Goal: Information Seeking & Learning: Compare options

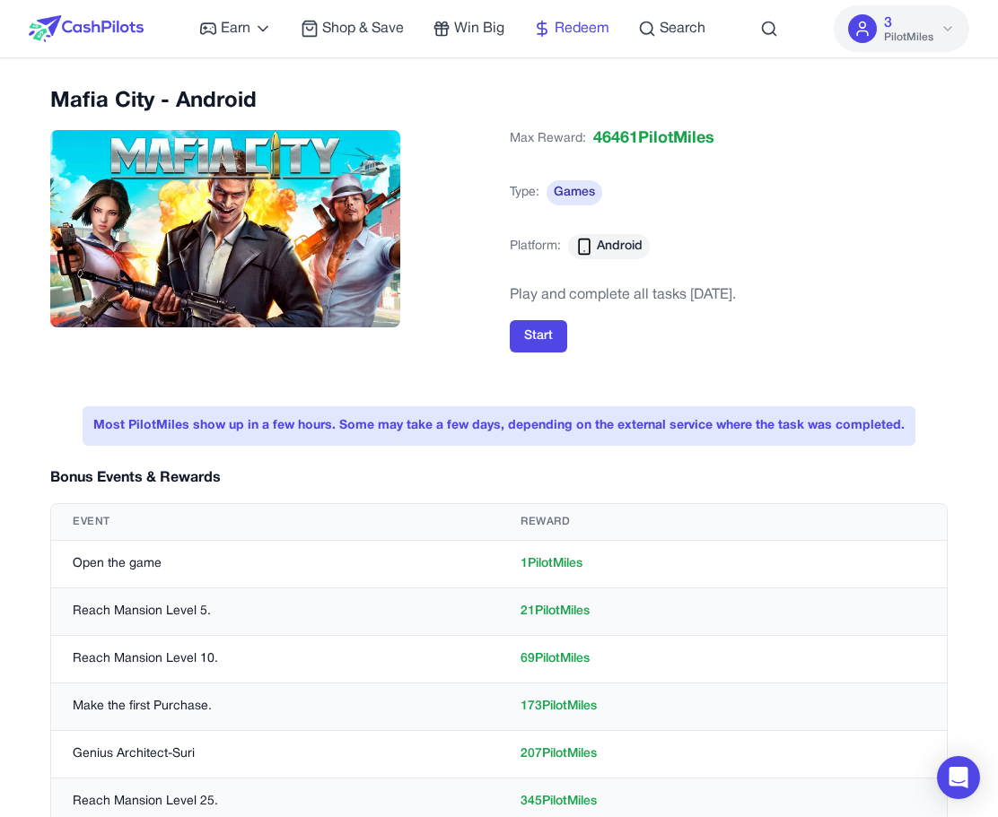
click at [572, 27] on span "Redeem" at bounding box center [581, 29] width 55 height 22
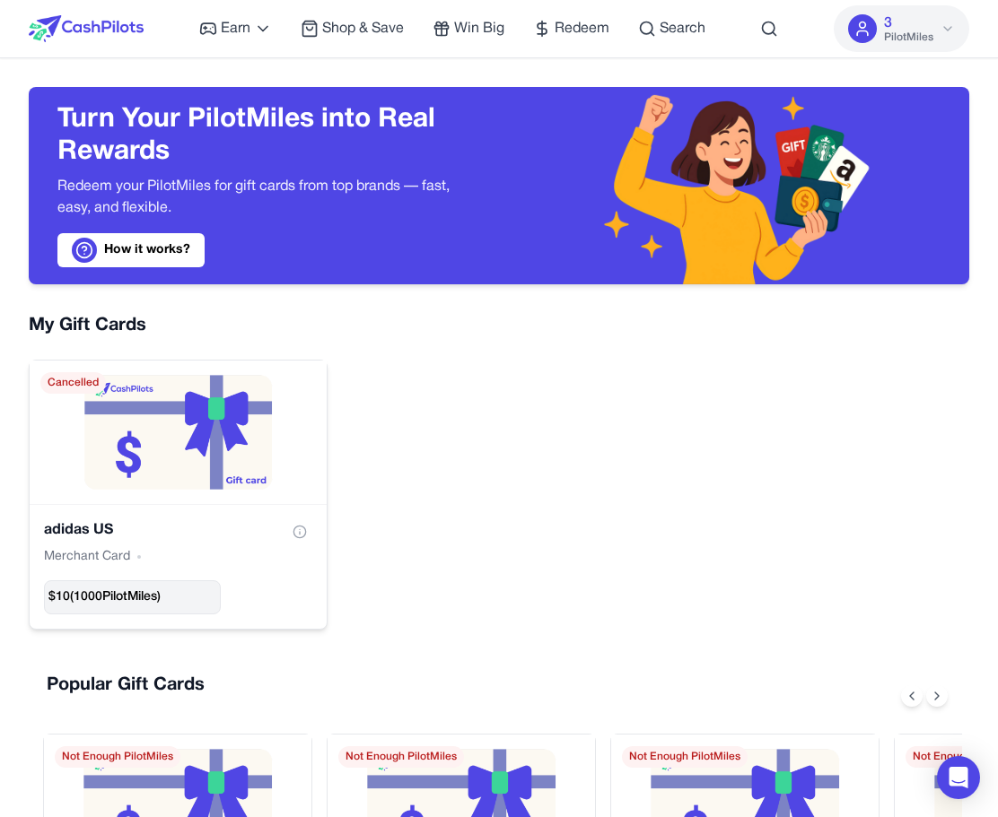
click at [135, 614] on div "$ 10 ( 1000 PilotMiles)" at bounding box center [132, 598] width 177 height 34
click at [151, 607] on div "$ 10 ( 1000 PilotMiles)" at bounding box center [132, 598] width 177 height 34
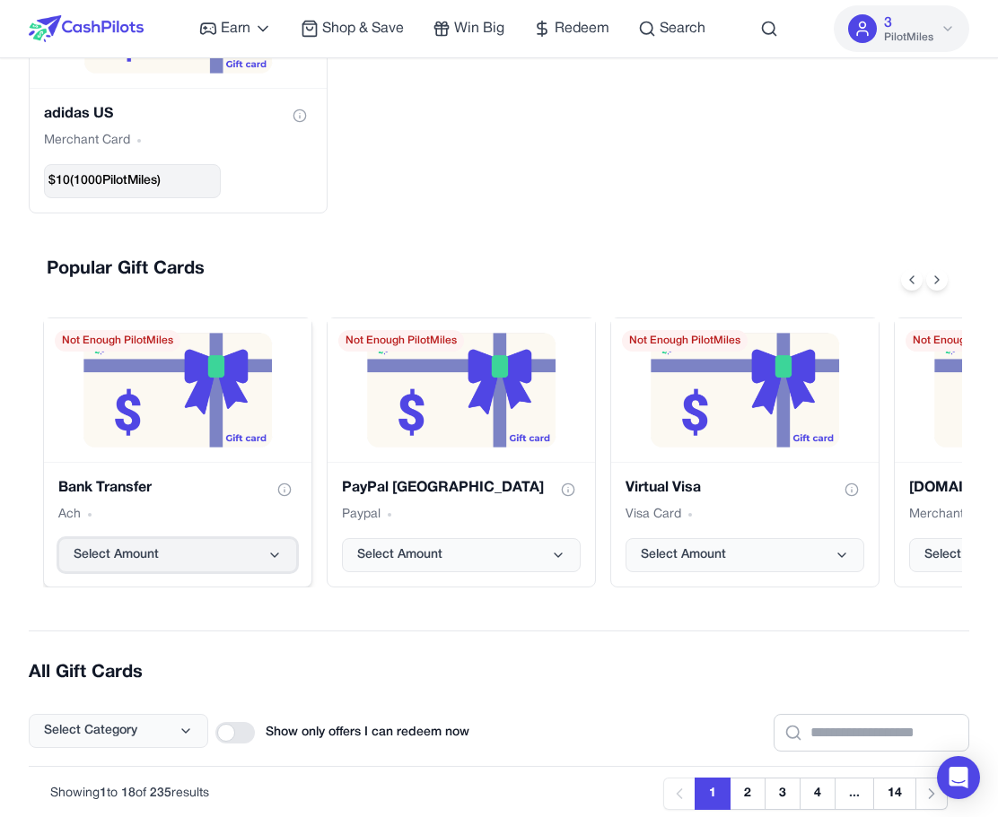
click at [199, 557] on button "Select Amount" at bounding box center [177, 555] width 239 height 34
click at [271, 554] on icon "Bank Transfer gift card" at bounding box center [274, 555] width 14 height 14
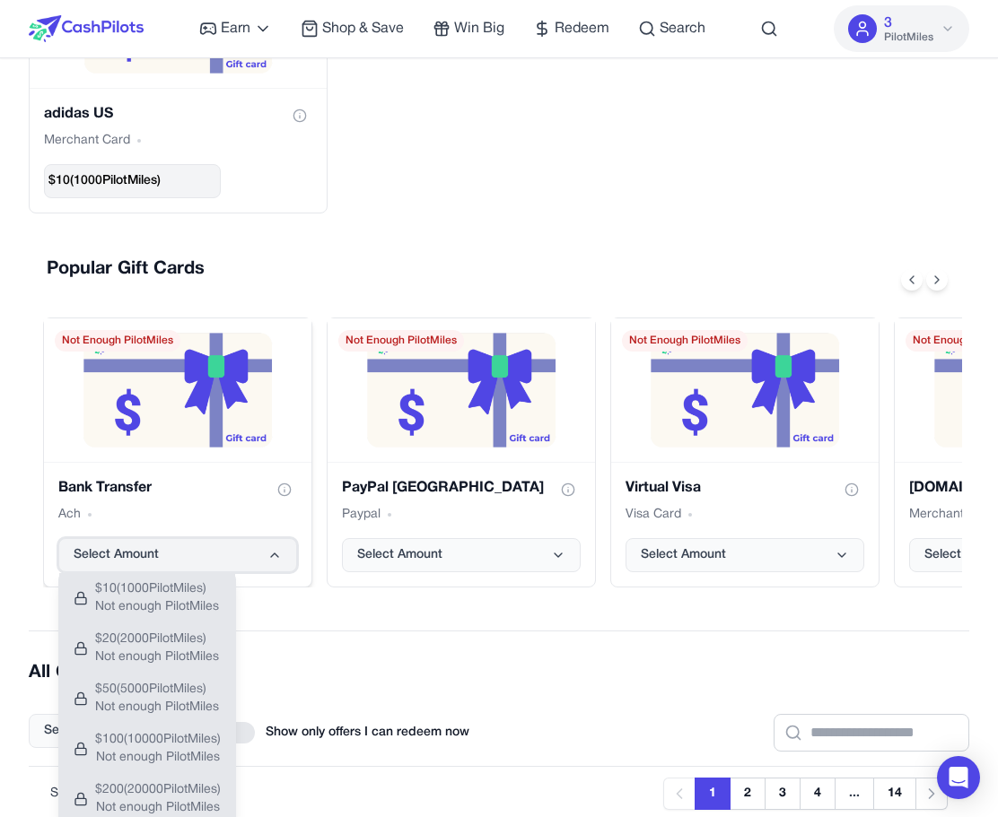
click at [271, 554] on icon "Bank Transfer gift card" at bounding box center [274, 555] width 14 height 14
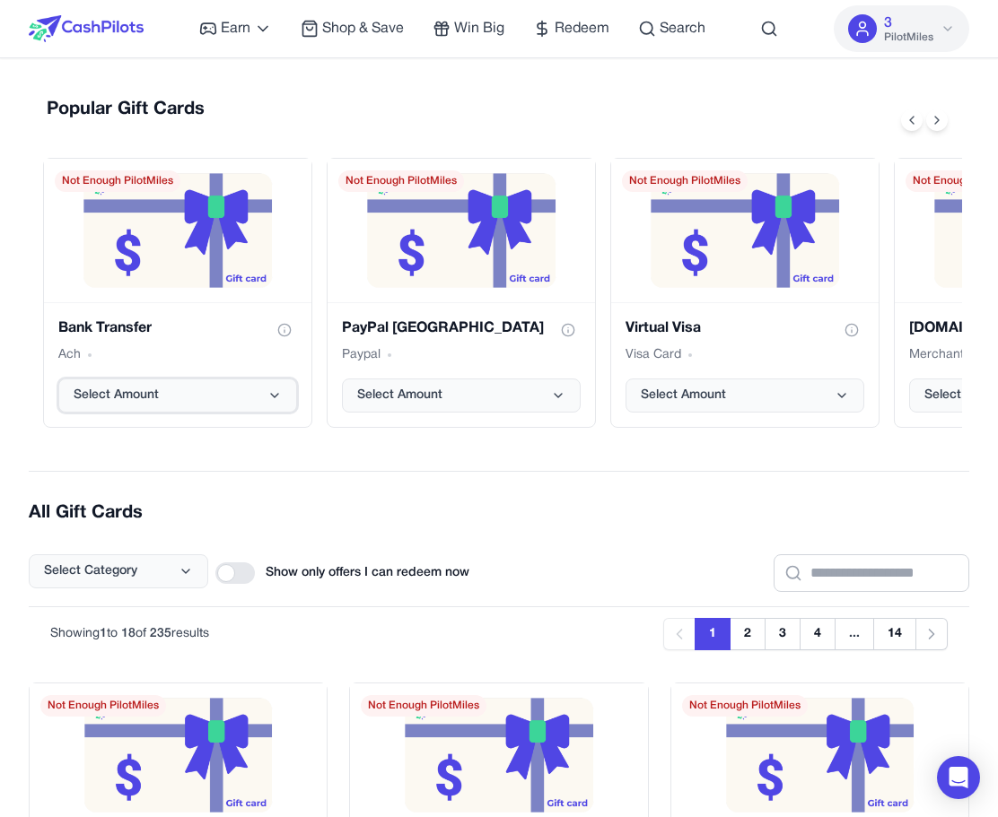
scroll to position [602, 0]
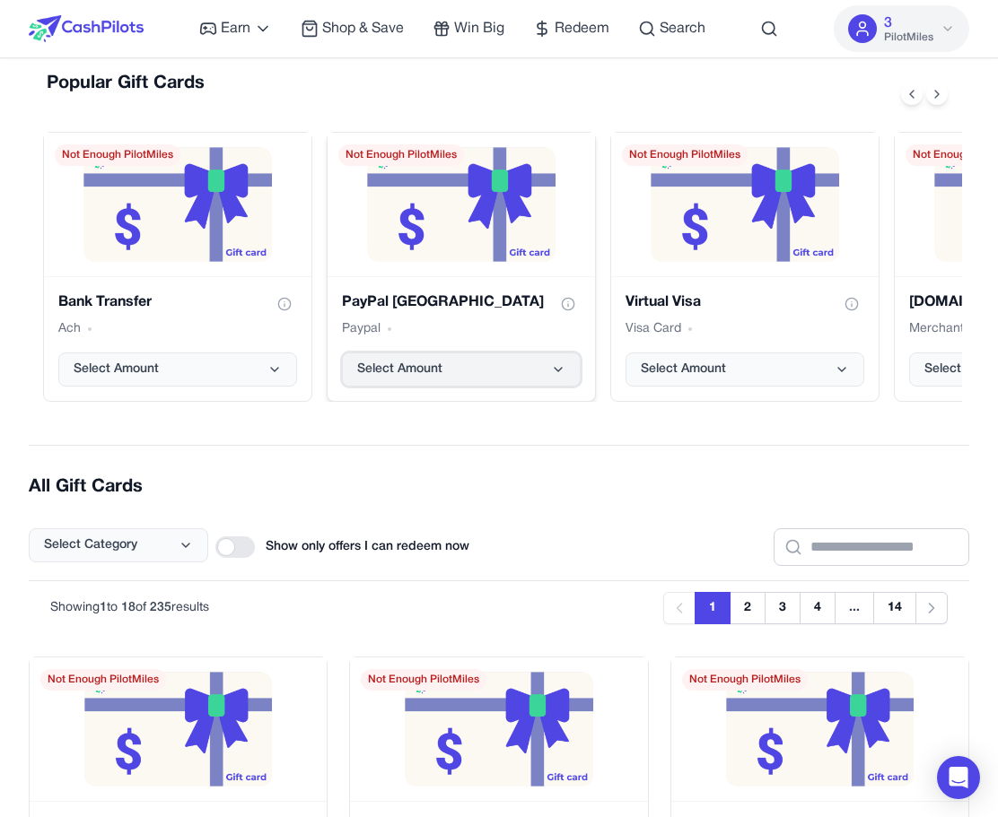
click at [535, 382] on button "Select Amount" at bounding box center [461, 370] width 239 height 34
click at [373, 48] on div "Earn Play Games Enjoy fun games and earn Try New App Test new app for rewards T…" at bounding box center [452, 28] width 506 height 57
click at [377, 39] on span "Shop & Save" at bounding box center [363, 29] width 82 height 22
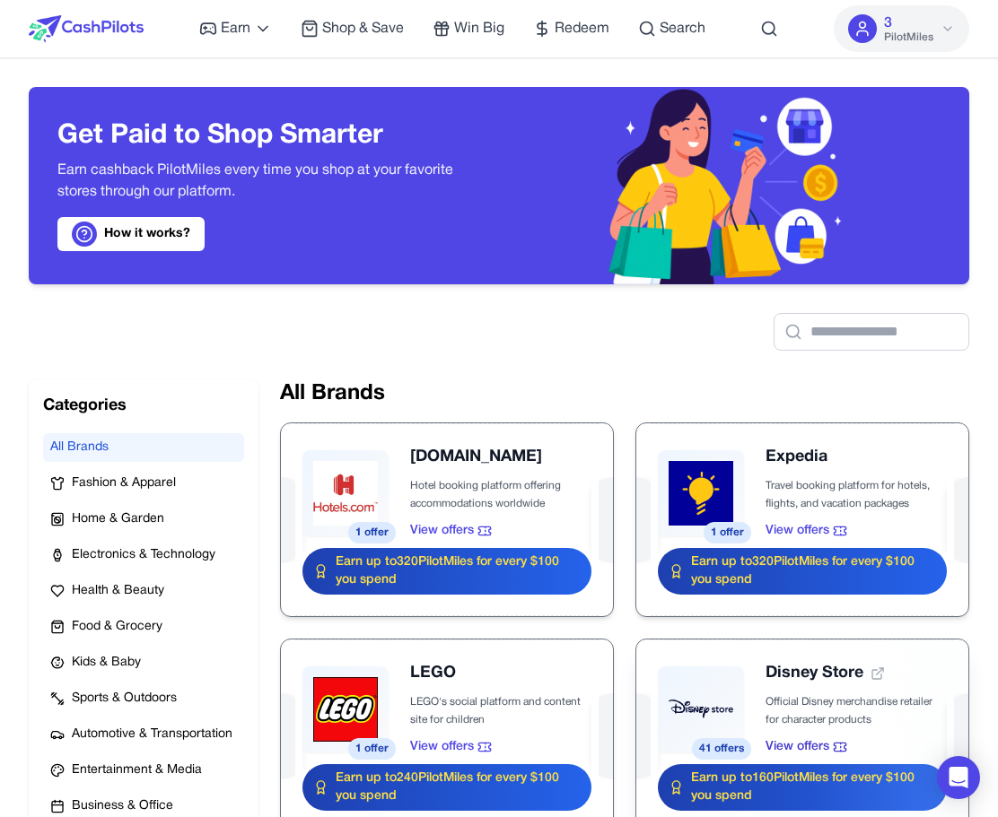
click at [835, 746] on div at bounding box center [802, 736] width 332 height 193
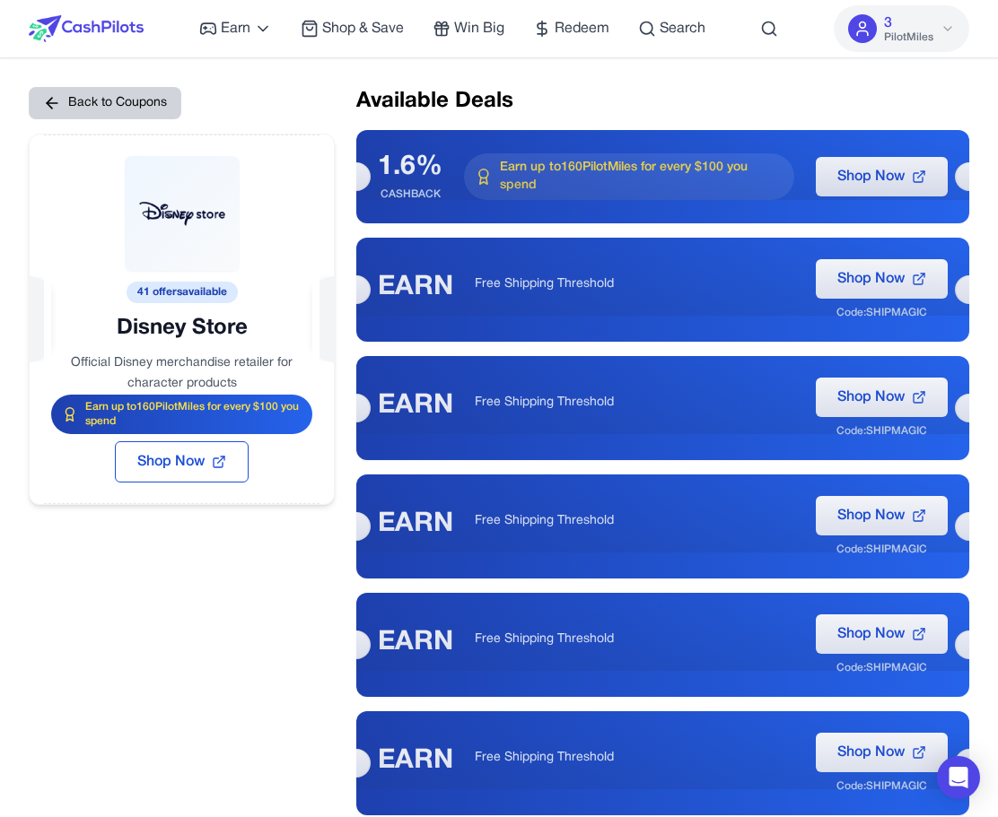
click at [109, 94] on button "Back to Coupons" at bounding box center [105, 103] width 153 height 32
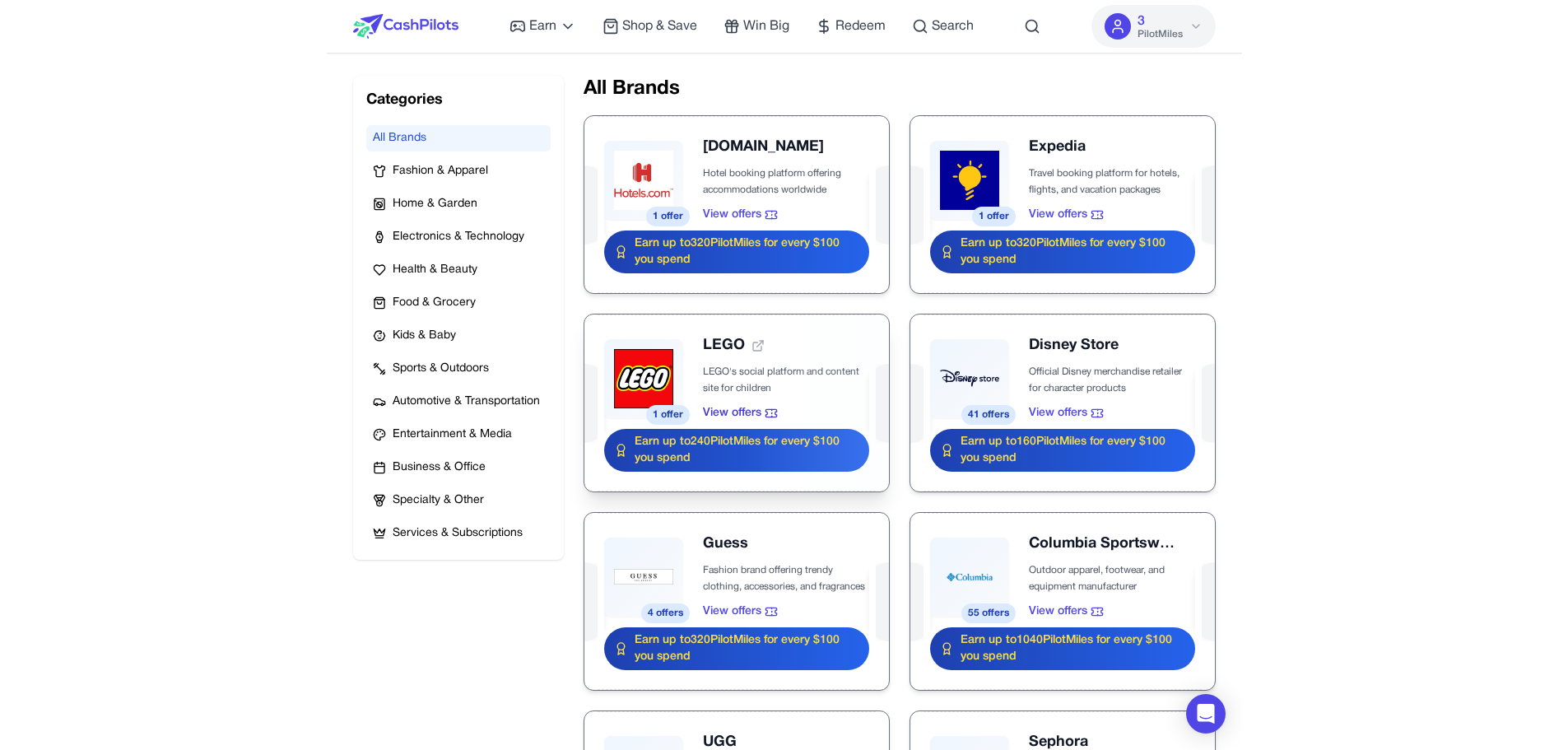
scroll to position [274, 0]
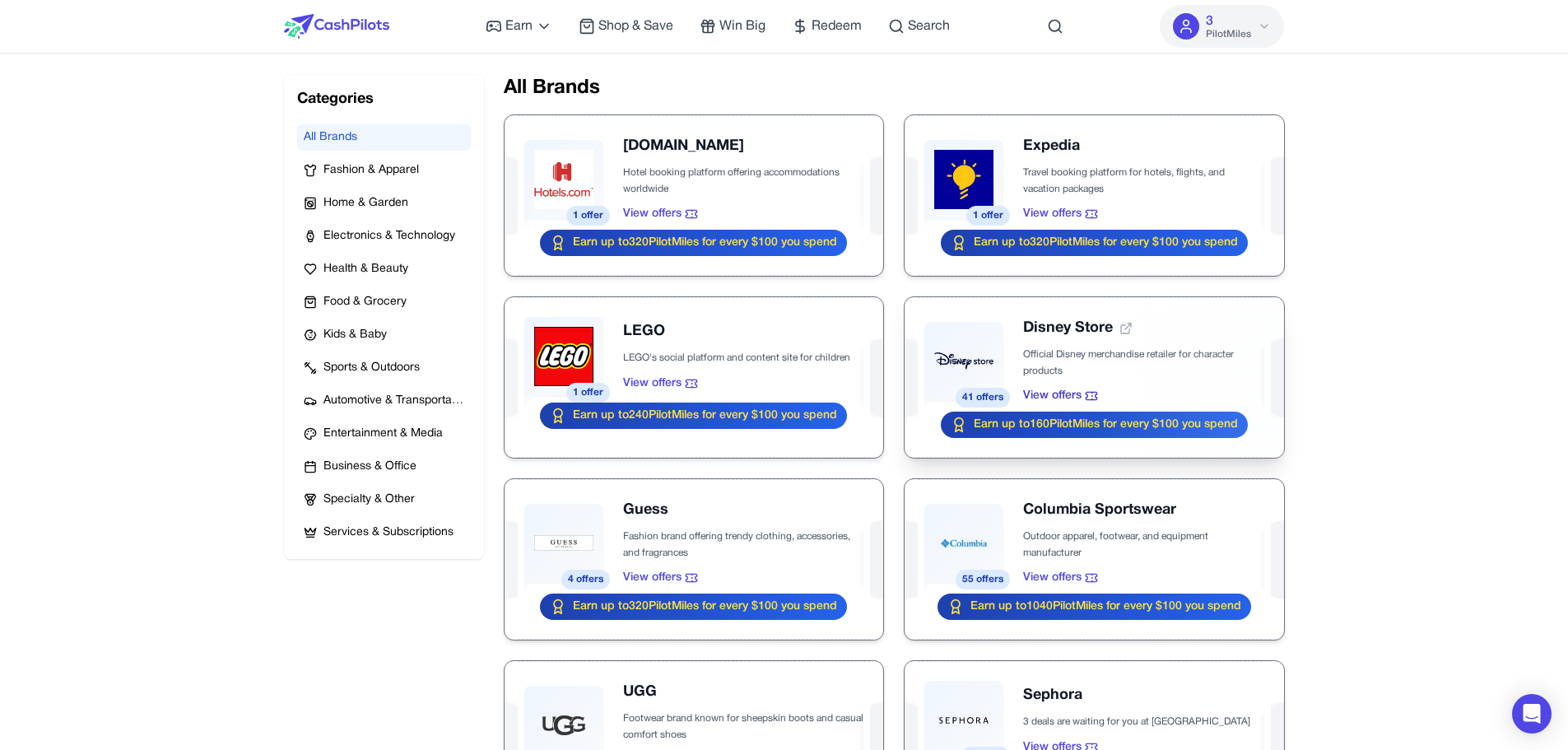
click at [927, 356] on div at bounding box center [1094, 377] width 379 height 161
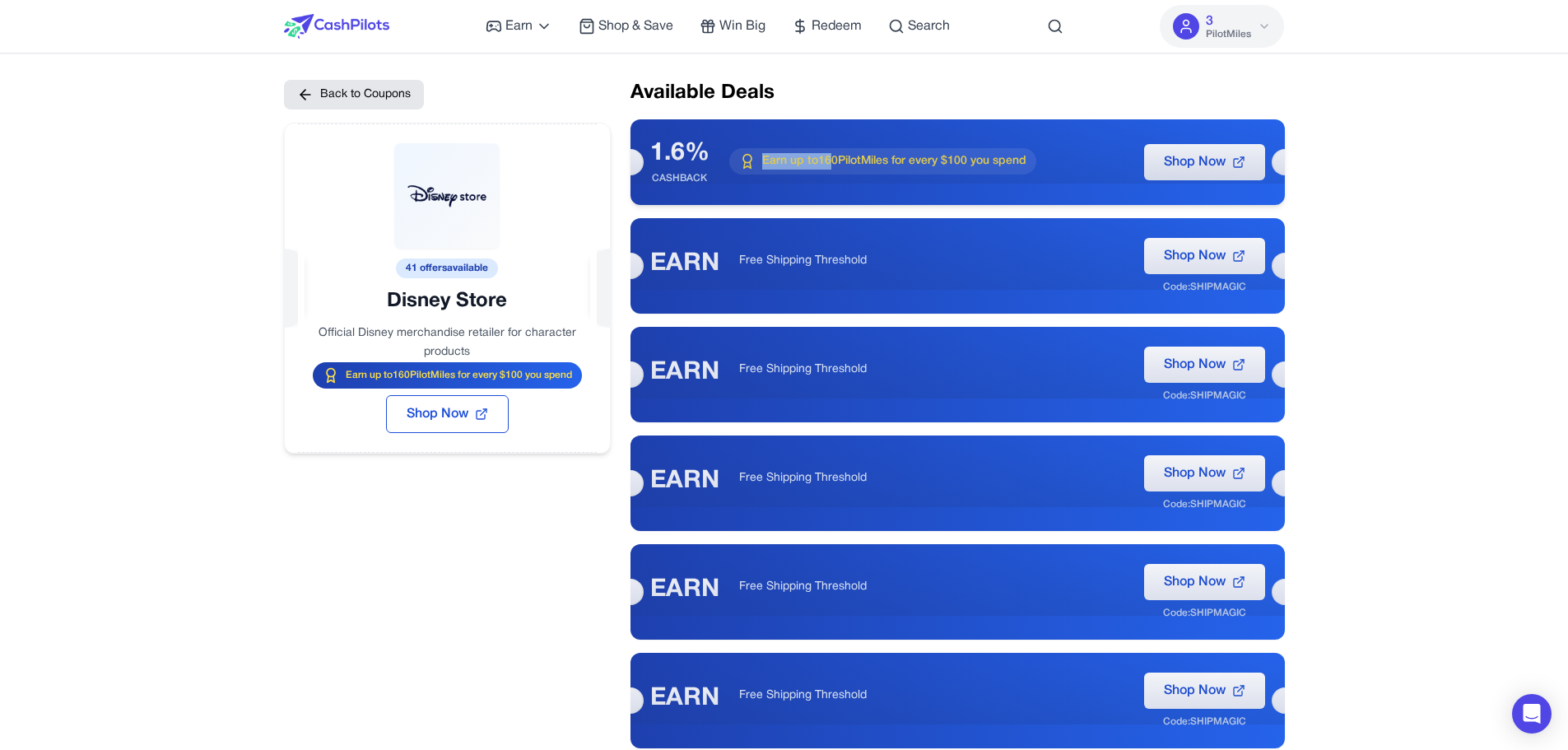
drag, startPoint x: 751, startPoint y: 162, endPoint x: 835, endPoint y: 157, distance: 84.1
click at [835, 157] on div "Earn up to 160 PilotMiles for every $100 you spend" at bounding box center [883, 162] width 307 height 27
click at [751, 164] on icon at bounding box center [748, 162] width 17 height 17
drag, startPoint x: 733, startPoint y: 164, endPoint x: 655, endPoint y: 160, distance: 78.1
click at [655, 160] on div "1.6% CASHBACK Earn up to 160 PilotMiles for every $100 you spend Shop Now" at bounding box center [957, 162] width 654 height 85
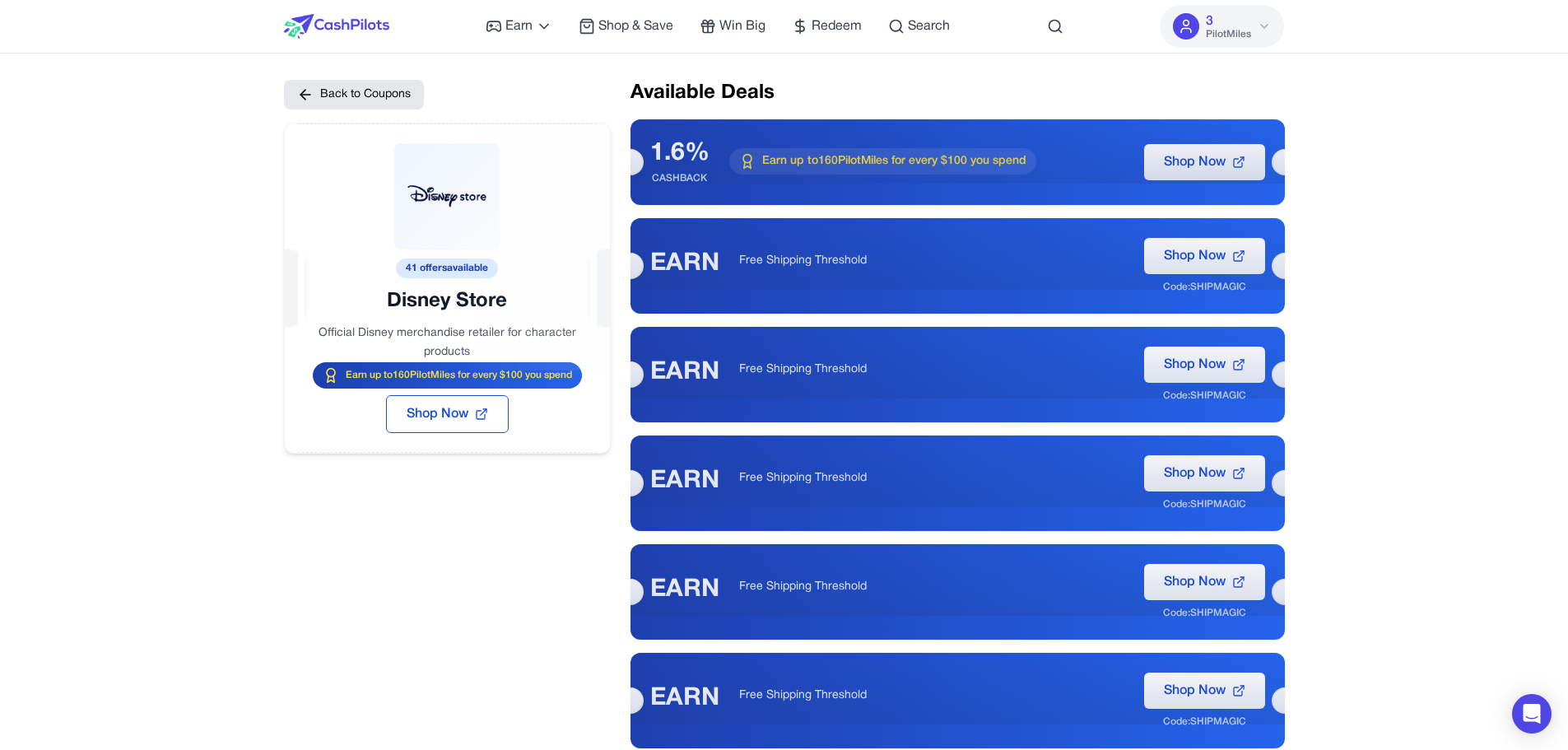
drag, startPoint x: 497, startPoint y: 302, endPoint x: 398, endPoint y: 304, distance: 99.0
click at [398, 304] on div at bounding box center [447, 247] width 325 height 247
drag, startPoint x: 381, startPoint y: 304, endPoint x: 487, endPoint y: 298, distance: 106.2
click at [487, 298] on div at bounding box center [447, 247] width 325 height 247
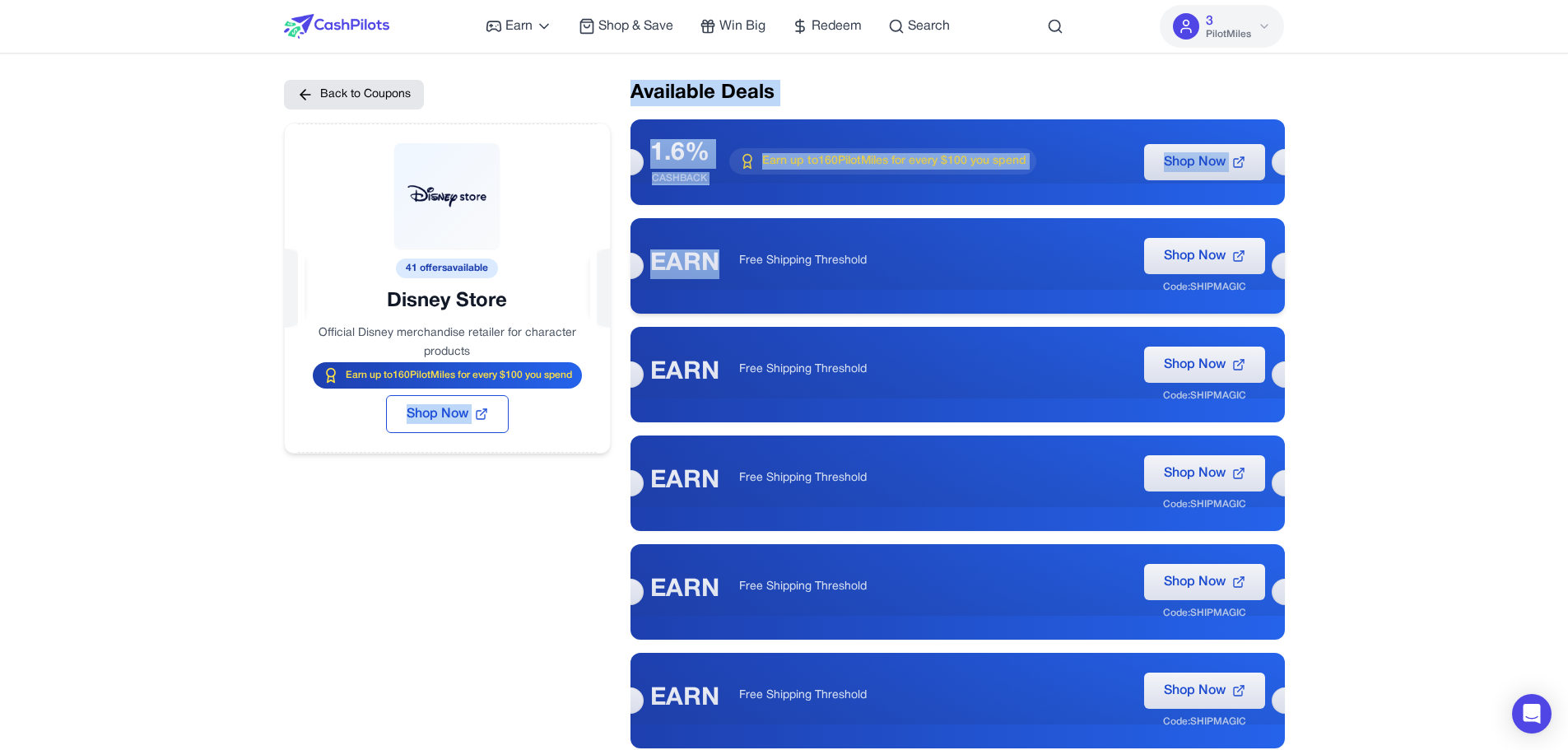
drag, startPoint x: 407, startPoint y: 561, endPoint x: 723, endPoint y: 236, distance: 453.3
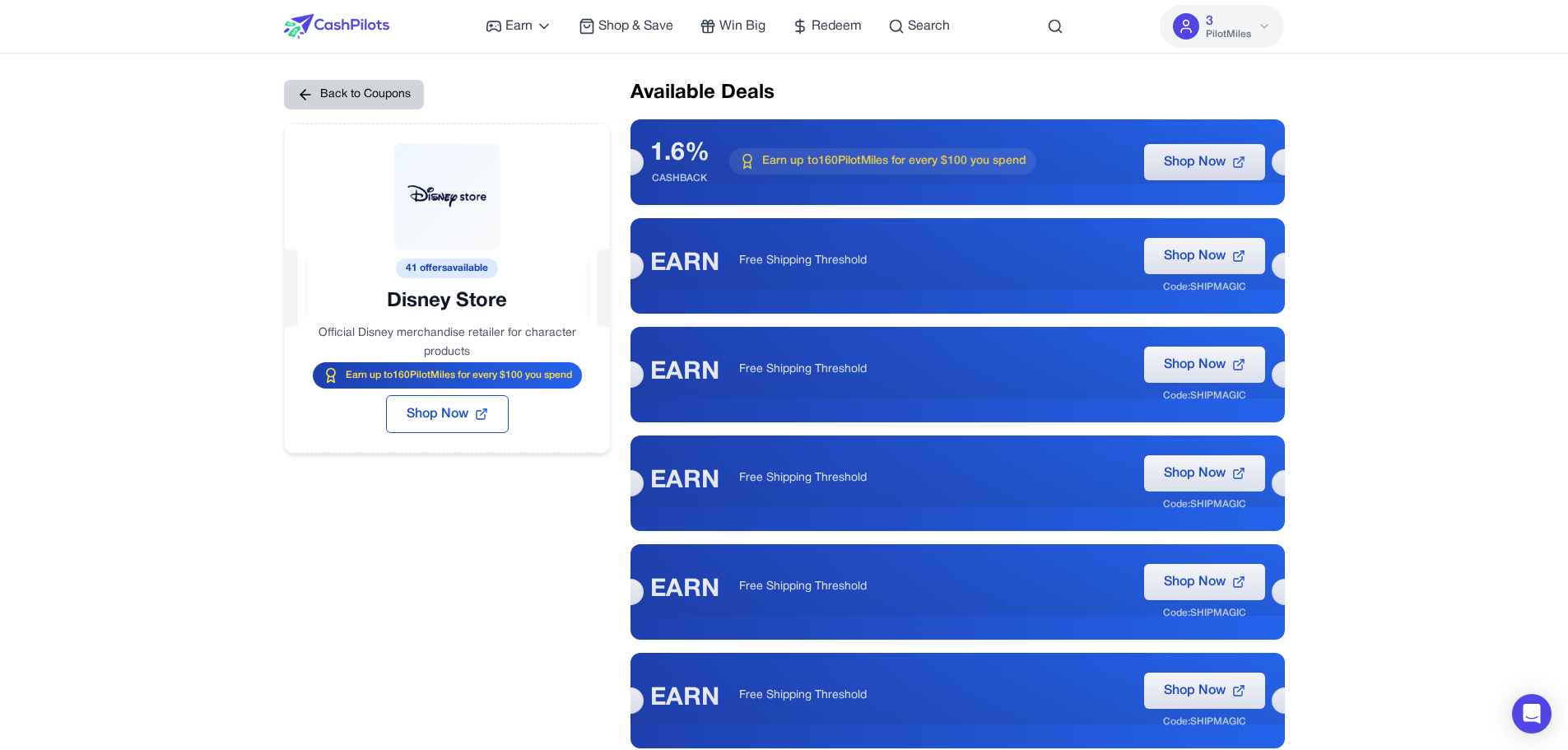
click at [347, 80] on button "Back to Coupons" at bounding box center [354, 95] width 140 height 29
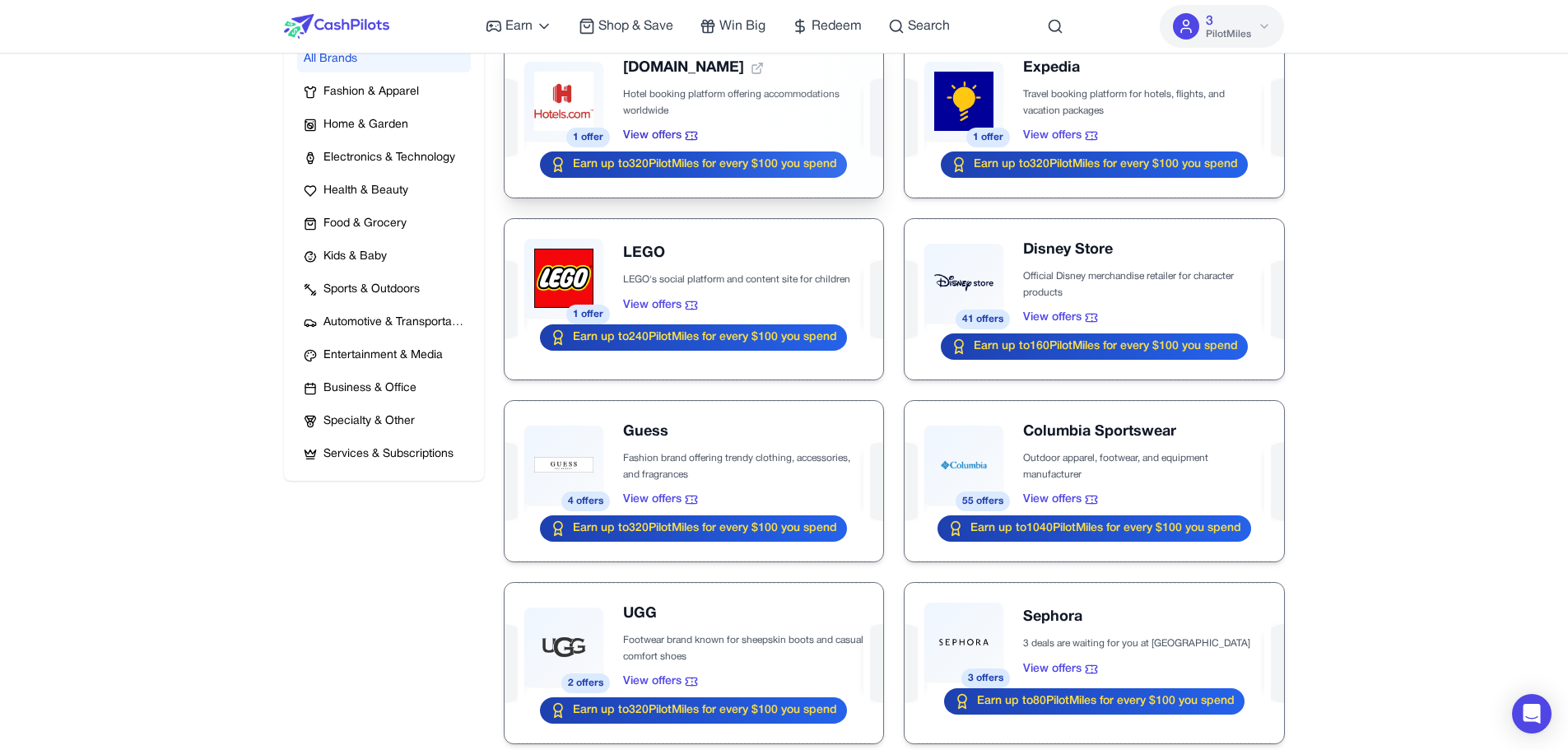
scroll to position [405, 0]
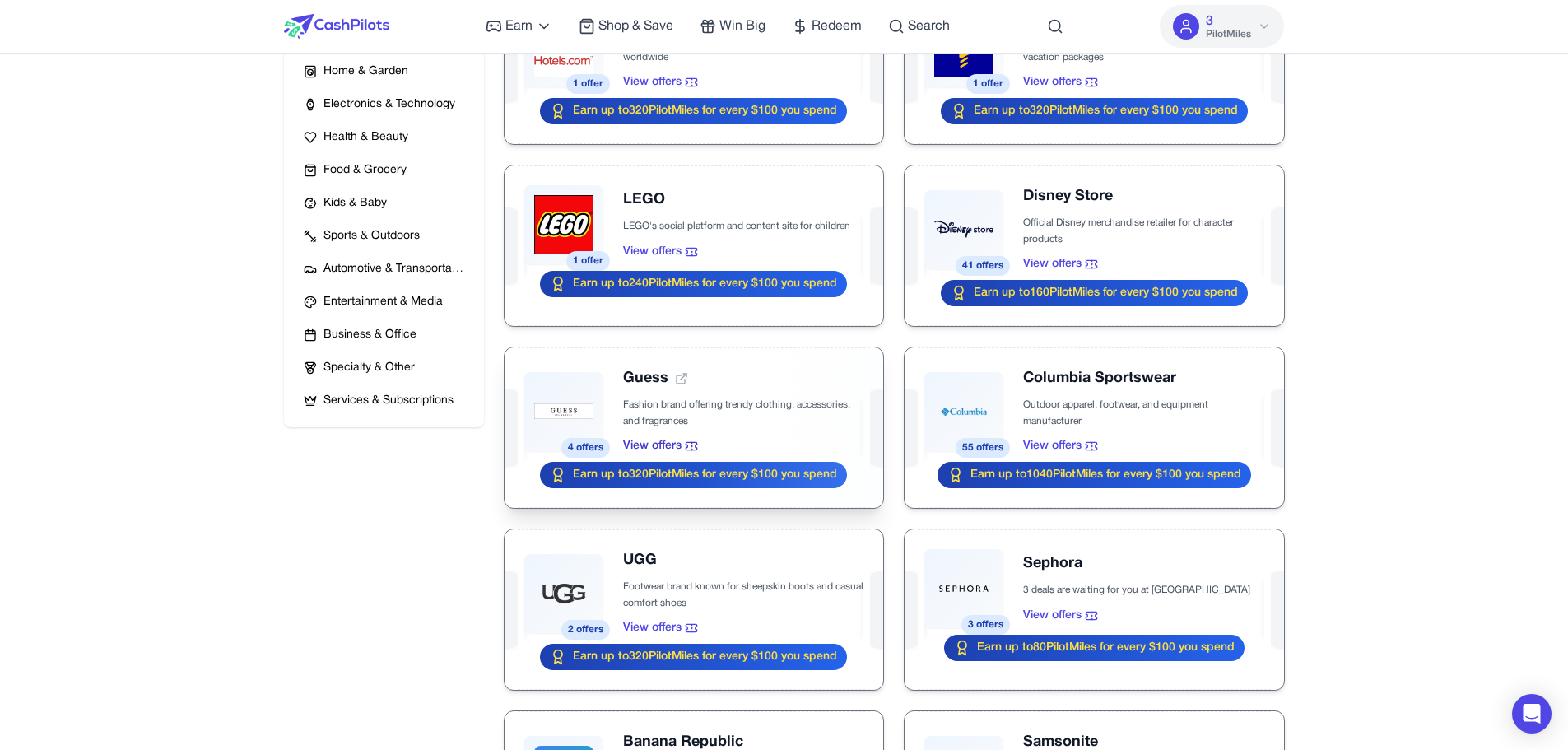
click at [700, 421] on div at bounding box center [694, 428] width 379 height 161
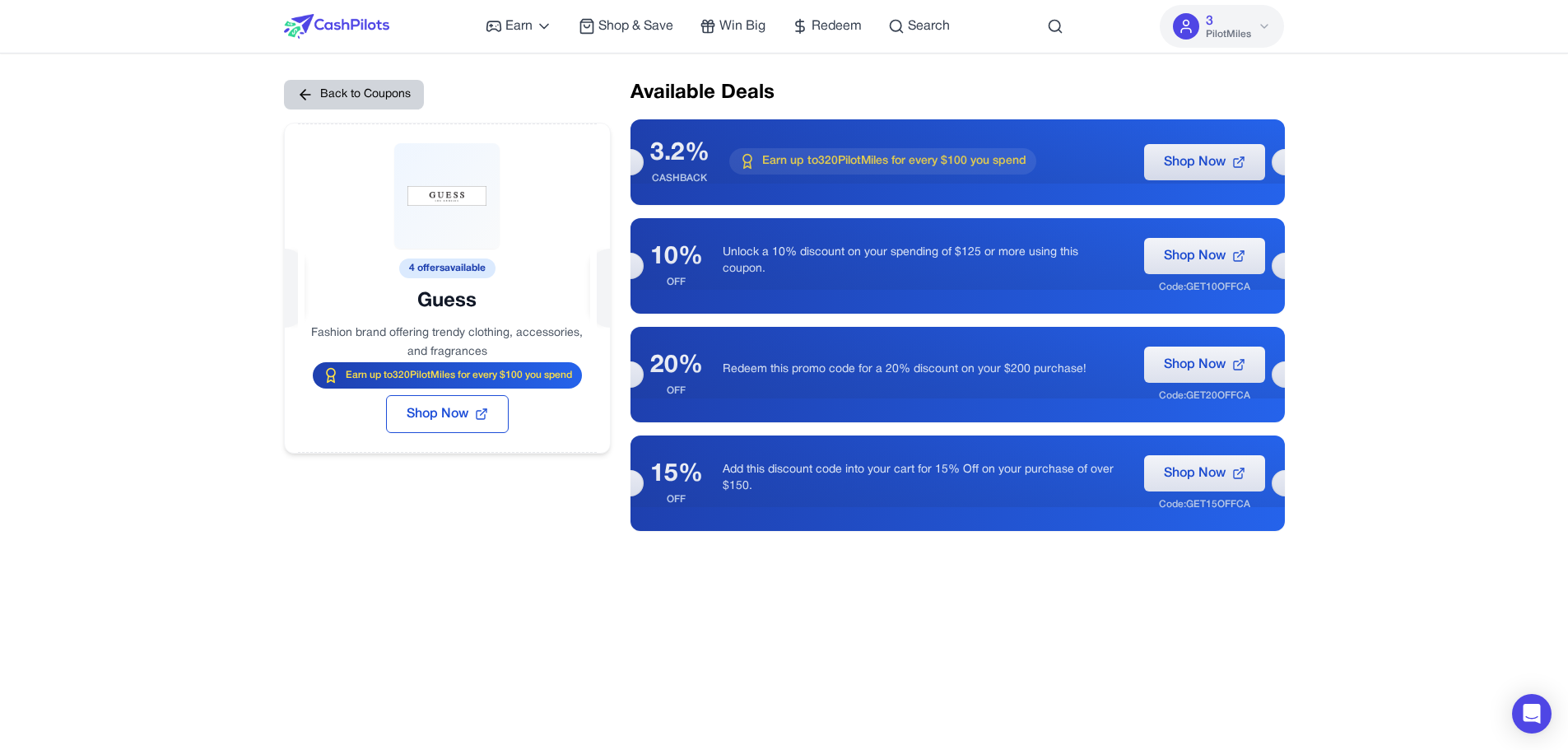
click at [352, 92] on button "Back to Coupons" at bounding box center [354, 95] width 140 height 29
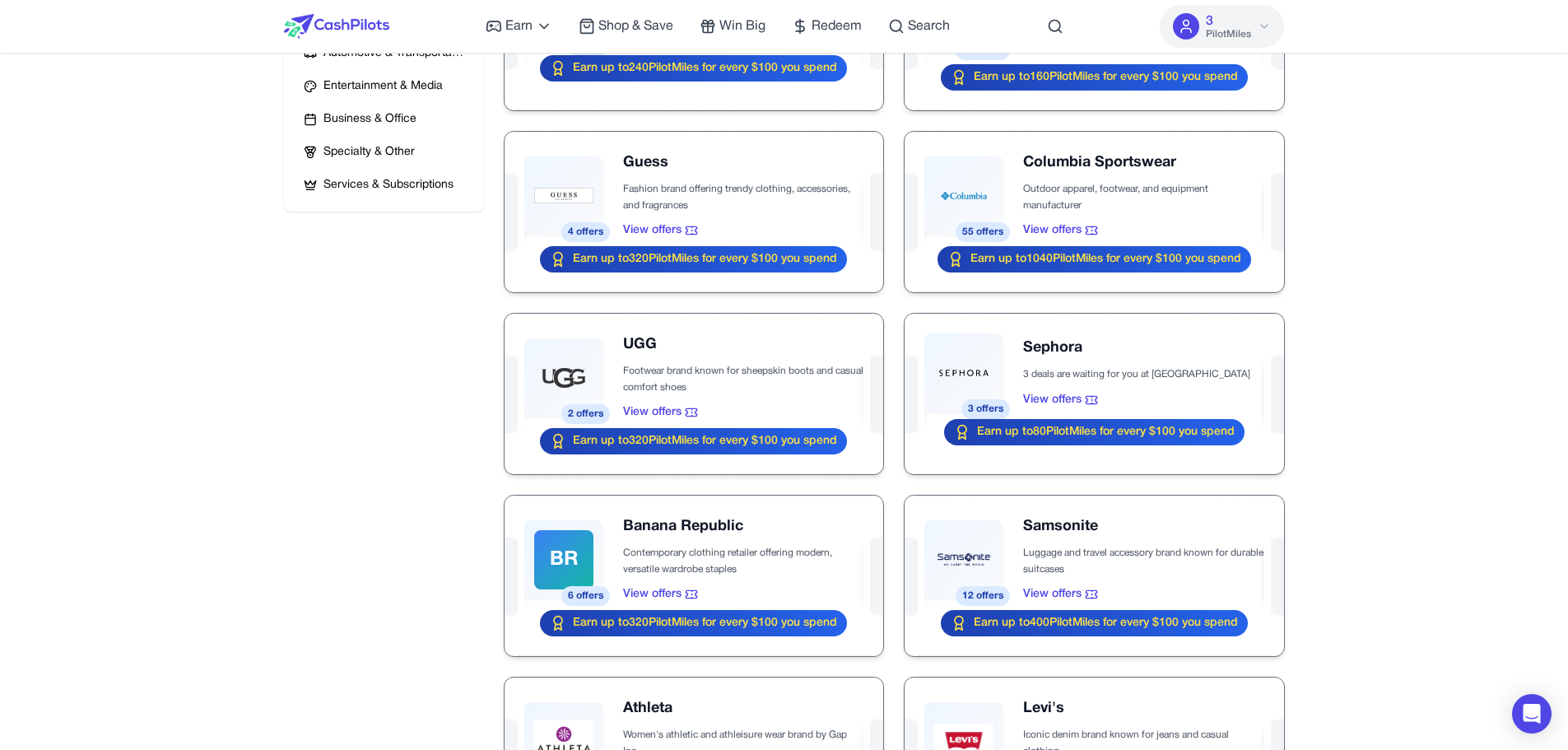
scroll to position [621, 0]
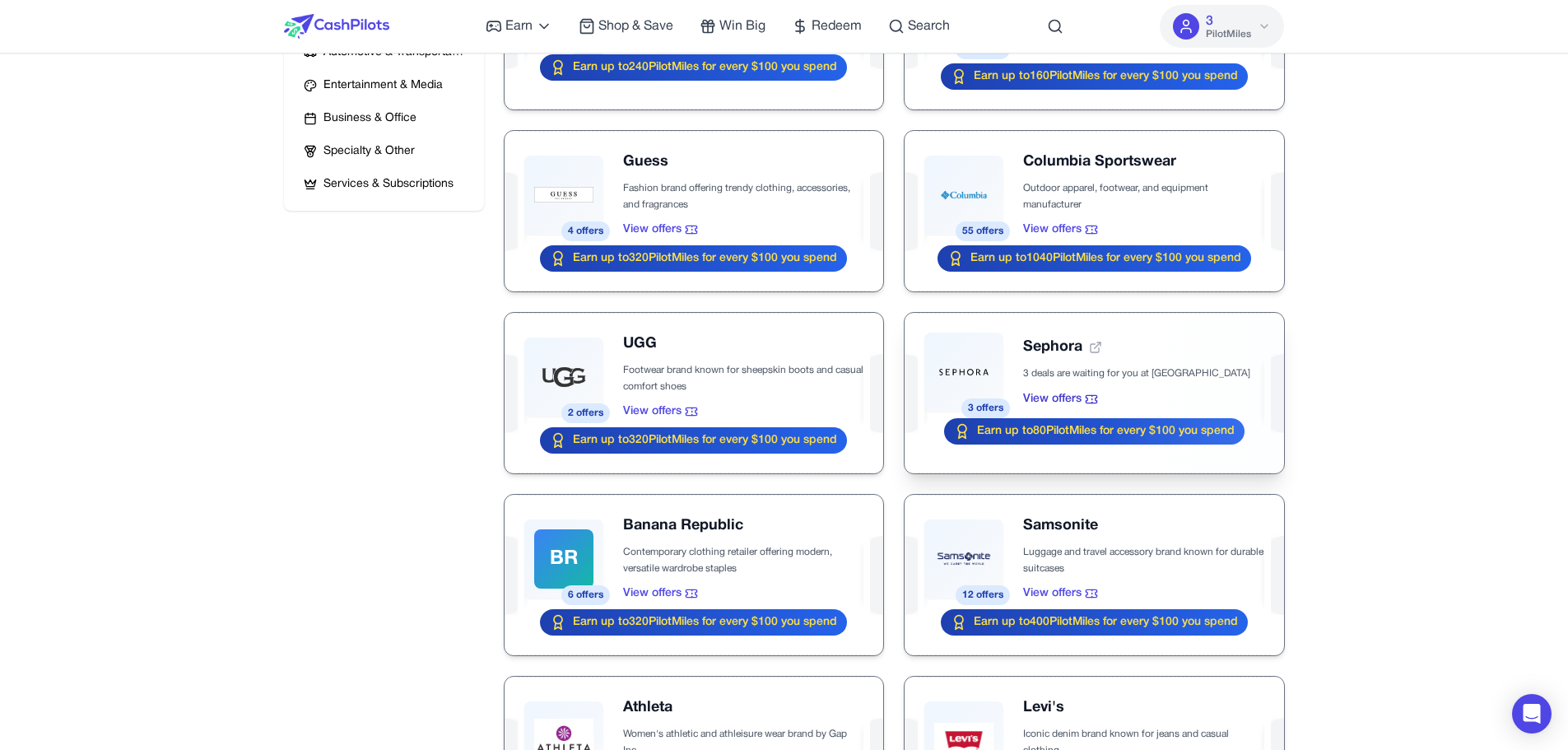
click at [927, 357] on div at bounding box center [1094, 393] width 379 height 161
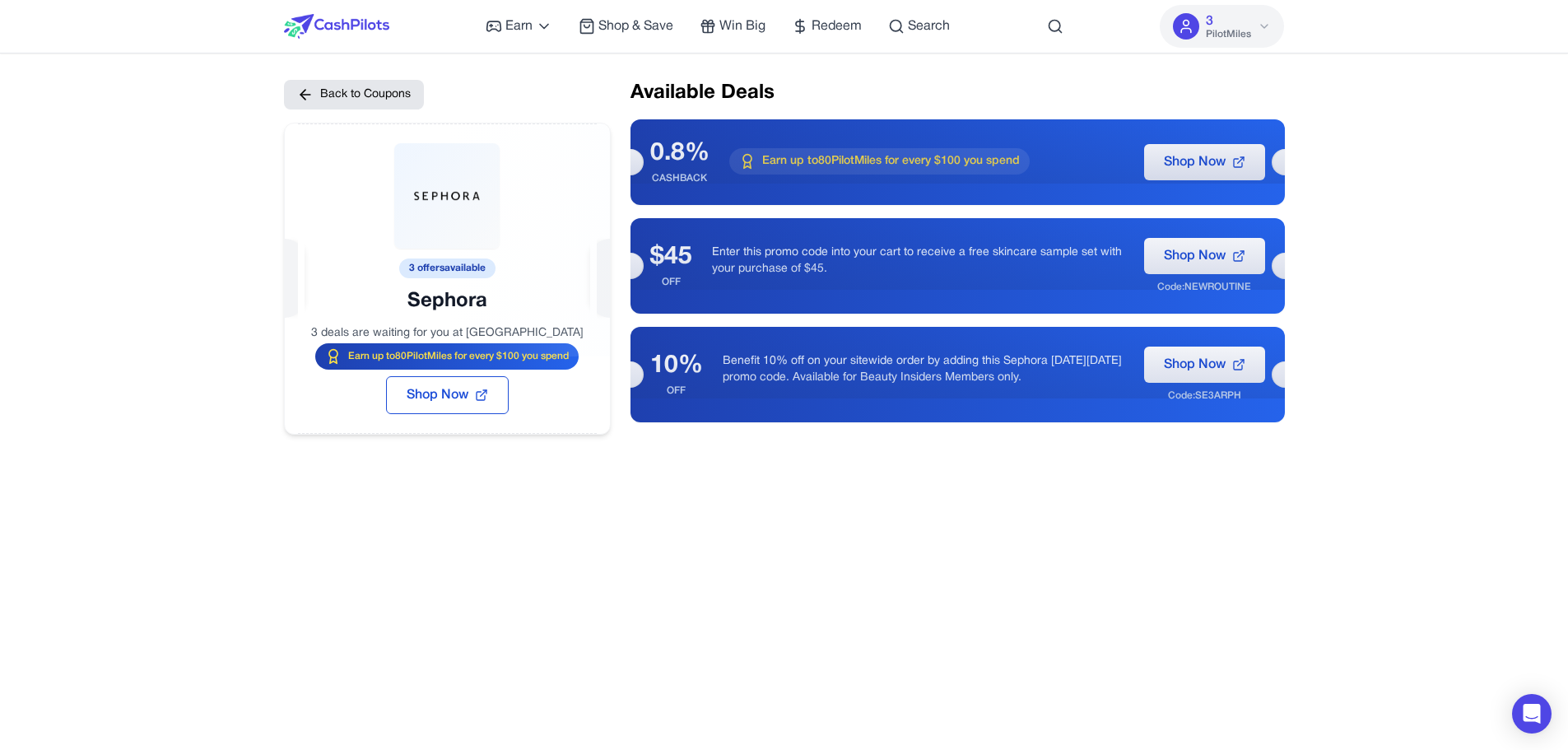
drag, startPoint x: 348, startPoint y: 330, endPoint x: 525, endPoint y: 329, distance: 177.0
click at [525, 329] on div at bounding box center [447, 241] width 325 height 233
drag, startPoint x: 556, startPoint y: 328, endPoint x: 336, endPoint y: 329, distance: 220.0
click at [336, 329] on div at bounding box center [447, 241] width 325 height 233
click at [786, 547] on div "Back to Coupons 3 offers available Sephora 3 deals are waiting for you at Sepho…" at bounding box center [784, 454] width 1001 height 750
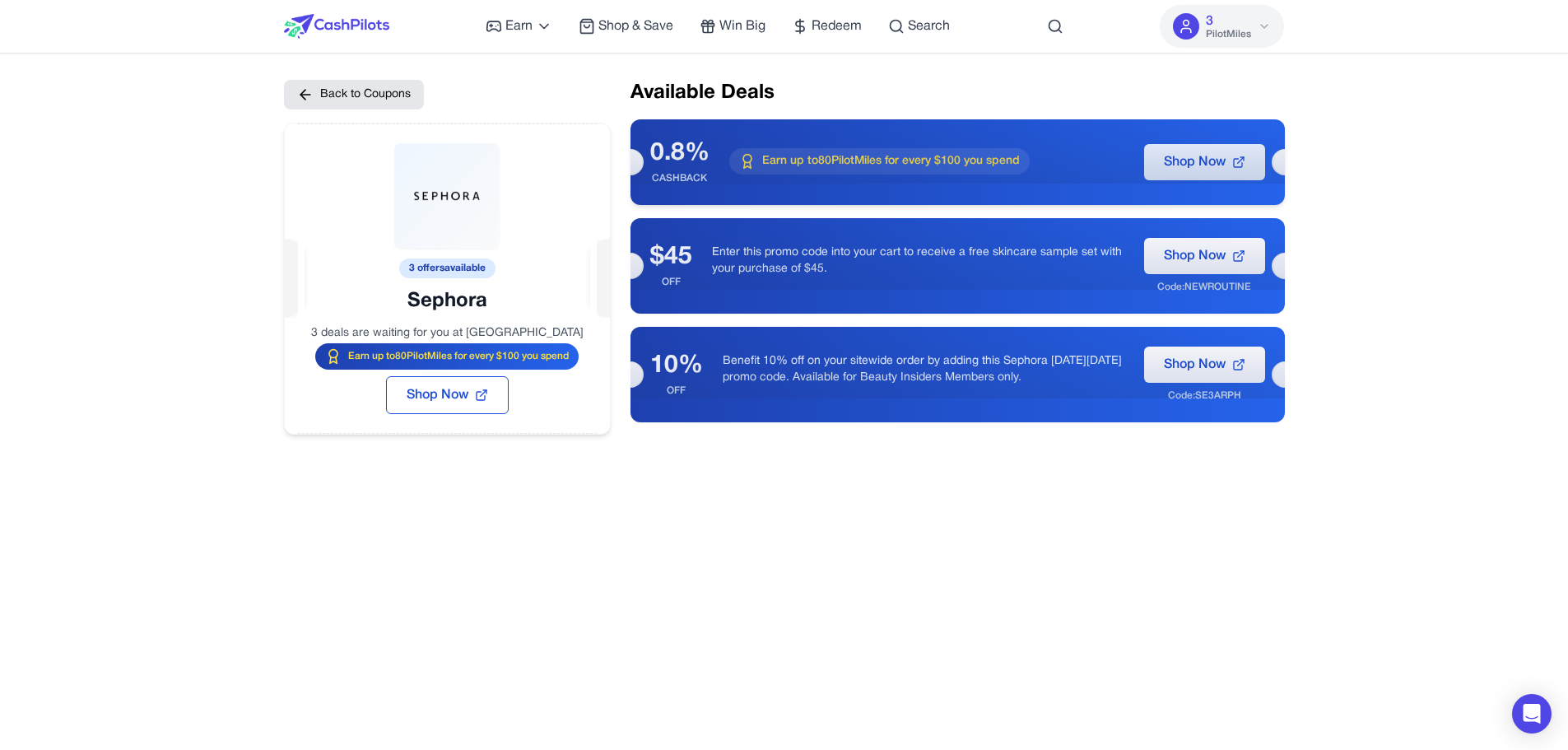
click at [927, 166] on span "Shop Now" at bounding box center [1195, 162] width 61 height 20
click at [927, 168] on span "Shop Now" at bounding box center [1195, 162] width 61 height 20
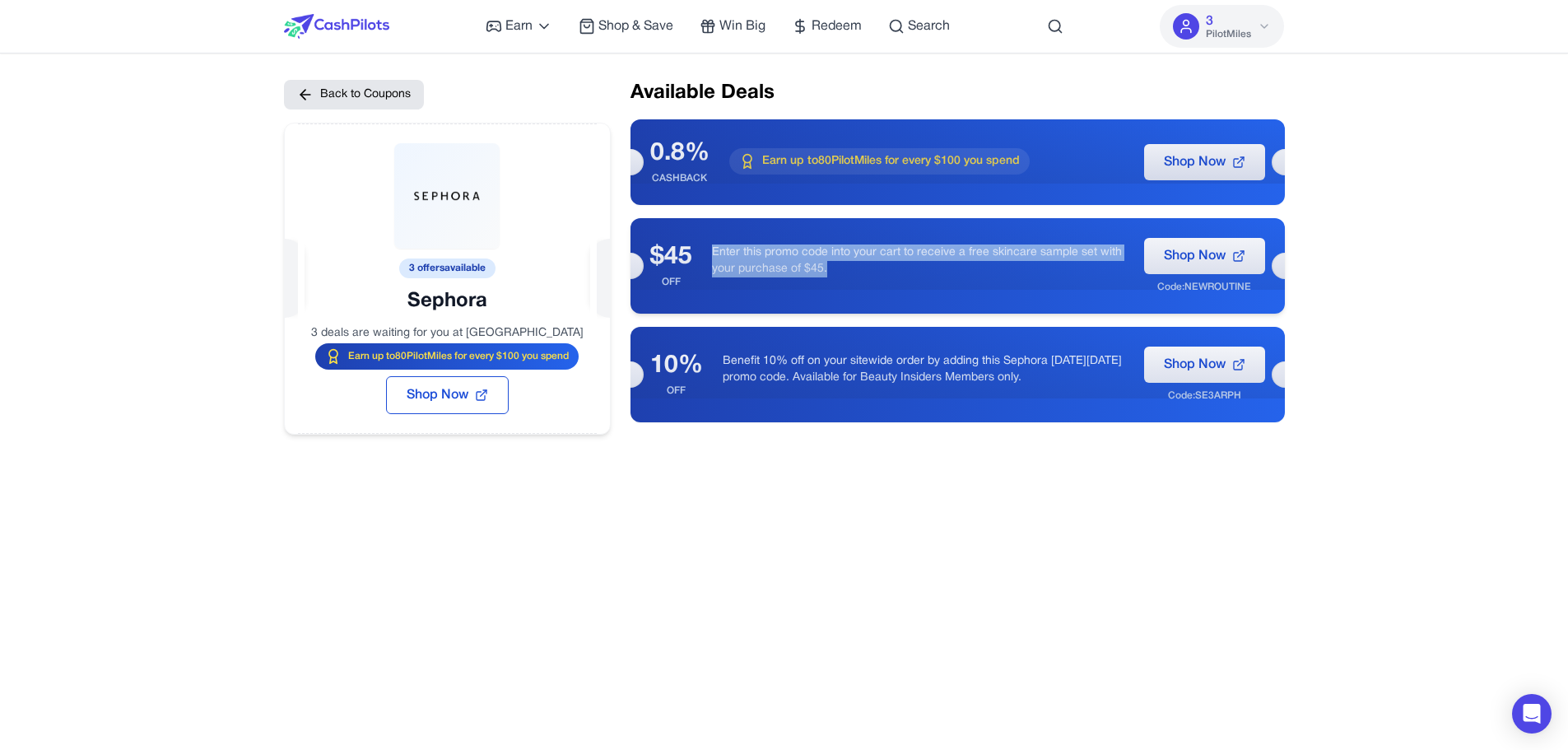
drag, startPoint x: 844, startPoint y: 280, endPoint x: 712, endPoint y: 251, distance: 135.1
click at [712, 251] on div "Enter this promo code into your cart to receive a free skincare sample set with…" at bounding box center [918, 265] width 413 height 43
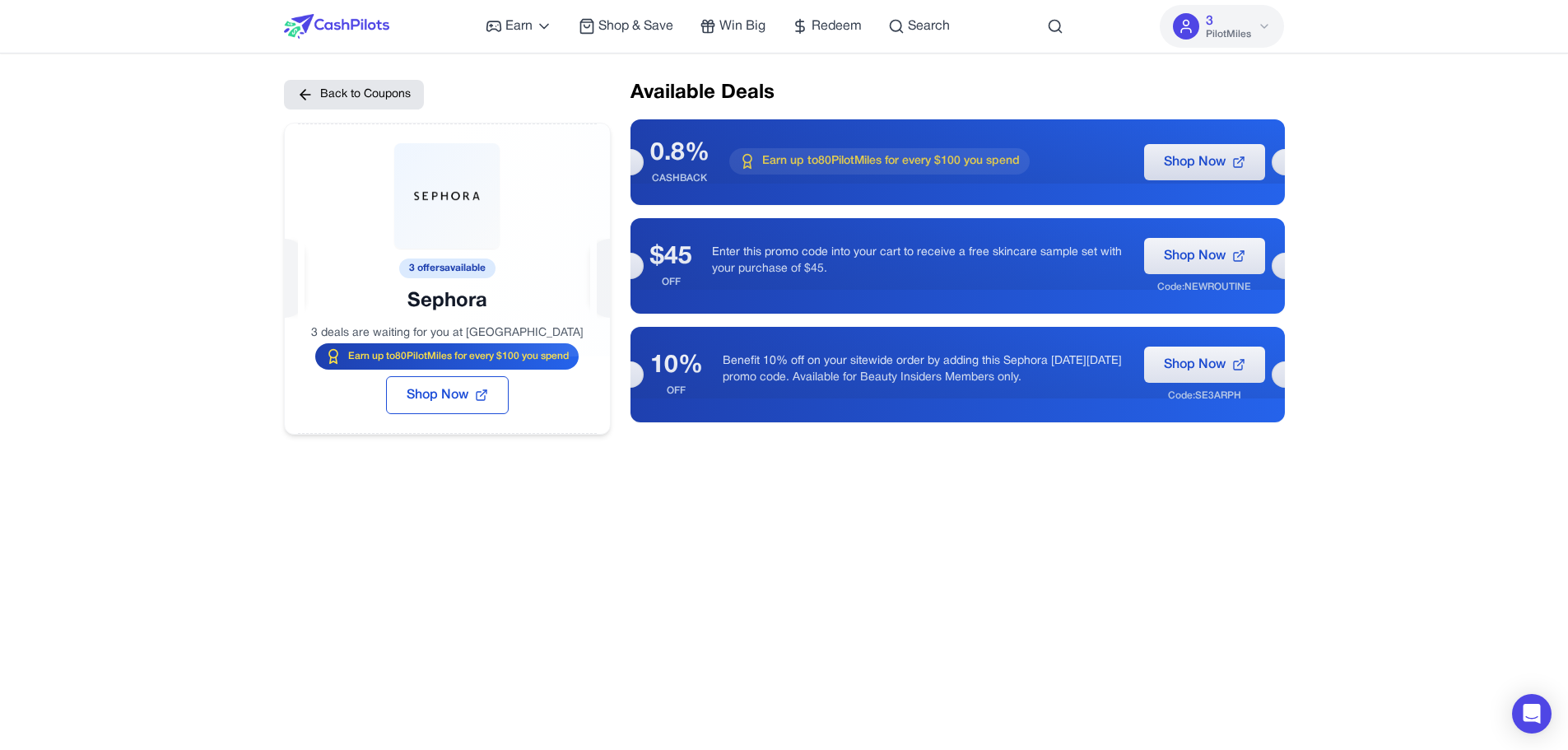
drag, startPoint x: 351, startPoint y: 330, endPoint x: 535, endPoint y: 329, distance: 184.0
click at [535, 329] on div at bounding box center [447, 241] width 325 height 233
drag, startPoint x: 573, startPoint y: 353, endPoint x: 350, endPoint y: 356, distance: 223.0
click at [350, 356] on div "3 offers available Sephora 3 deals are waiting for you at Sephora Earn up to 80…" at bounding box center [448, 279] width 327 height 312
click at [350, 356] on span "Earn up to 80 PilotMiles for every $100 you spend" at bounding box center [459, 356] width 220 height 13
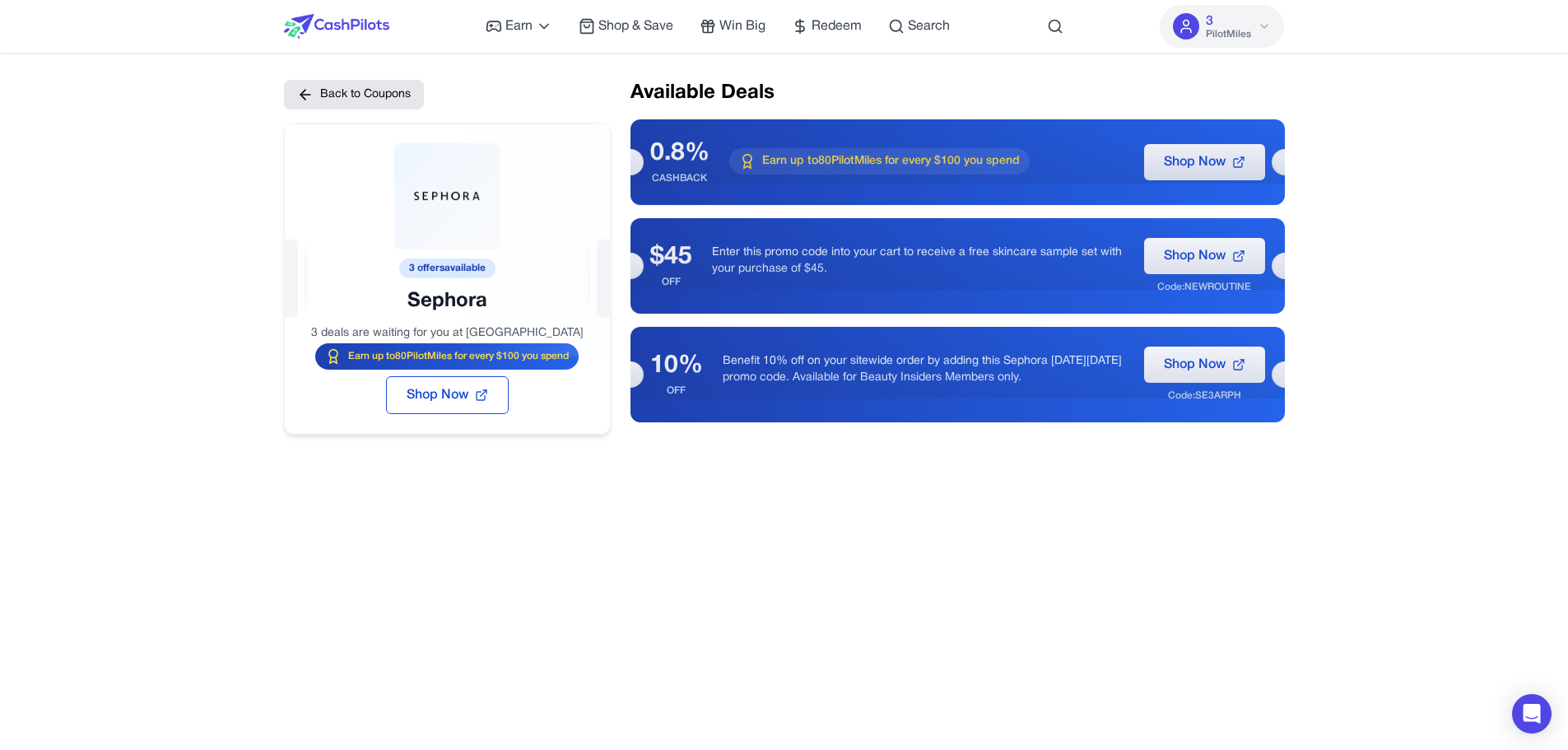
click at [376, 354] on div at bounding box center [447, 241] width 325 height 233
drag, startPoint x: 697, startPoint y: 159, endPoint x: 645, endPoint y: 153, distance: 52.3
click at [645, 153] on div "0.8% CASHBACK Earn up to 80 PilotMiles for every $100 you spend Shop Now" at bounding box center [957, 162] width 654 height 85
drag, startPoint x: 373, startPoint y: 353, endPoint x: 428, endPoint y: 354, distance: 55.0
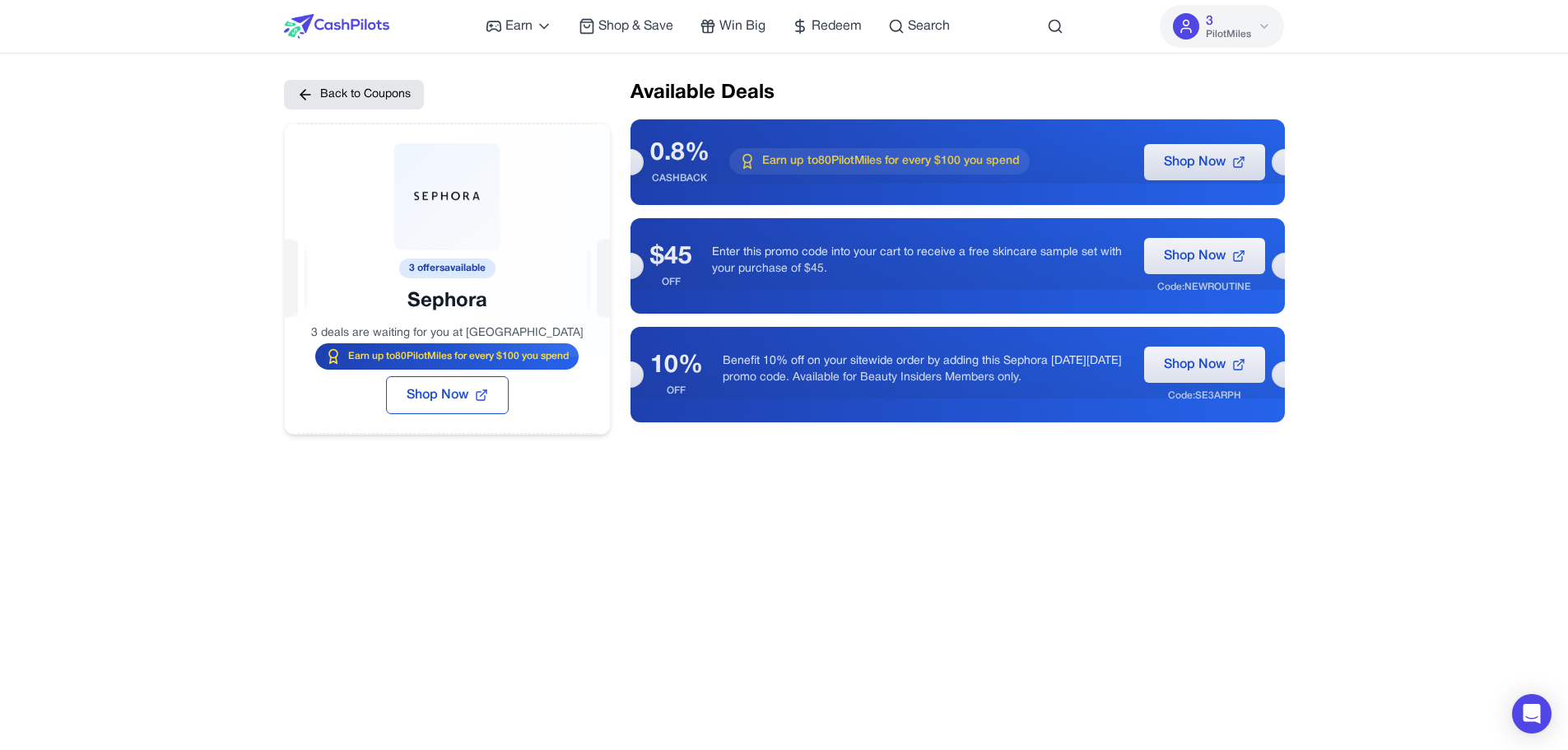
click at [428, 354] on div at bounding box center [447, 241] width 325 height 233
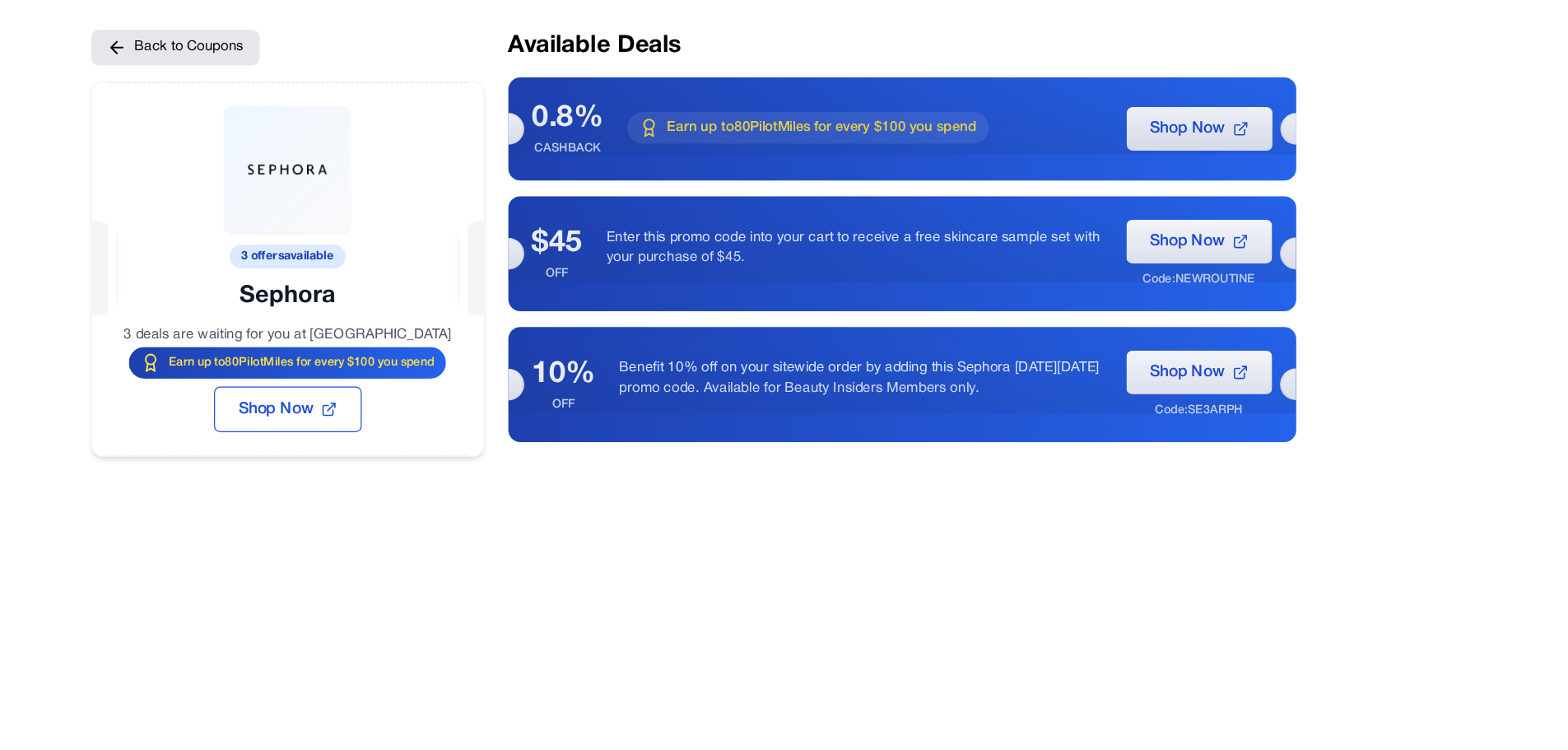
click at [374, 485] on div "Back to Coupons 3 offers available Sephora 3 deals are waiting for you at Sepho…" at bounding box center [784, 454] width 1001 height 750
drag, startPoint x: 489, startPoint y: 266, endPoint x: 407, endPoint y: 273, distance: 82.3
click at [407, 273] on div at bounding box center [447, 241] width 325 height 233
drag, startPoint x: 355, startPoint y: 356, endPoint x: 557, endPoint y: 362, distance: 202.1
click at [557, 362] on span "Earn up to 80 PilotMiles for every $100 you spend" at bounding box center [459, 356] width 220 height 13
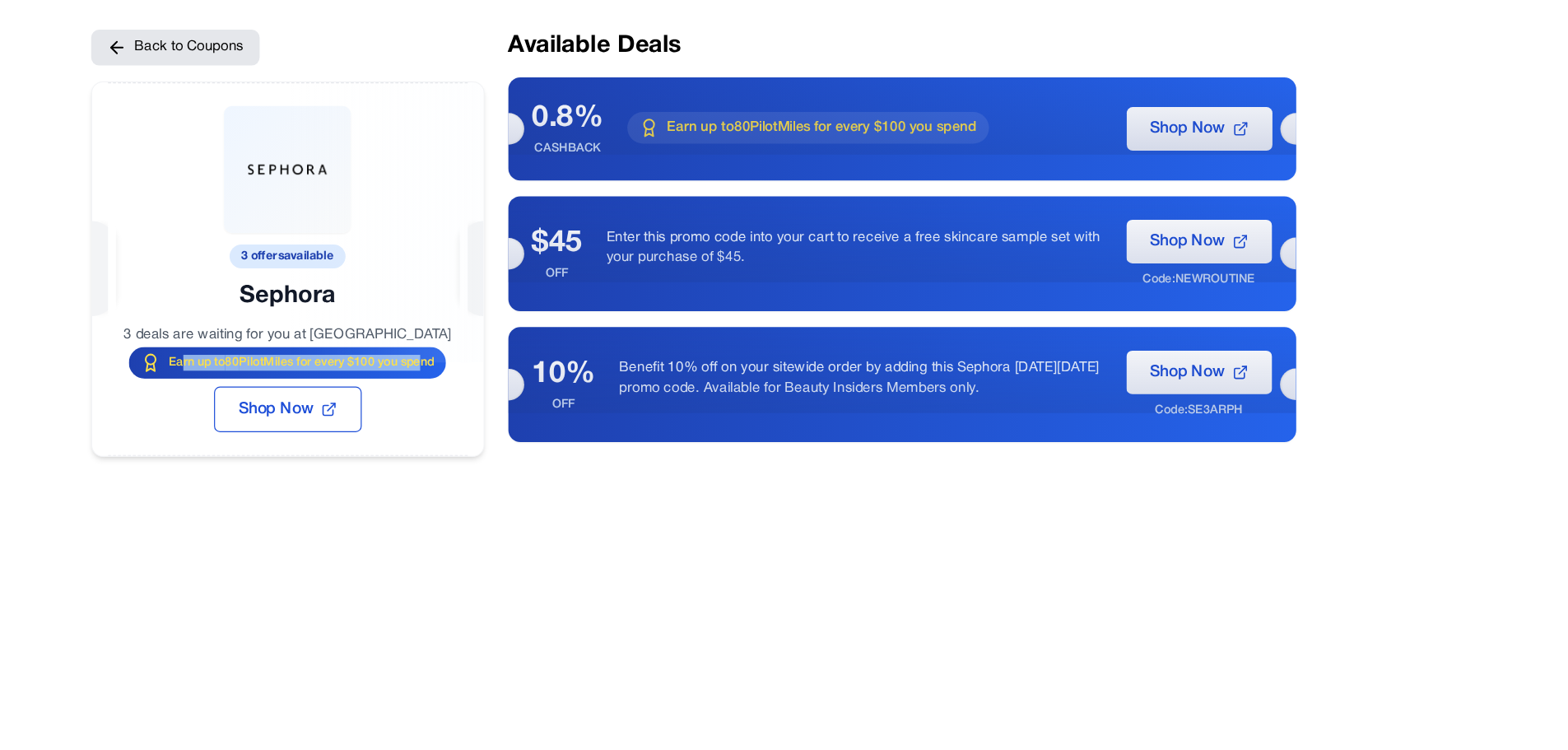
click at [557, 362] on span "Earn up to 80 PilotMiles for every $100 you spend" at bounding box center [459, 356] width 220 height 13
drag, startPoint x: 564, startPoint y: 361, endPoint x: 391, endPoint y: 349, distance: 173.4
click at [391, 349] on div "3 offers available Sephora 3 deals are waiting for you at Sephora Earn up to 80…" at bounding box center [448, 279] width 327 height 312
click at [391, 349] on div at bounding box center [447, 241] width 325 height 233
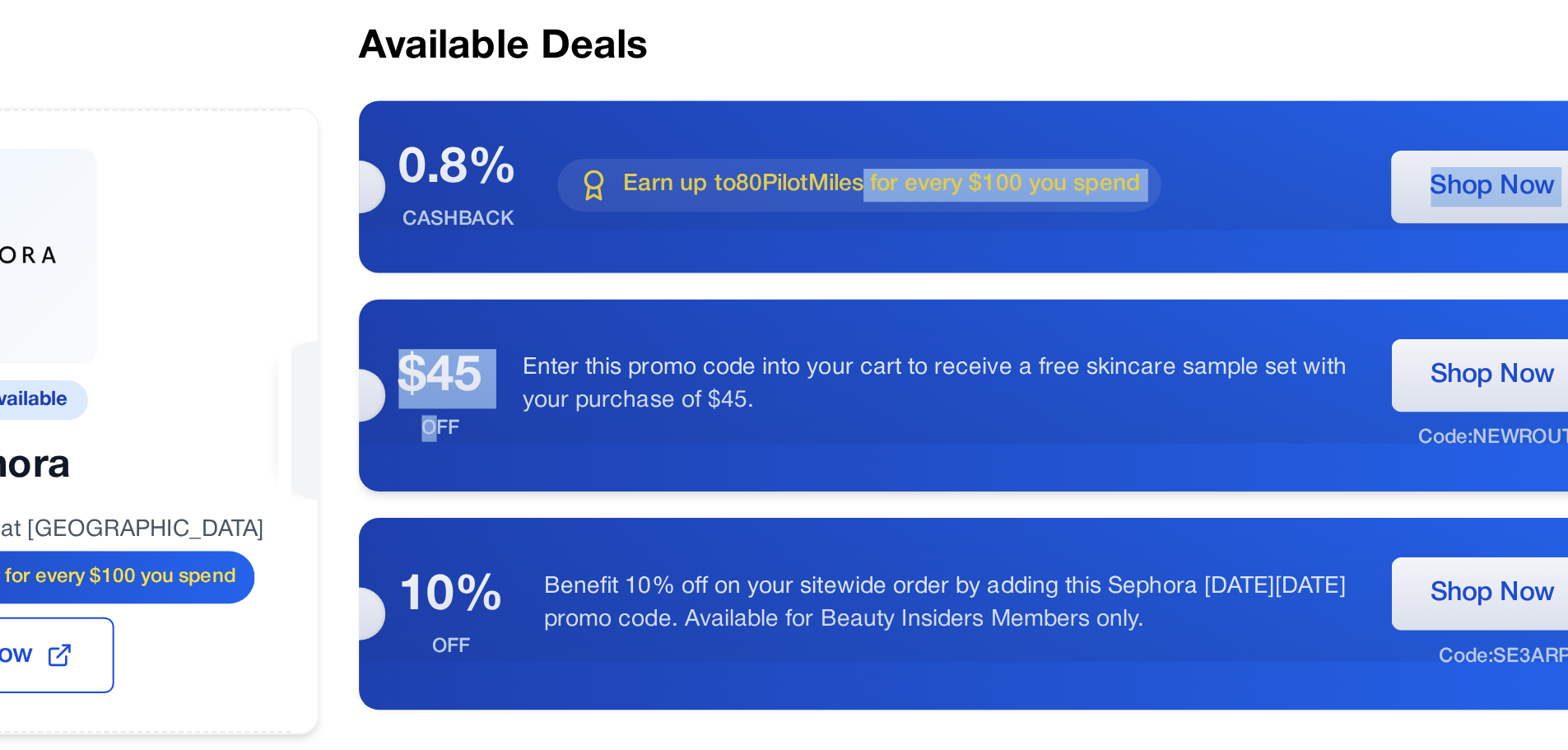
drag, startPoint x: 883, startPoint y: 171, endPoint x: 665, endPoint y: 276, distance: 242.0
click at [665, 276] on div "0.8% CASHBACK Earn up to 80 PilotMiles for every $100 you spend Shop Now $45 OF…" at bounding box center [957, 271] width 654 height 303
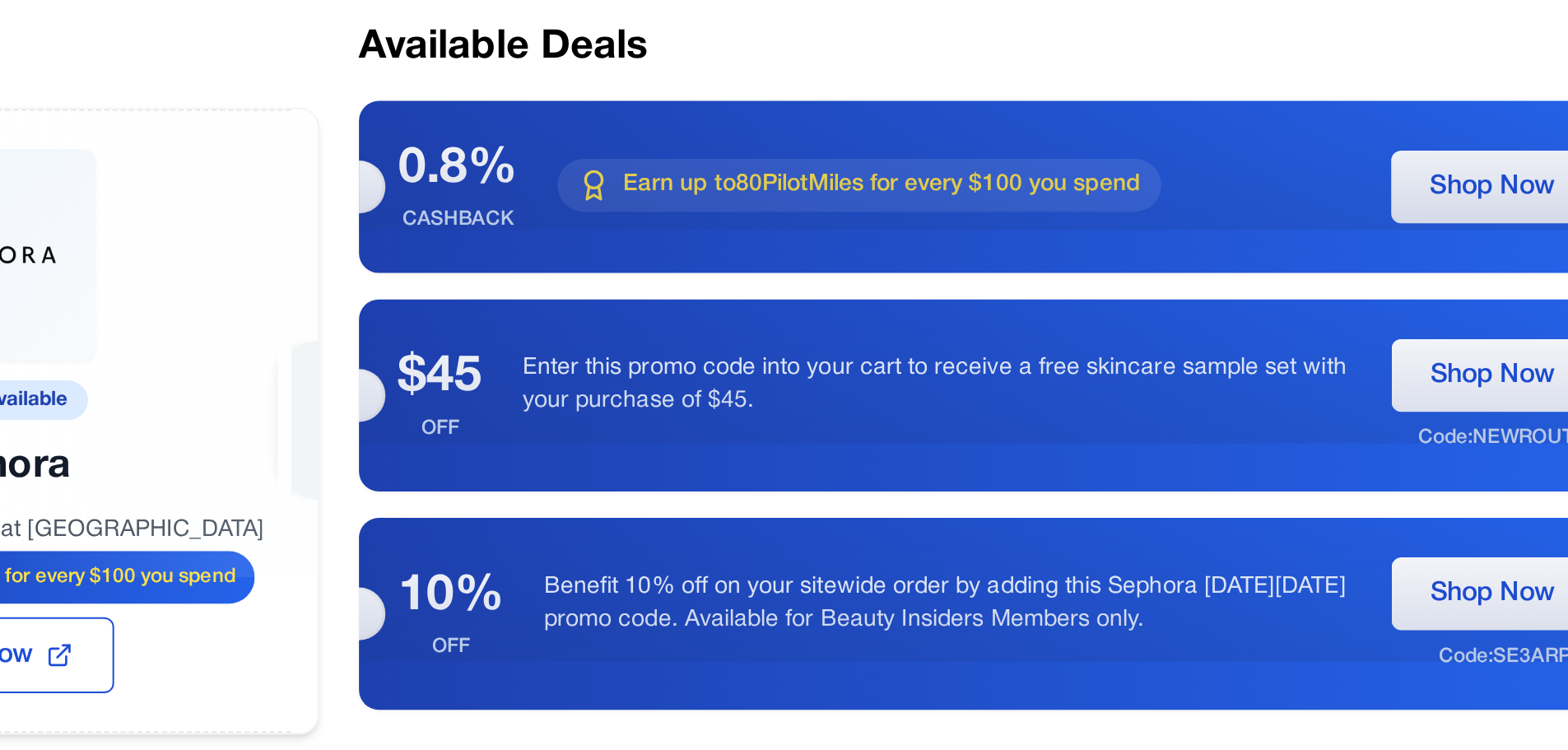
click at [560, 351] on div at bounding box center [447, 241] width 325 height 233
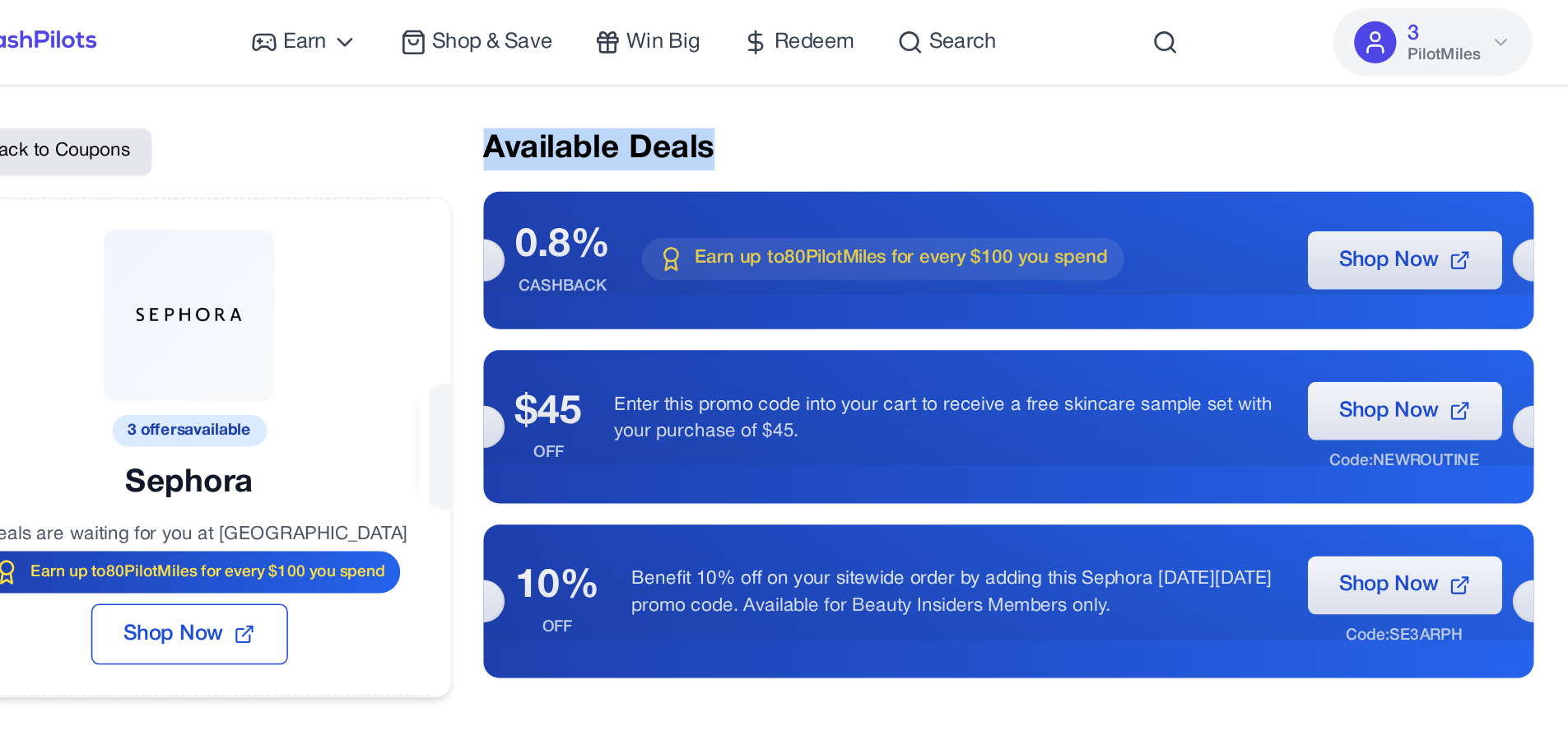
drag, startPoint x: 778, startPoint y: 96, endPoint x: 630, endPoint y: 85, distance: 148.4
click at [630, 85] on h2 "Available Deals" at bounding box center [957, 93] width 654 height 27
click at [661, 101] on h2 "Available Deals" at bounding box center [957, 93] width 654 height 27
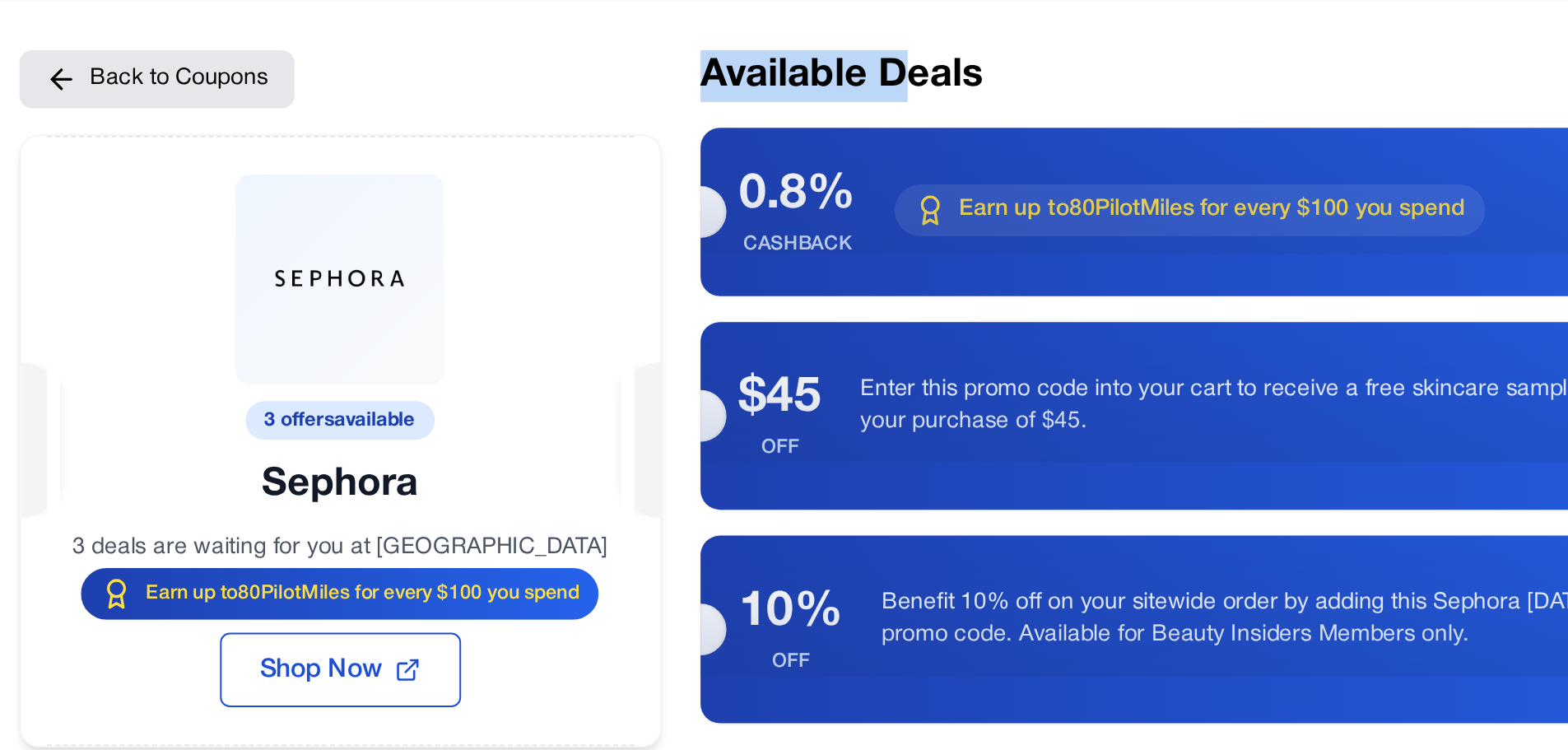
drag, startPoint x: 622, startPoint y: 103, endPoint x: 739, endPoint y: 91, distance: 117.6
click at [739, 91] on div "Back to Coupons 3 offers available Sephora 3 deals are waiting for you at Sepho…" at bounding box center [784, 257] width 1001 height 355
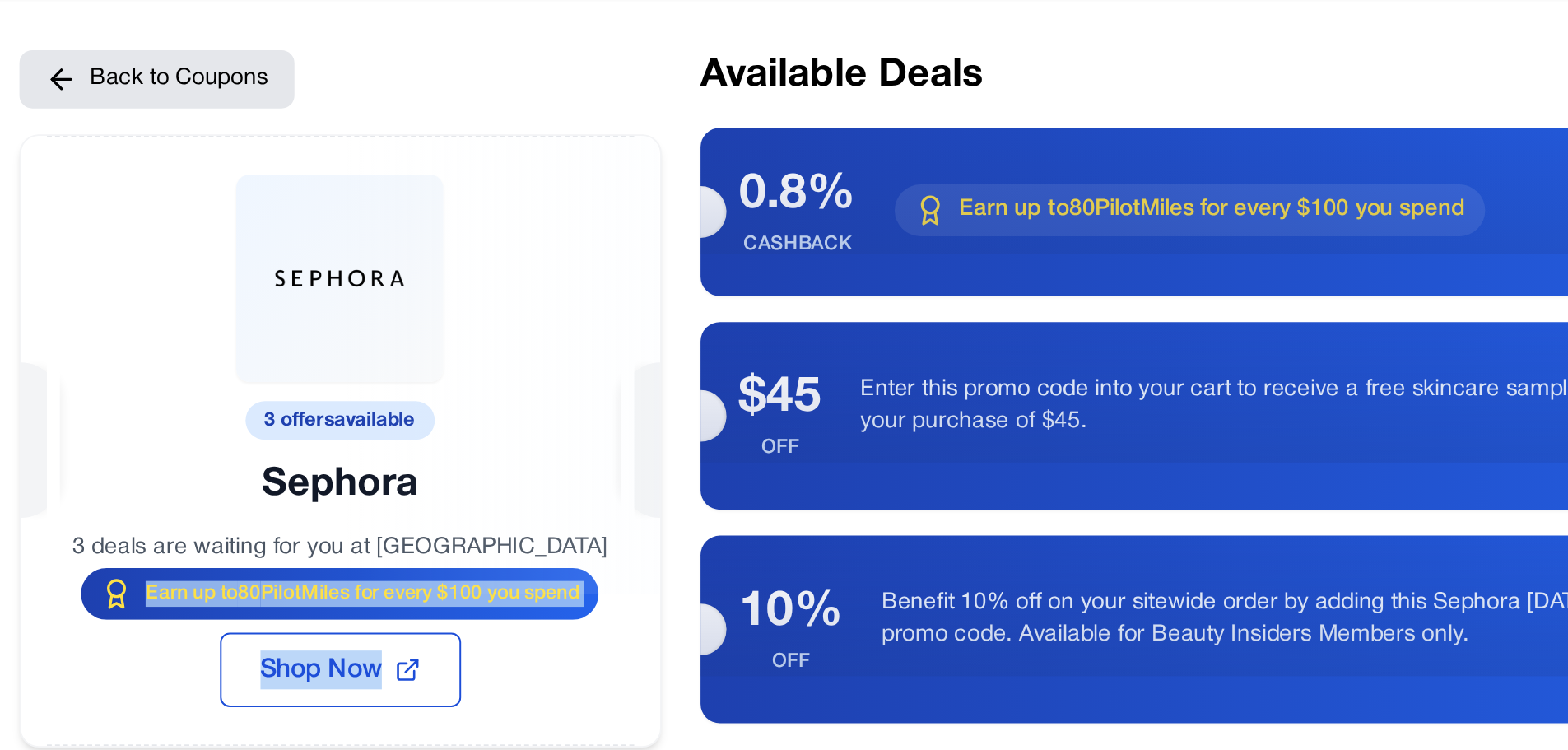
drag, startPoint x: 570, startPoint y: 370, endPoint x: 317, endPoint y: 361, distance: 253.2
click at [317, 361] on div "3 offers available Sephora 3 deals are waiting for you at Sephora Earn up to 80…" at bounding box center [447, 279] width 325 height 310
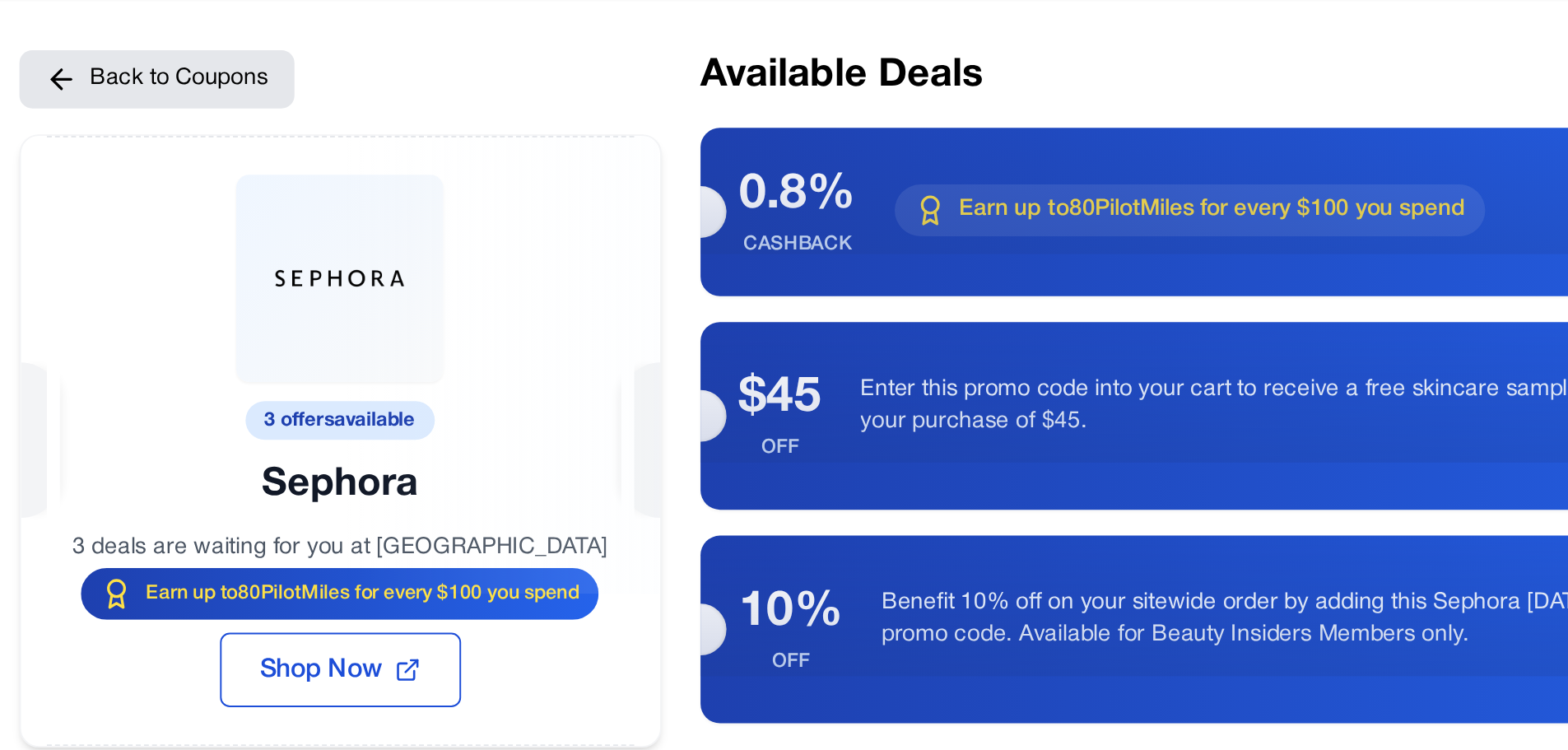
drag, startPoint x: 499, startPoint y: 264, endPoint x: 410, endPoint y: 268, distance: 89.1
click at [410, 268] on div at bounding box center [447, 241] width 325 height 233
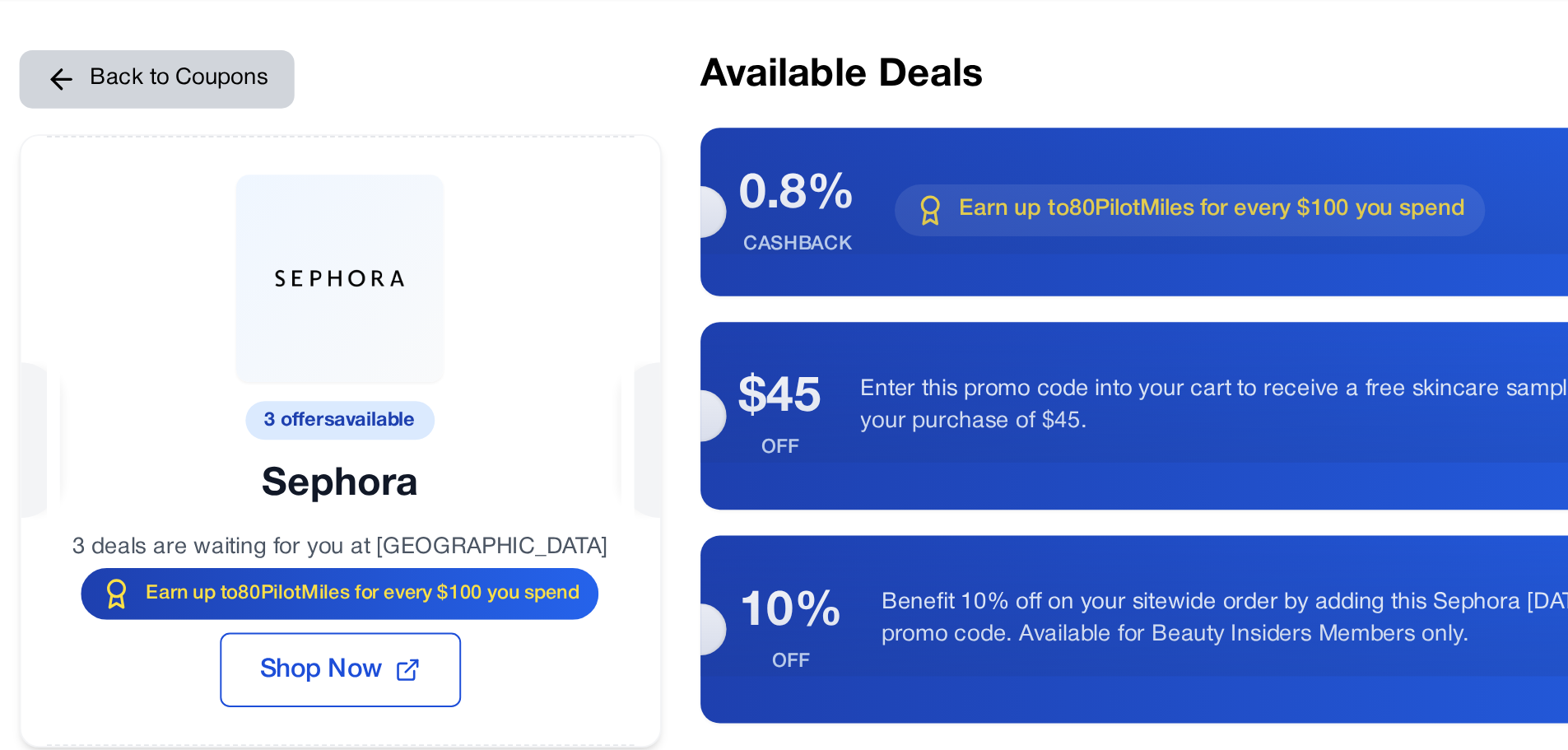
click at [388, 100] on button "Back to Coupons" at bounding box center [354, 95] width 140 height 29
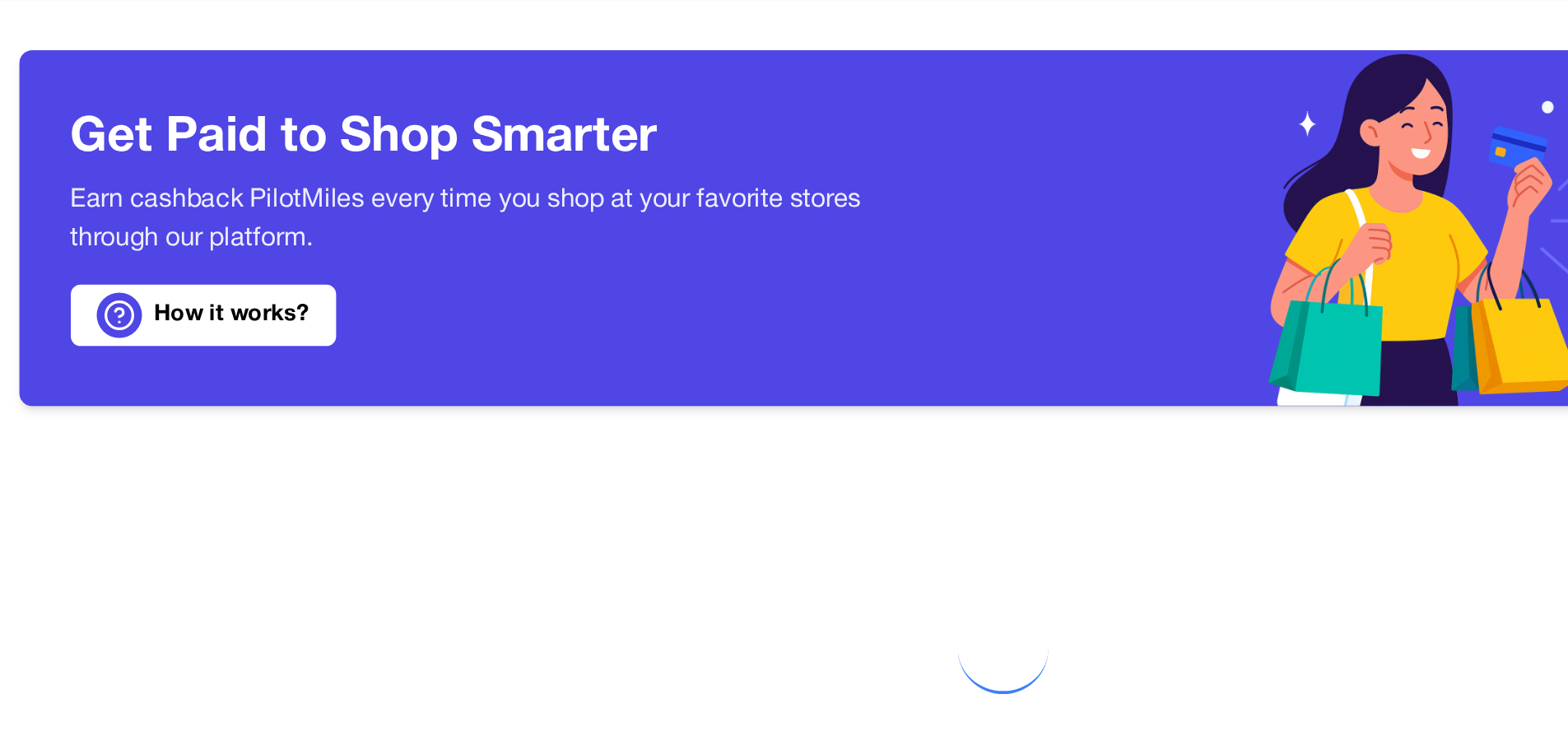
scroll to position [268, 0]
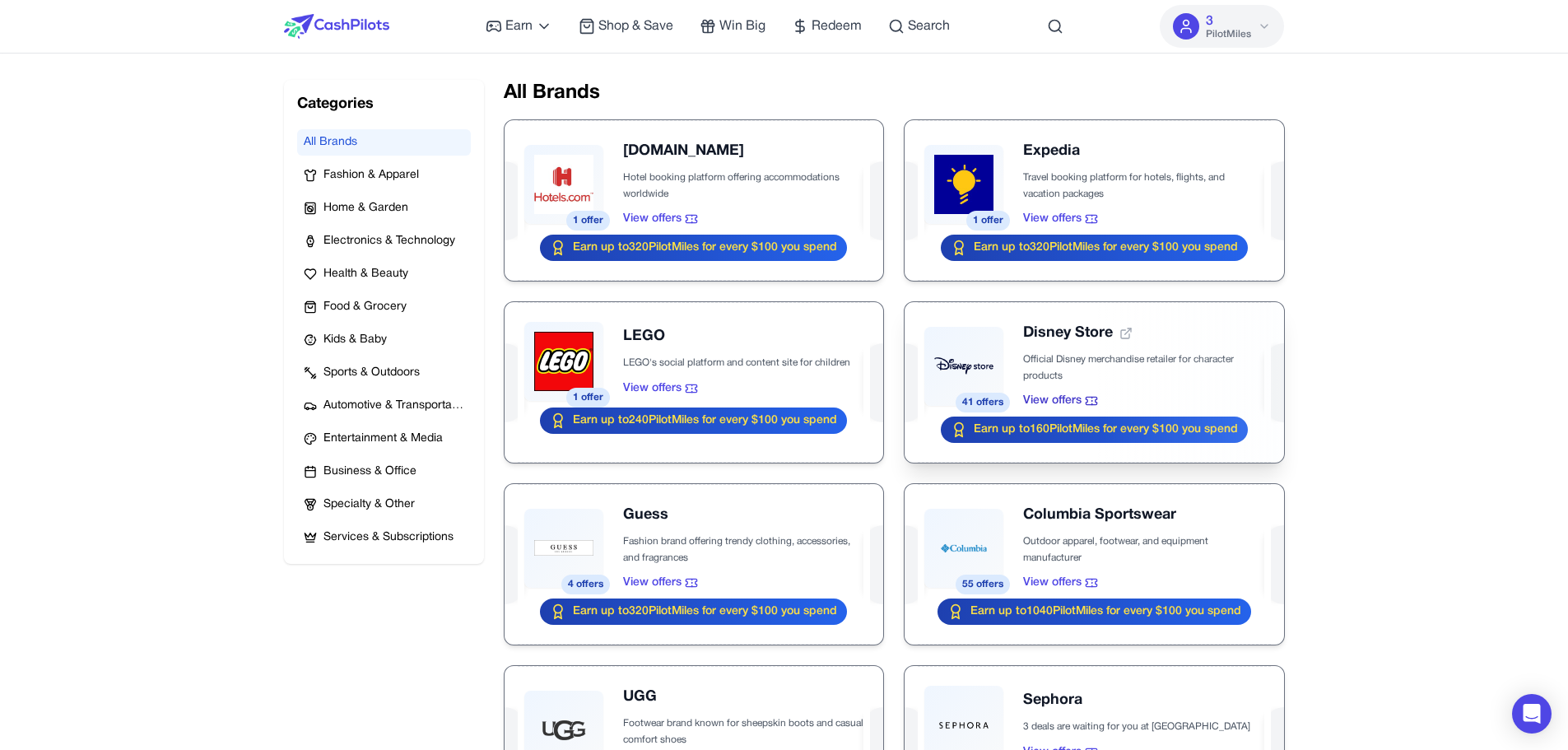
click at [927, 362] on div at bounding box center [1094, 382] width 379 height 161
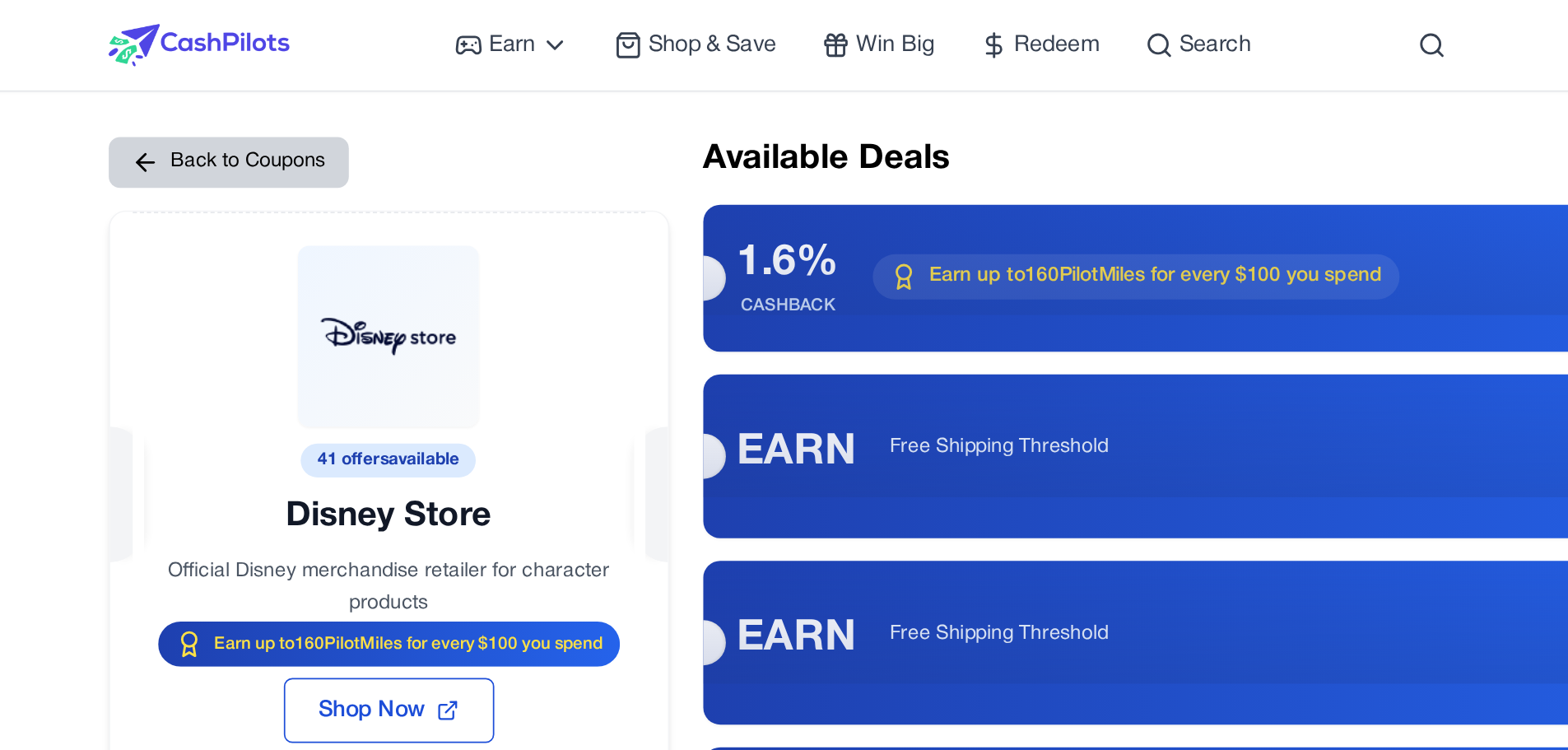
click at [381, 89] on button "Back to Coupons" at bounding box center [354, 95] width 140 height 29
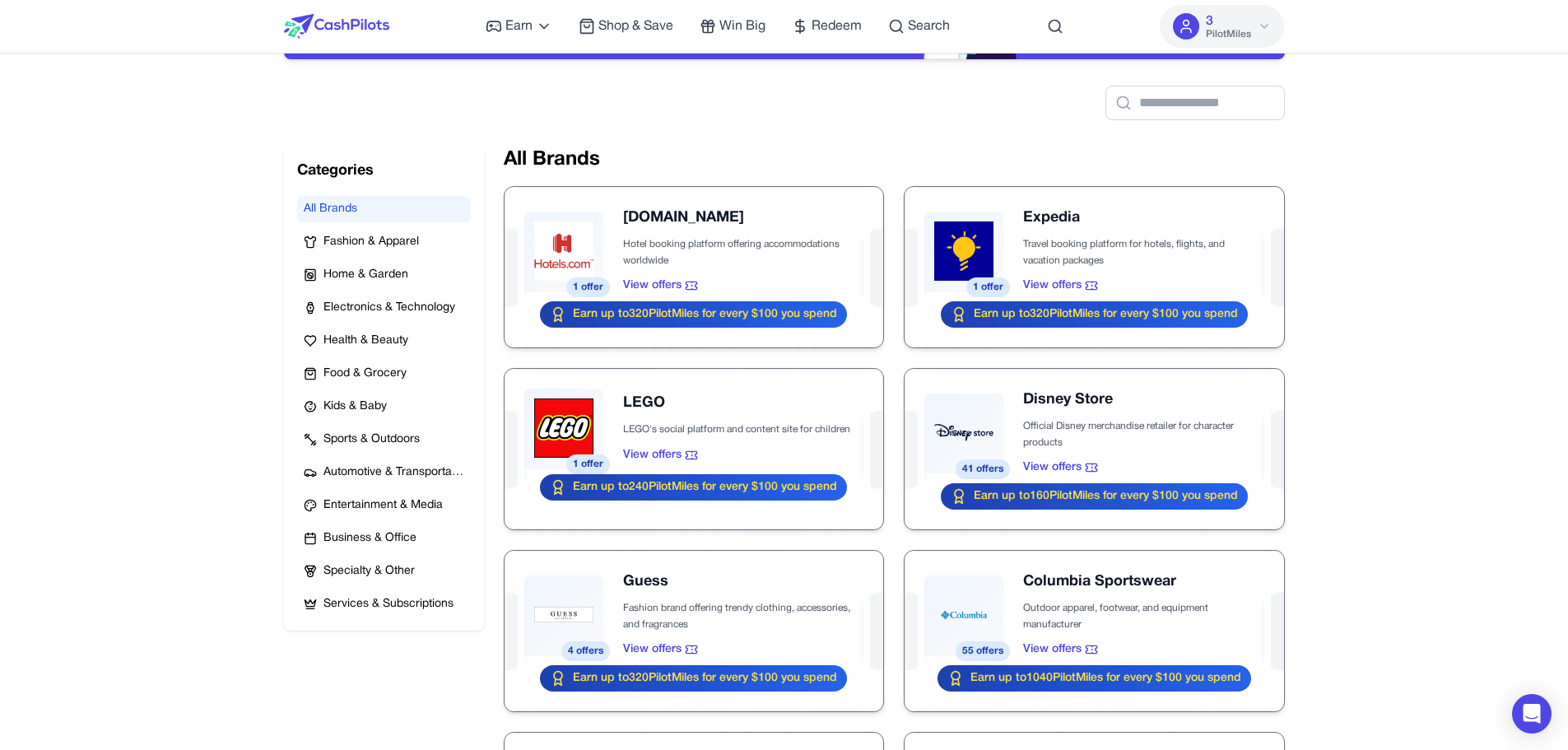
scroll to position [201, 0]
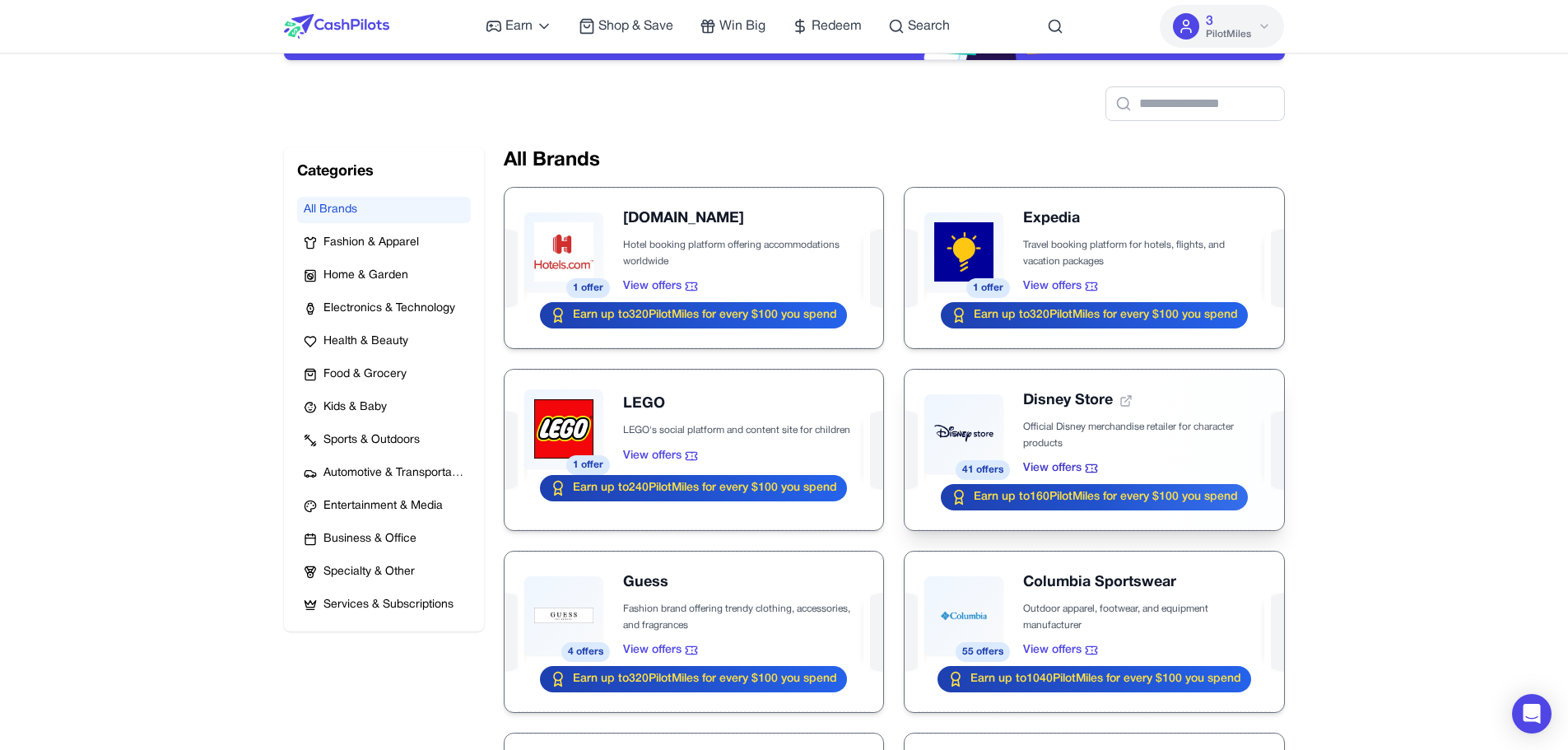
click at [927, 426] on div at bounding box center [1094, 450] width 379 height 161
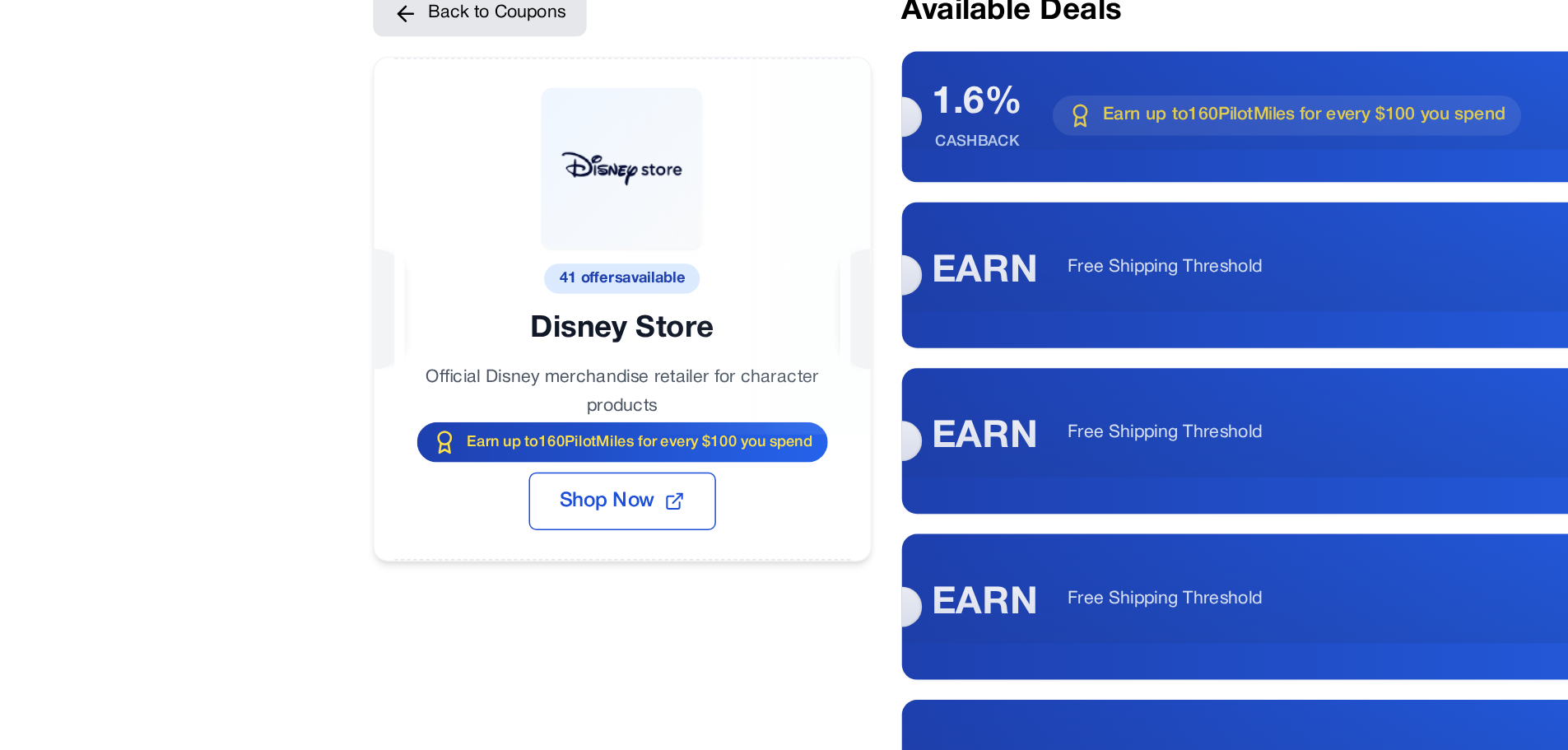
drag, startPoint x: 406, startPoint y: 298, endPoint x: 499, endPoint y: 299, distance: 93.0
click at [499, 299] on div at bounding box center [447, 247] width 325 height 247
drag, startPoint x: 341, startPoint y: 329, endPoint x: 476, endPoint y: 354, distance: 137.3
click at [476, 354] on div at bounding box center [447, 247] width 325 height 247
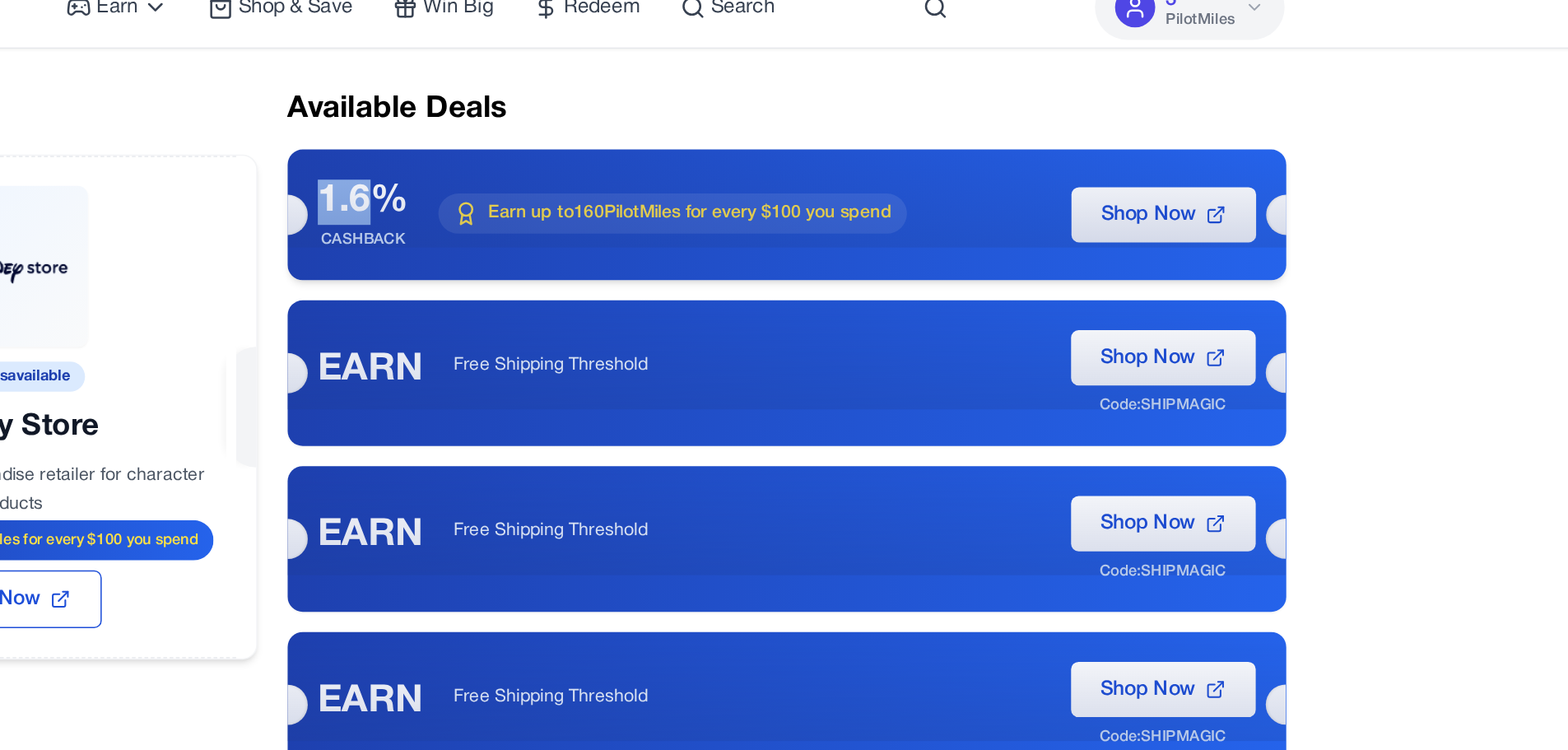
drag, startPoint x: 647, startPoint y: 149, endPoint x: 693, endPoint y: 163, distance: 48.1
click at [693, 163] on div "1.6% CASHBACK Earn up to 160 PilotMiles for every $100 you spend Shop Now" at bounding box center [957, 162] width 654 height 85
click at [672, 156] on div "1.6%" at bounding box center [680, 154] width 60 height 29
drag, startPoint x: 652, startPoint y: 151, endPoint x: 705, endPoint y: 154, distance: 53.1
click at [705, 154] on div "1.6%" at bounding box center [680, 154] width 60 height 29
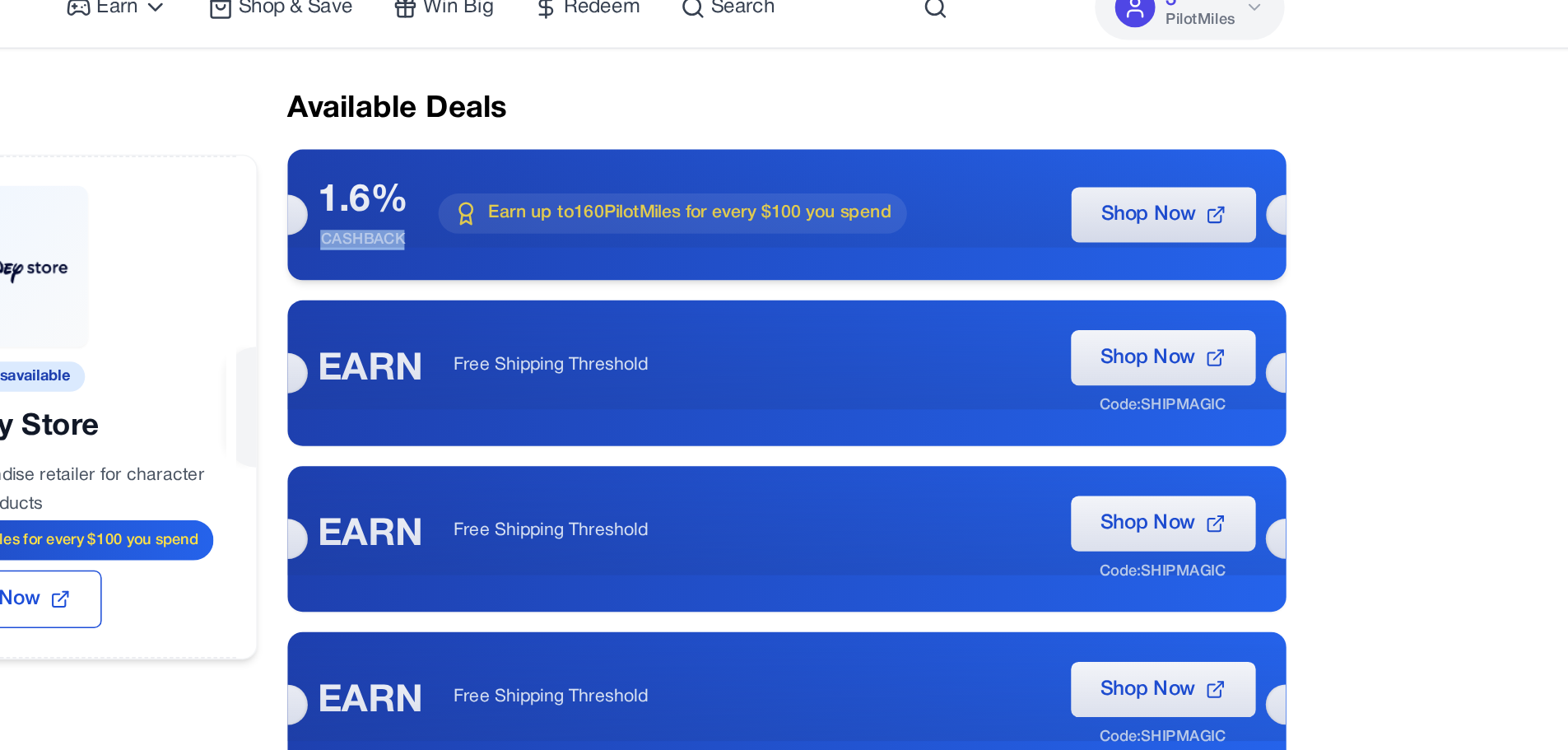
drag, startPoint x: 711, startPoint y: 173, endPoint x: 642, endPoint y: 177, distance: 69.1
click at [642, 177] on div "1.6% CASHBACK Earn up to 160 PilotMiles for every $100 you spend Shop Now" at bounding box center [957, 162] width 654 height 85
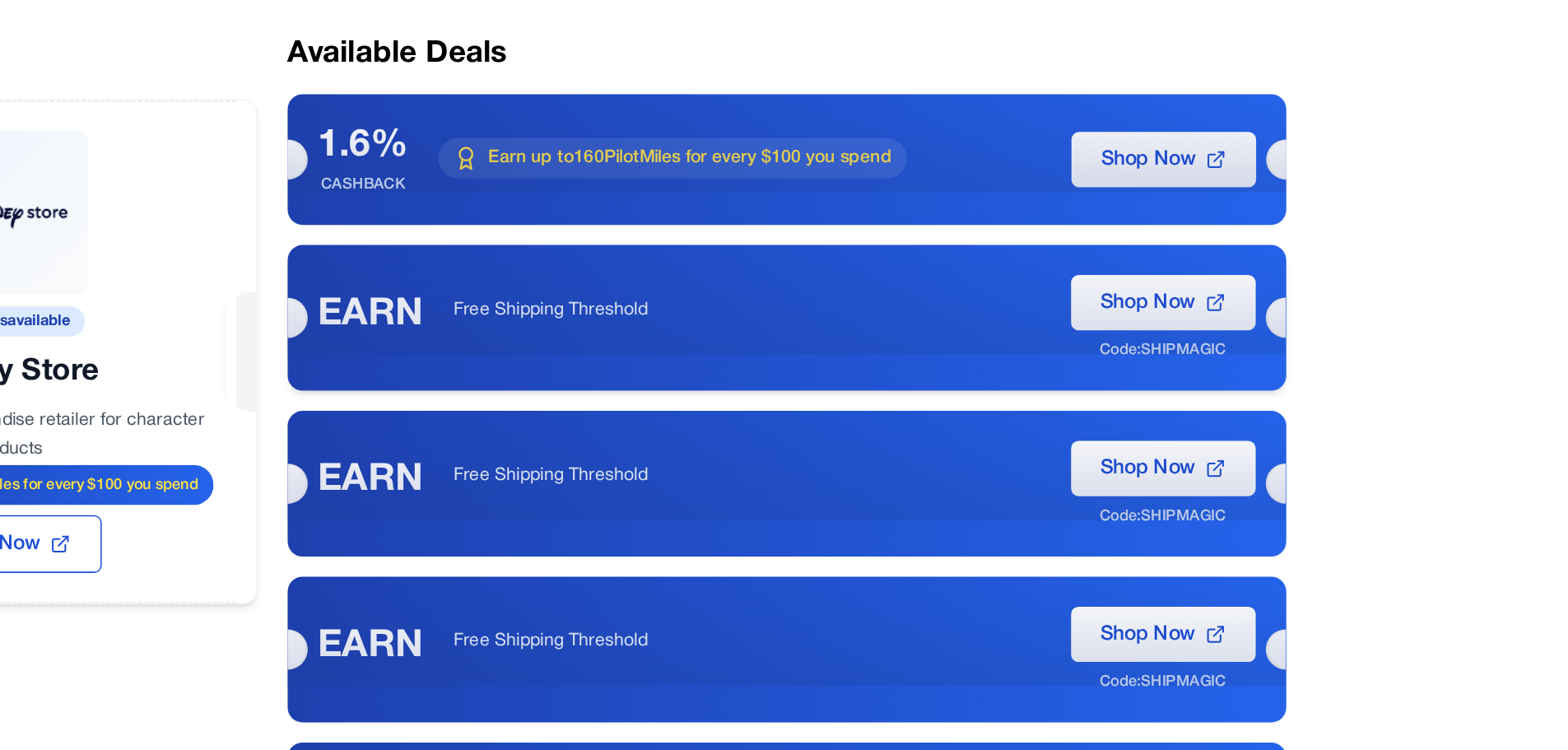
click at [681, 268] on div "EARN" at bounding box center [684, 264] width 69 height 29
drag, startPoint x: 742, startPoint y: 265, endPoint x: 866, endPoint y: 263, distance: 124.0
click at [866, 263] on p "Free Shipping Threshold" at bounding box center [932, 261] width 385 height 17
click at [690, 265] on div "EARN" at bounding box center [684, 264] width 69 height 29
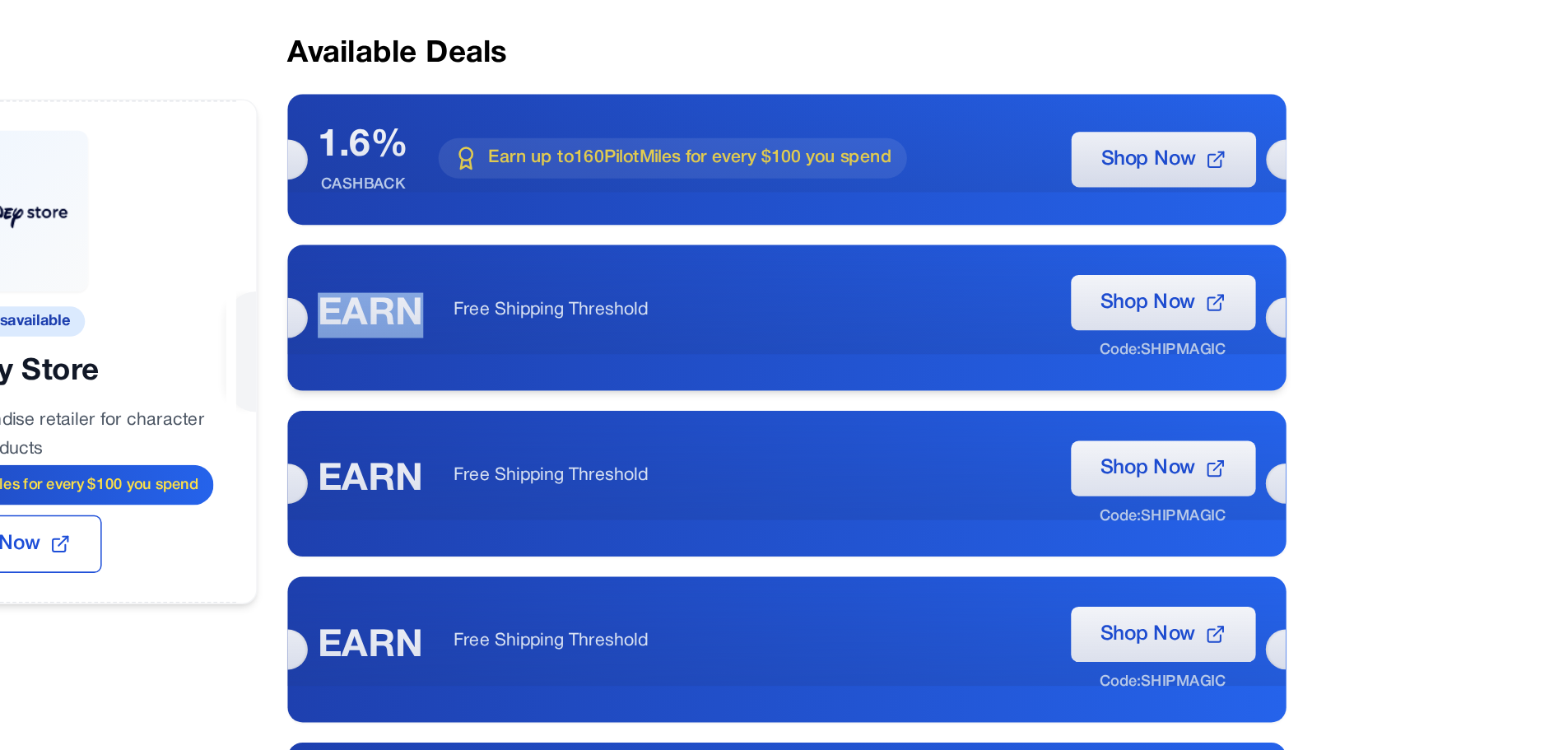
click at [690, 265] on div "EARN" at bounding box center [684, 264] width 69 height 29
drag, startPoint x: 1249, startPoint y: 291, endPoint x: 1146, endPoint y: 298, distance: 103.2
click at [927, 298] on div "EARN Free Shipping Threshold Shop Now Code: SHIPMAGIC" at bounding box center [957, 266] width 654 height 95
click at [927, 293] on div "Code: SHIPMAGIC" at bounding box center [1205, 287] width 83 height 13
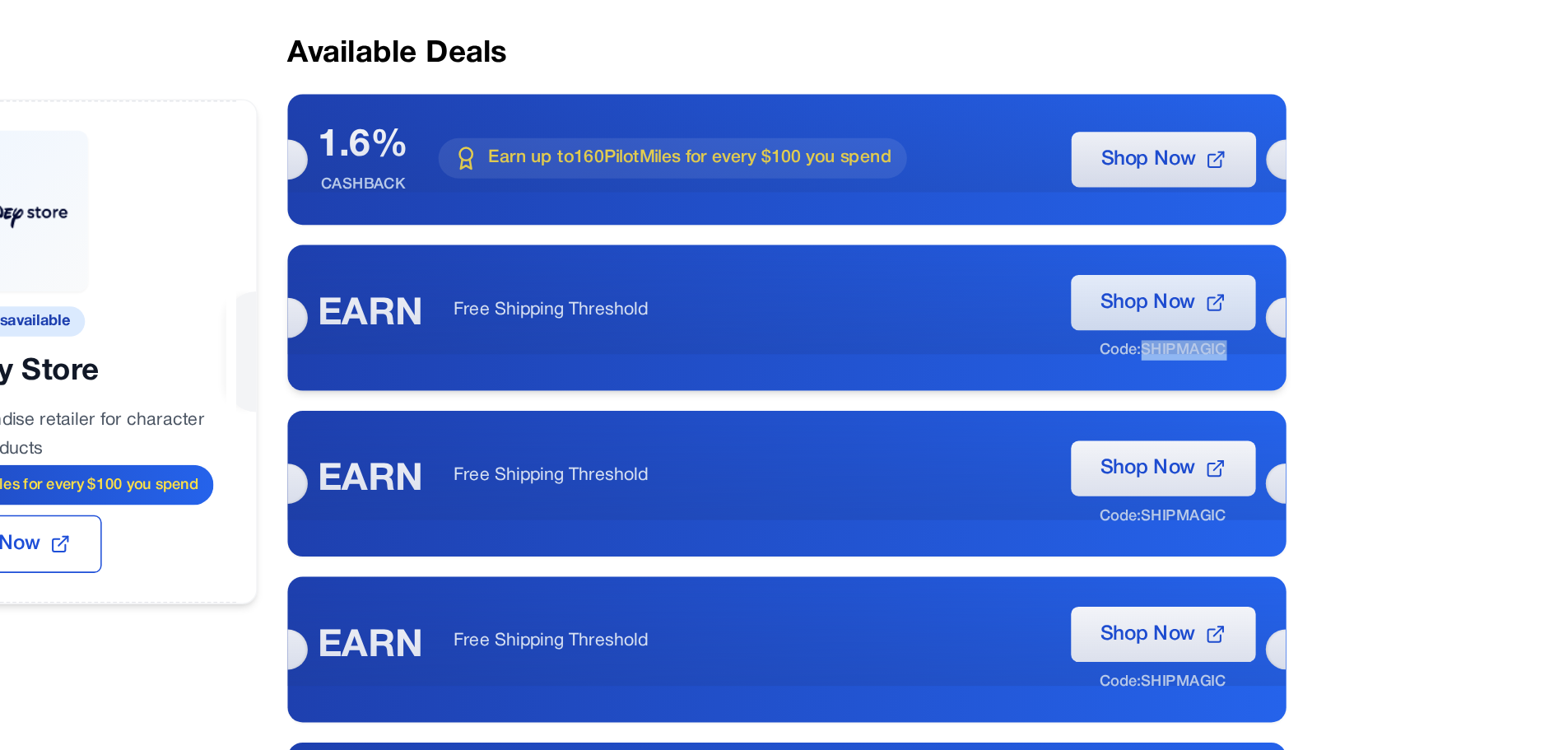
click at [927, 263] on span "Shop Now" at bounding box center [1195, 256] width 61 height 20
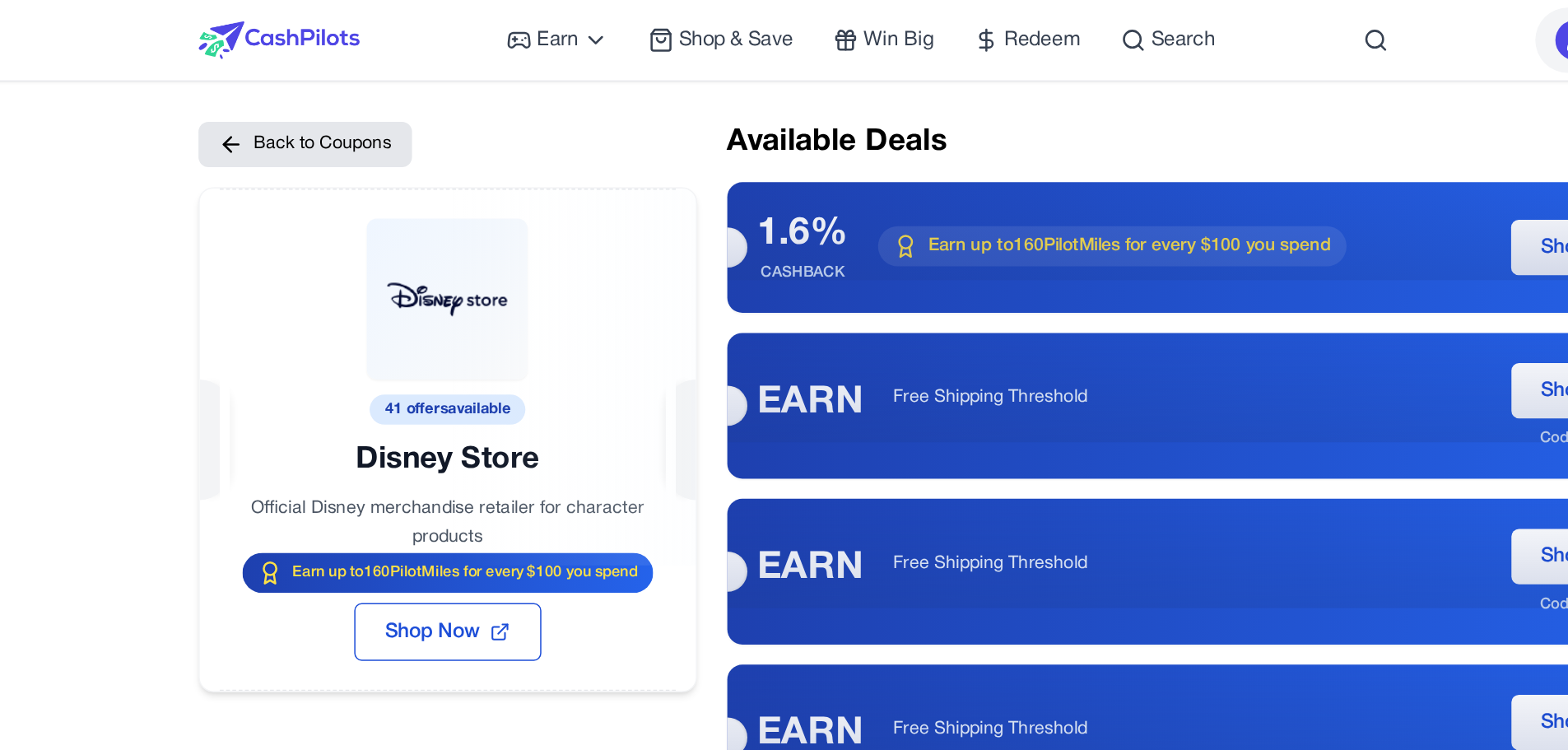
drag, startPoint x: 406, startPoint y: 271, endPoint x: 462, endPoint y: 264, distance: 56.4
click at [462, 264] on div at bounding box center [447, 247] width 325 height 247
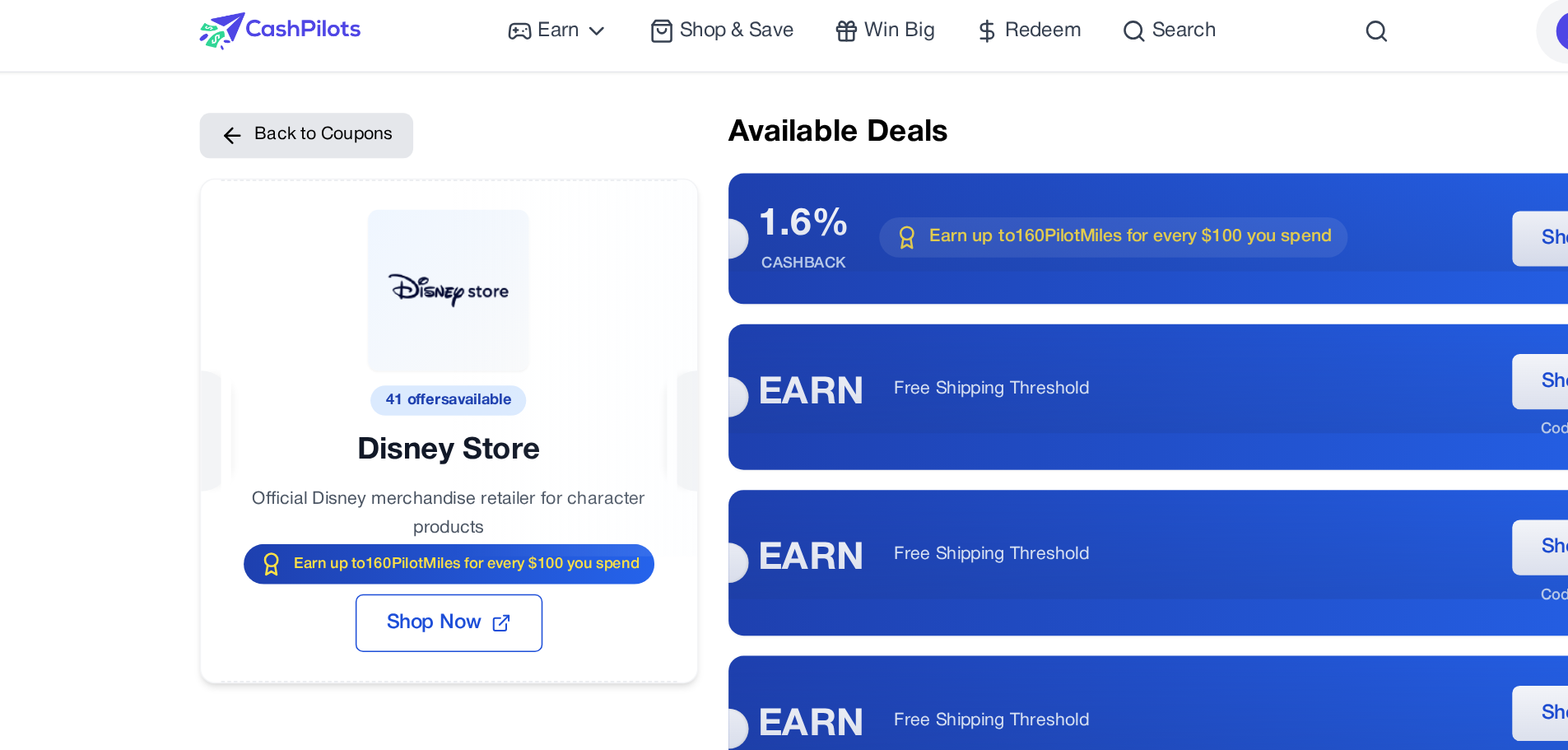
drag, startPoint x: 405, startPoint y: 271, endPoint x: 474, endPoint y: 268, distance: 69.1
click at [474, 268] on div at bounding box center [447, 247] width 325 height 247
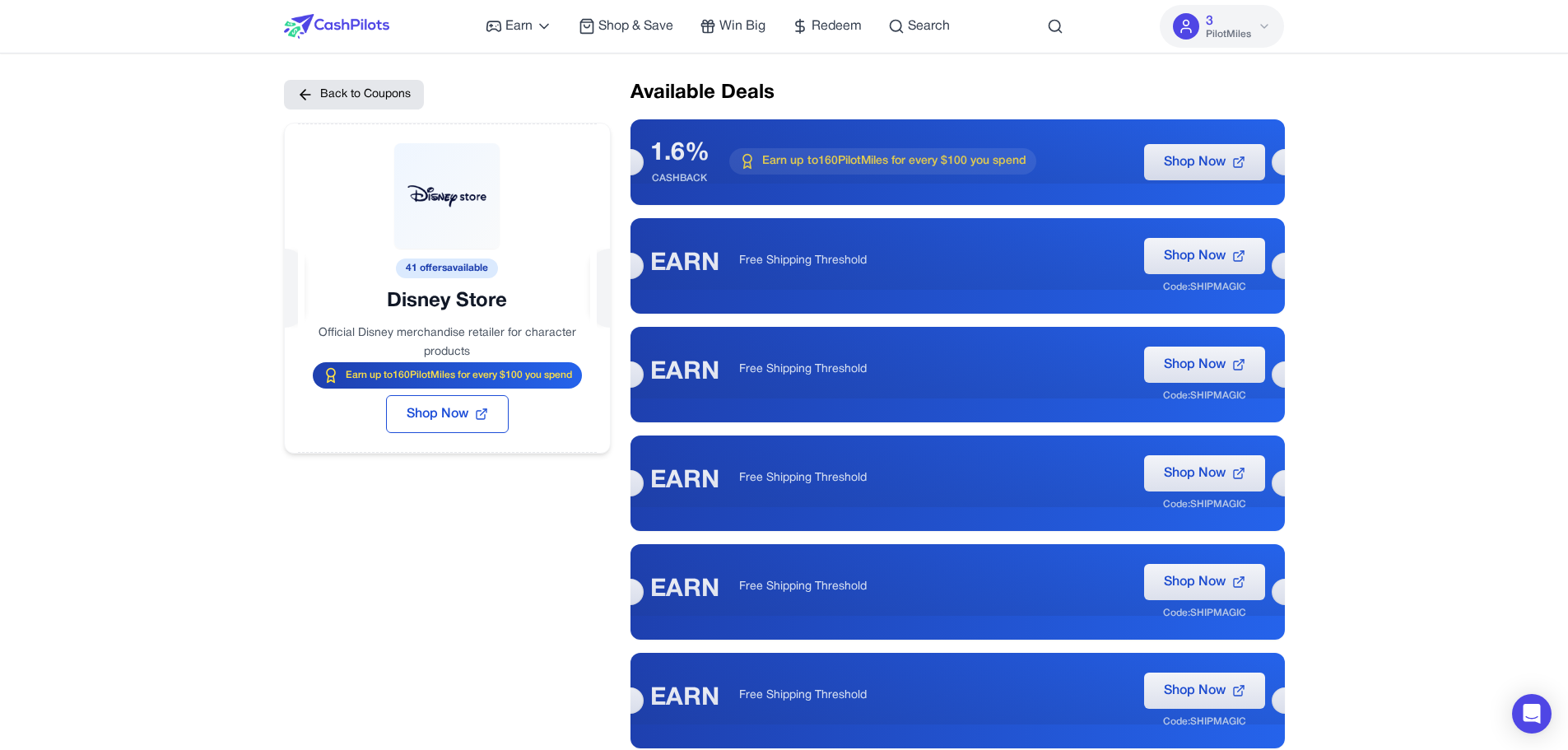
scroll to position [1, 0]
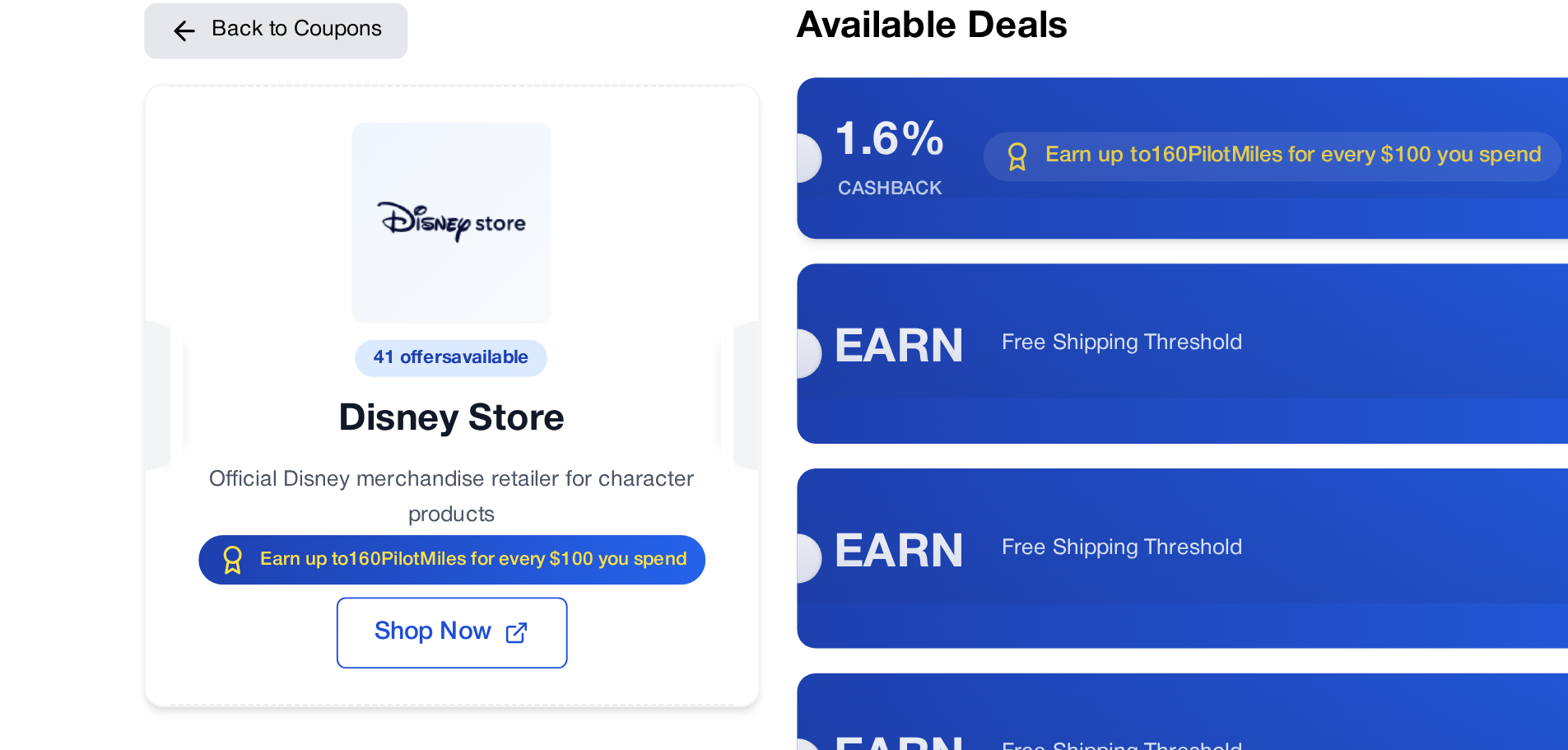
drag, startPoint x: 829, startPoint y: 164, endPoint x: 964, endPoint y: 165, distance: 135.0
click at [927, 165] on span "Earn up to 160 PilotMiles for every $100 you spend" at bounding box center [895, 161] width 264 height 17
drag, startPoint x: 351, startPoint y: 379, endPoint x: 504, endPoint y: 363, distance: 153.8
click at [504, 363] on div "41 offers available Disney Store Official Disney merchandise retailer for chara…" at bounding box center [448, 287] width 327 height 331
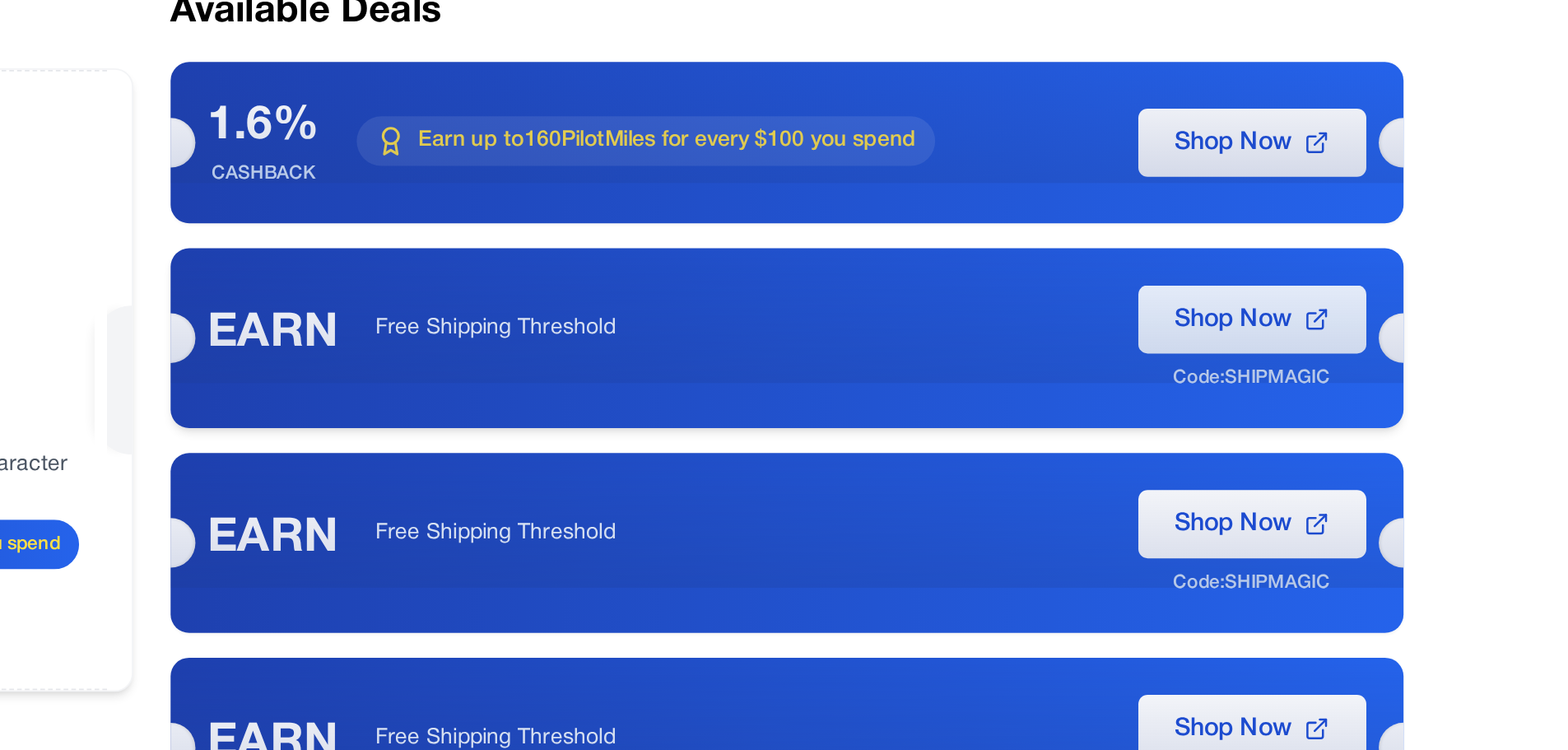
click at [927, 249] on span "Shop Now" at bounding box center [1195, 255] width 61 height 20
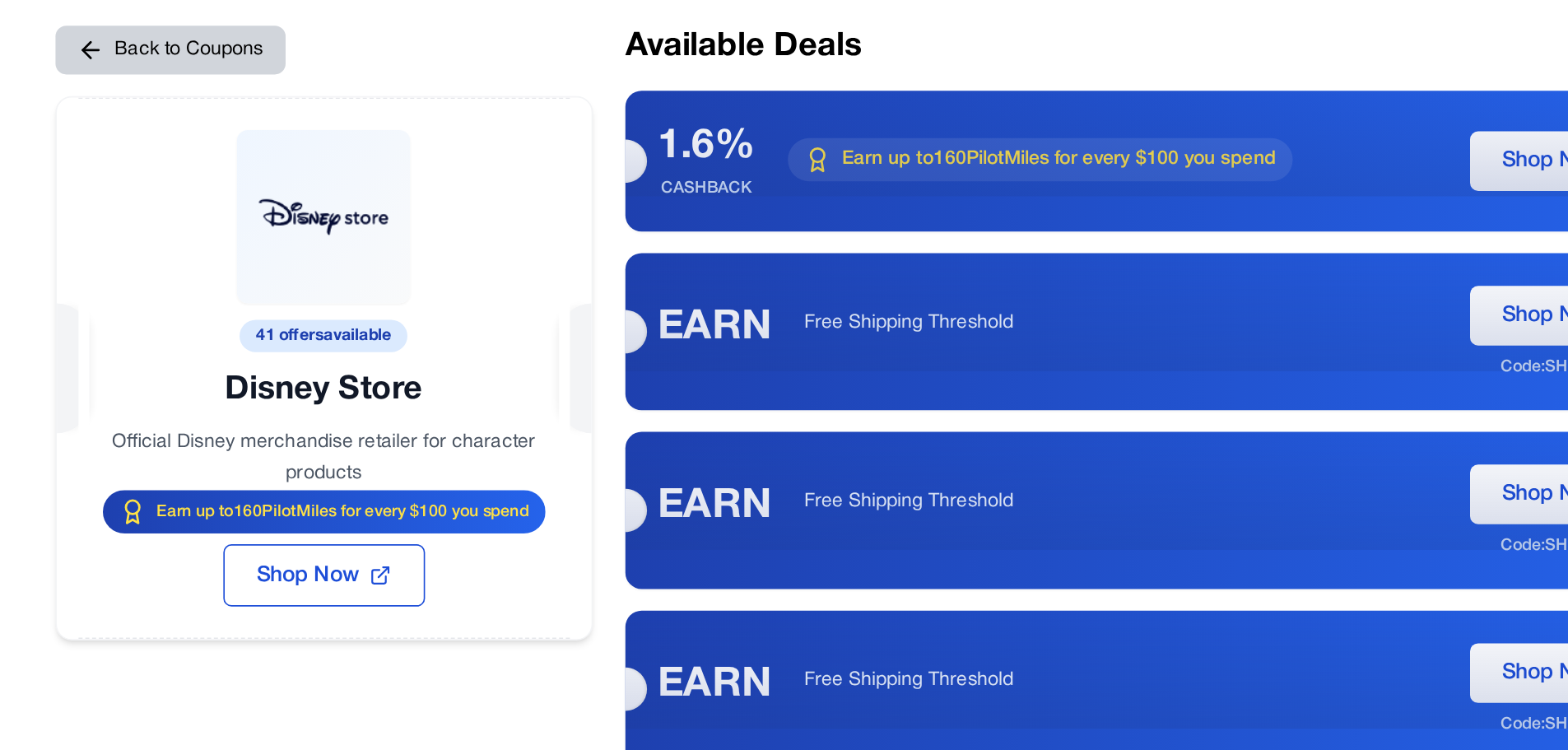
click at [384, 96] on button "Back to Coupons" at bounding box center [354, 94] width 140 height 29
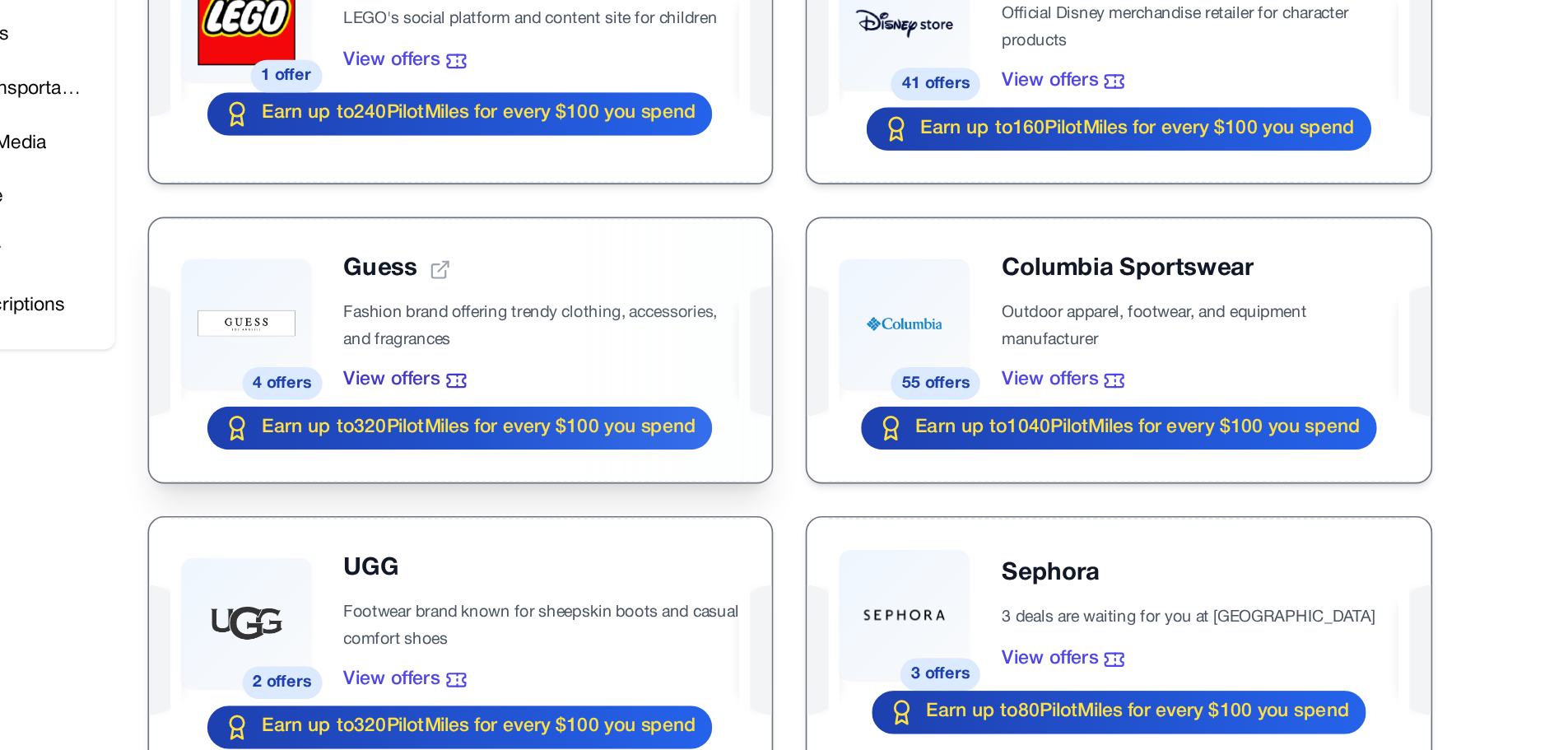
scroll to position [323, 0]
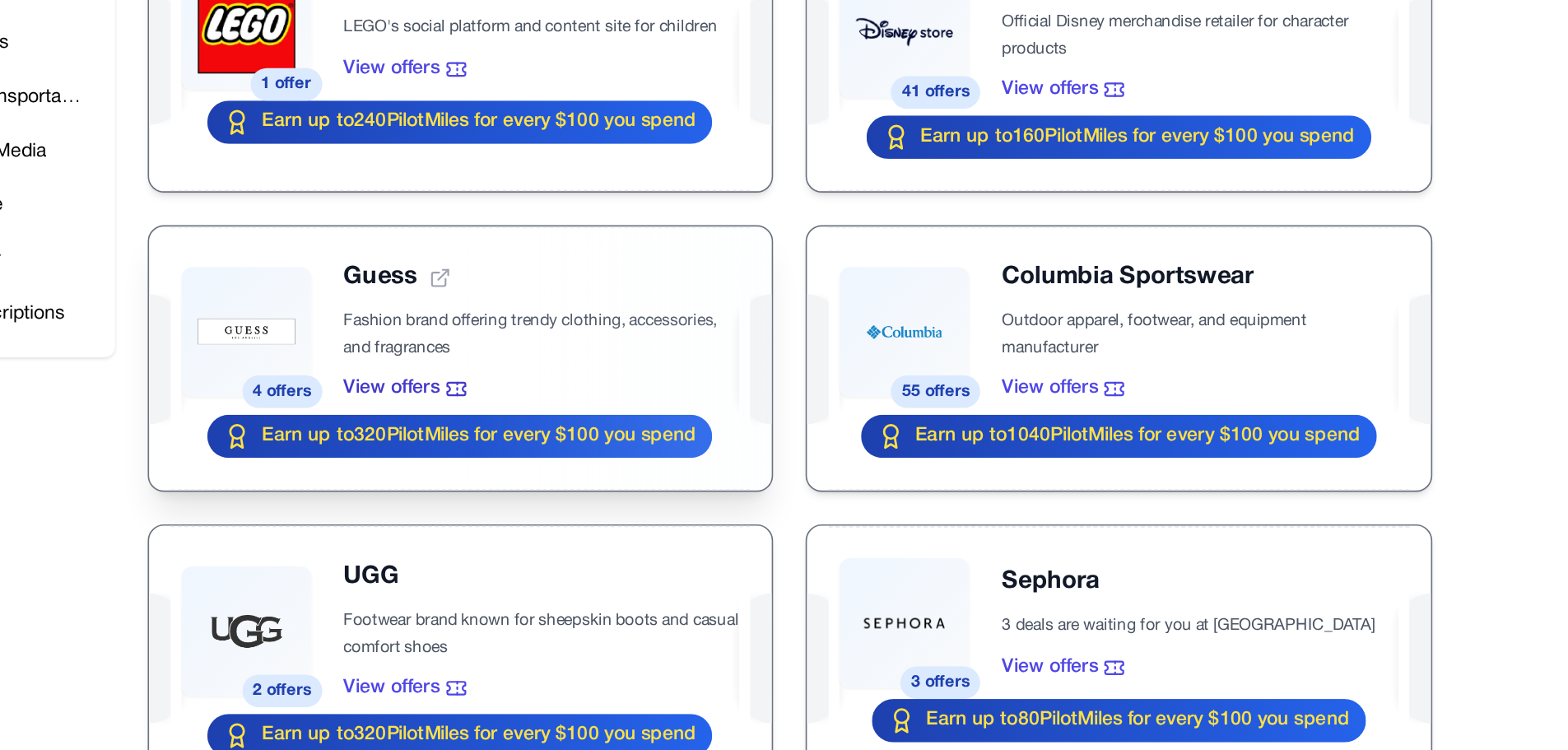
click at [769, 517] on div at bounding box center [694, 509] width 379 height 161
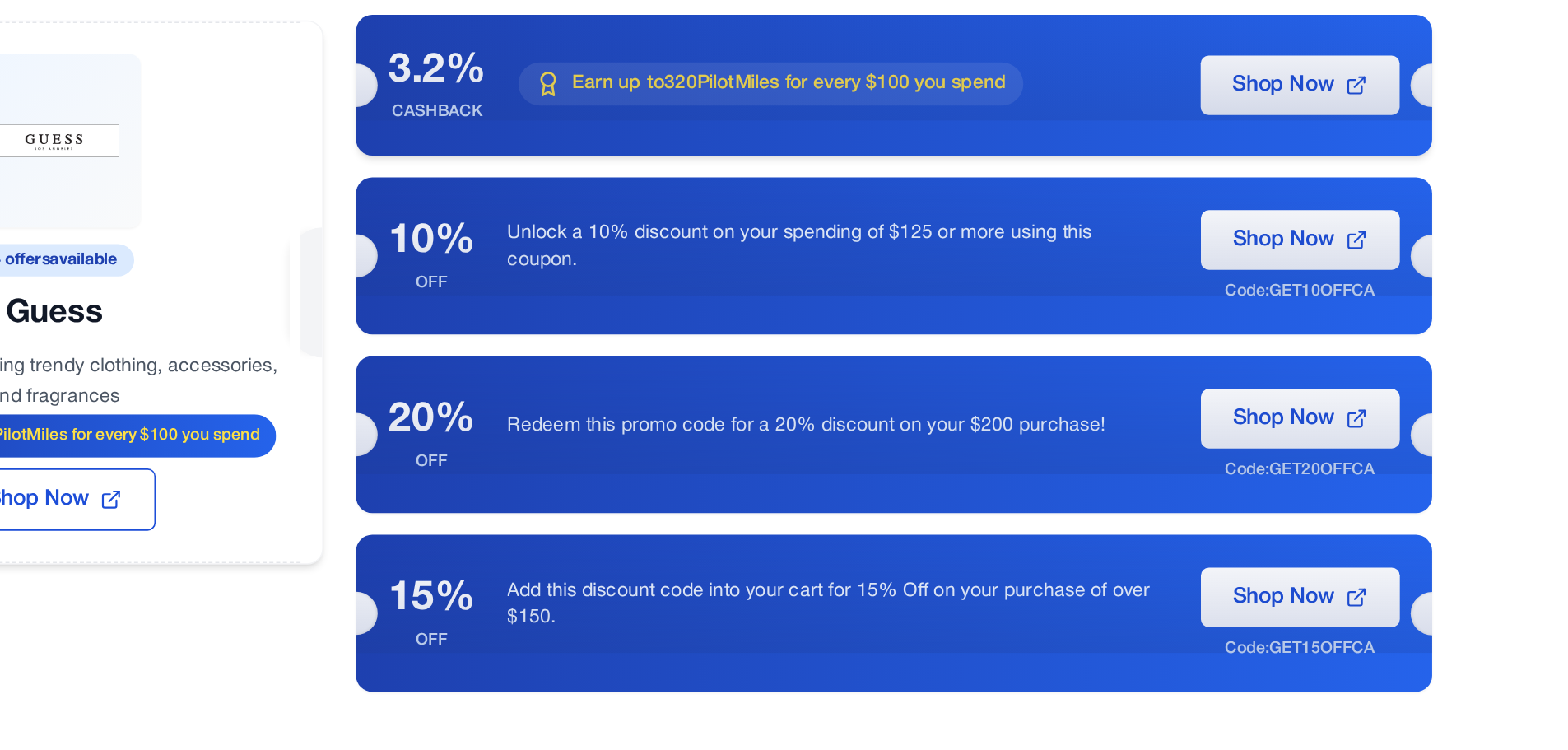
drag, startPoint x: 773, startPoint y: 162, endPoint x: 982, endPoint y: 161, distance: 209.0
click at [927, 161] on span "Earn up to 320 PilotMiles for every $100 you spend" at bounding box center [895, 162] width 264 height 17
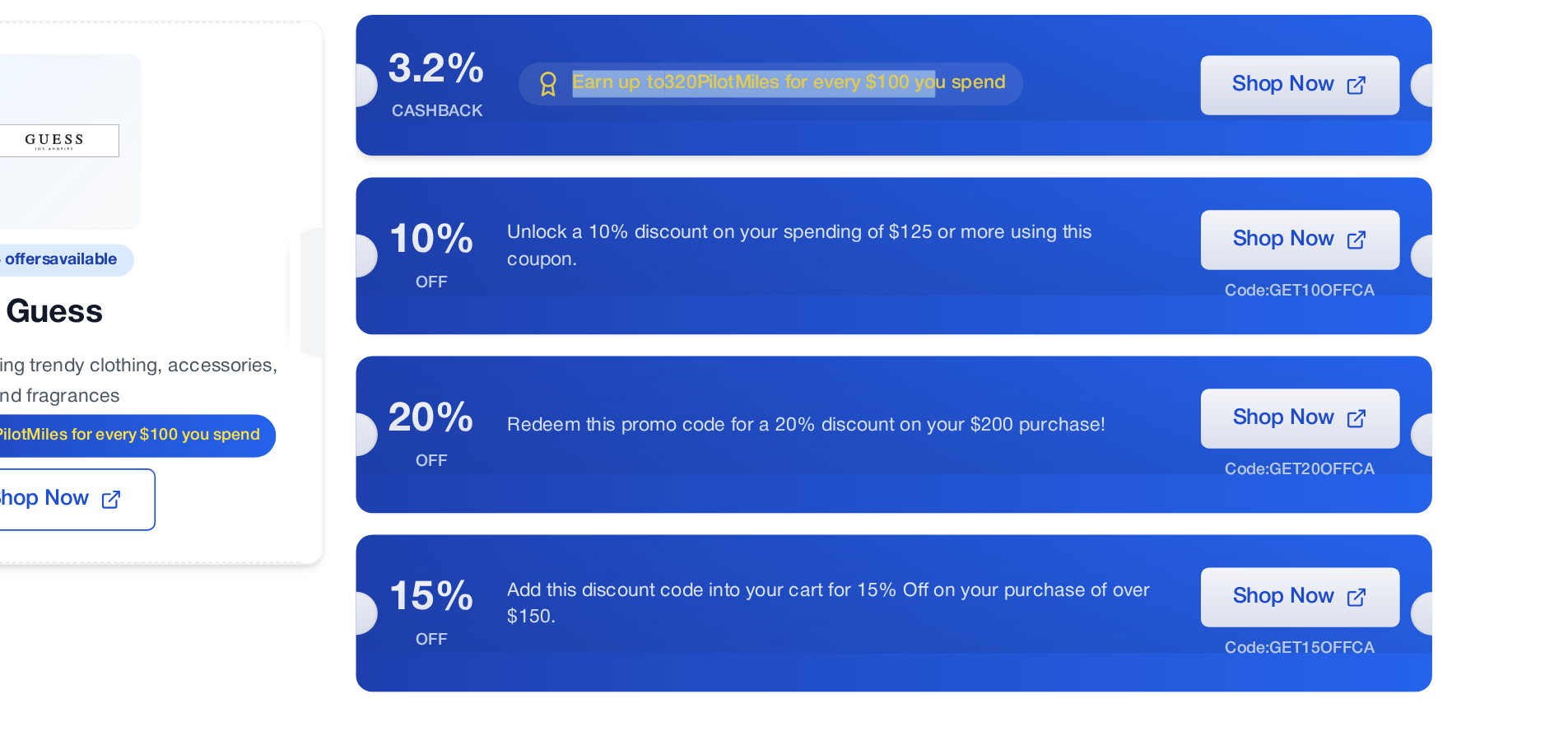
drag, startPoint x: 982, startPoint y: 161, endPoint x: 762, endPoint y: 161, distance: 220.0
click at [762, 161] on span "Earn up to 320 PilotMiles for every $100 you spend" at bounding box center [895, 162] width 264 height 17
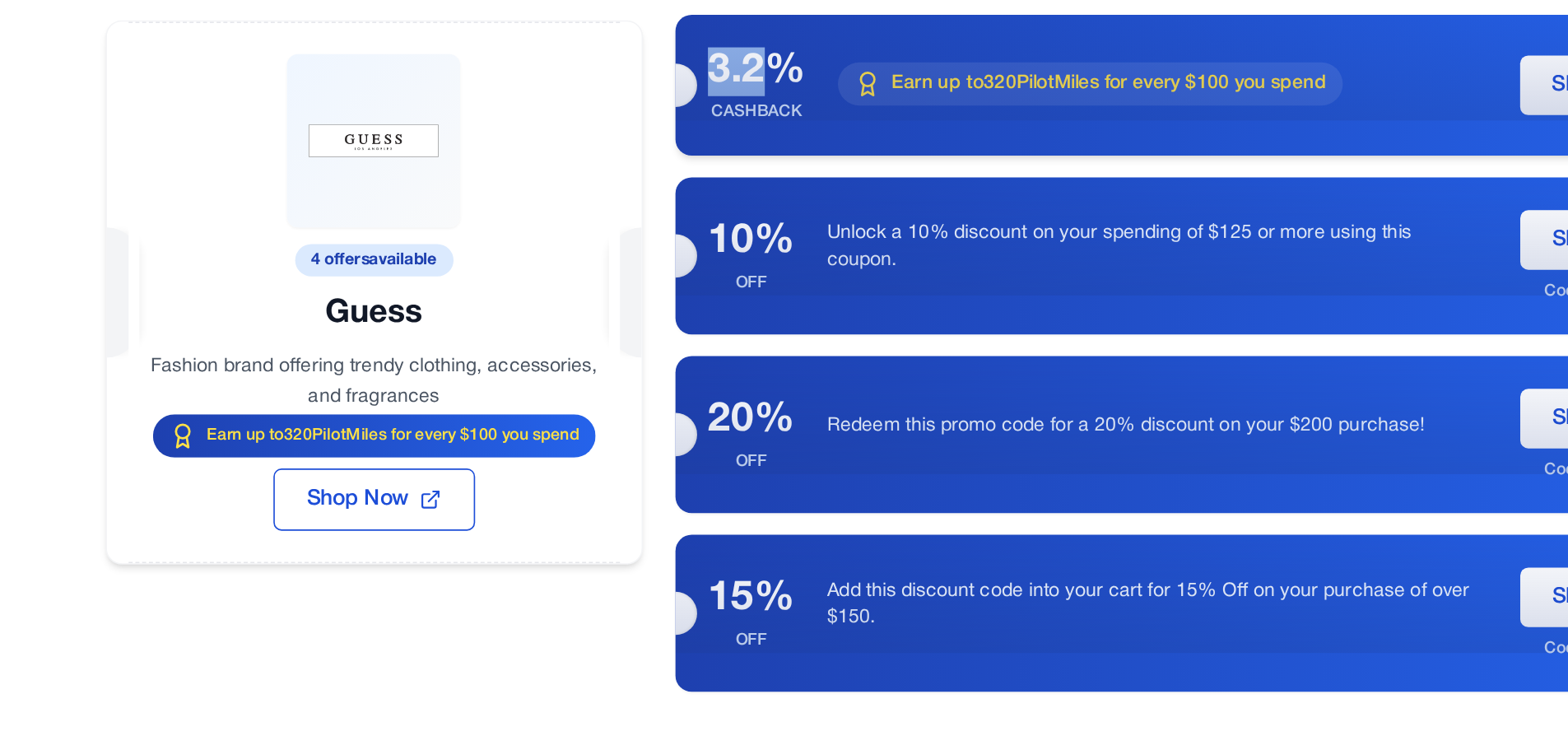
drag, startPoint x: 650, startPoint y: 156, endPoint x: 683, endPoint y: 154, distance: 33.1
click at [683, 154] on div "3.2%" at bounding box center [680, 154] width 60 height 29
click at [709, 156] on div "3.2%" at bounding box center [680, 154] width 60 height 29
click at [709, 173] on div "3.2% CASHBACK Earn up to 320 PilotMiles for every $100 you spend Shop Now" at bounding box center [957, 162] width 654 height 85
click at [712, 183] on div "3.2% CASHBACK Earn up to 320 PilotMiles for every $100 you spend Shop Now" at bounding box center [957, 162] width 654 height 85
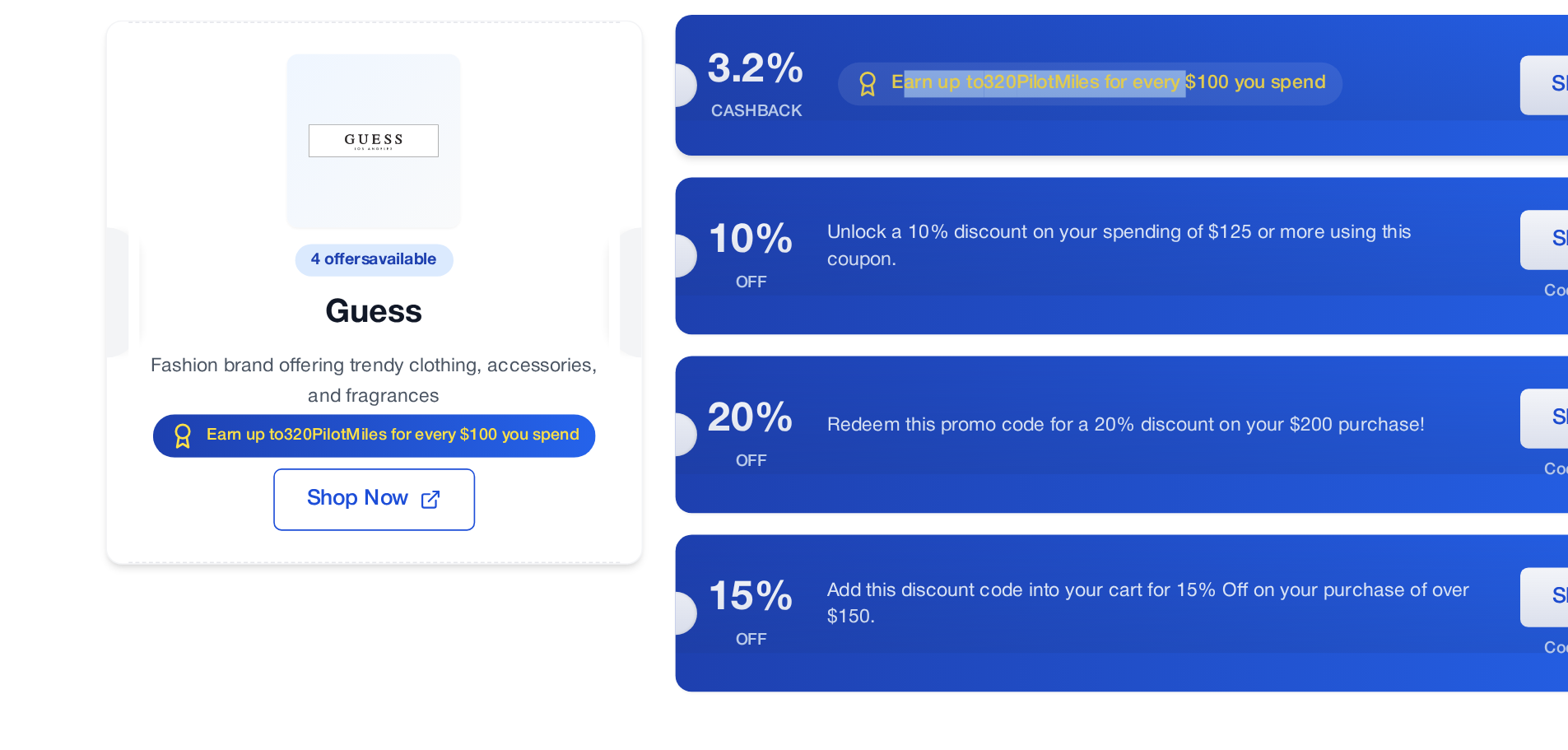
drag, startPoint x: 769, startPoint y: 164, endPoint x: 945, endPoint y: 157, distance: 176.1
click at [927, 157] on span "Earn up to 320 PilotMiles for every $100 you spend" at bounding box center [895, 162] width 264 height 17
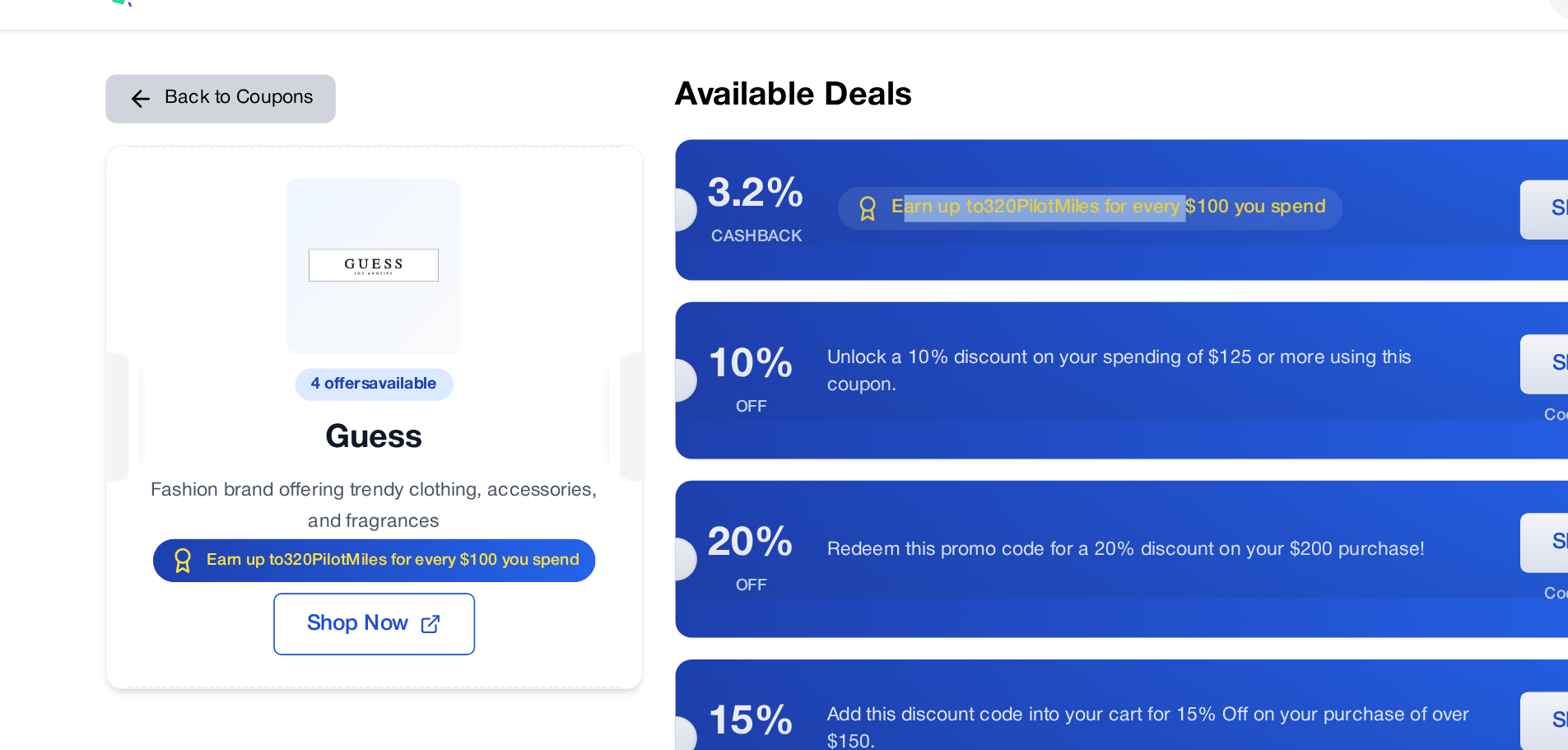
click at [364, 102] on button "Back to Coupons" at bounding box center [354, 95] width 140 height 29
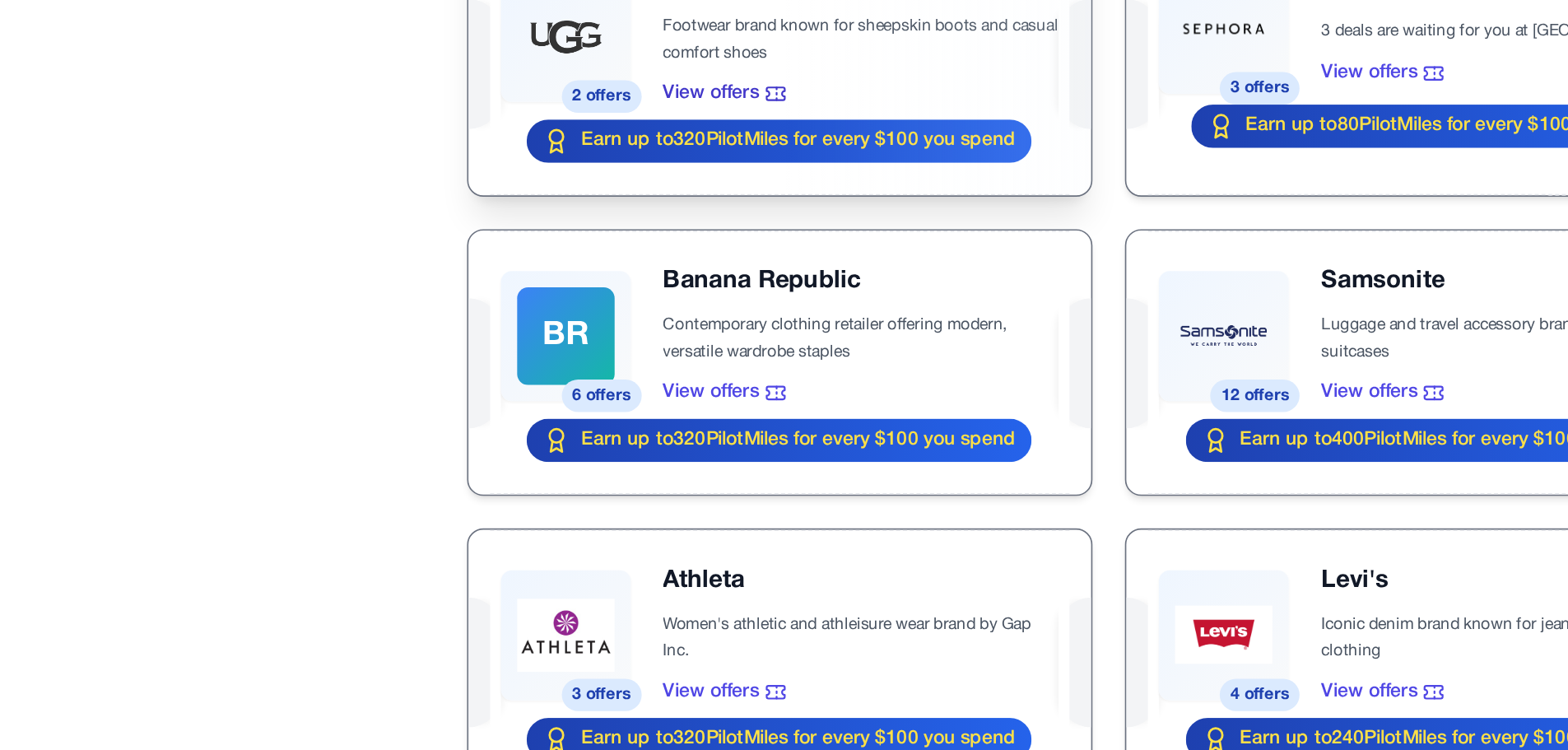
scroll to position [693, 0]
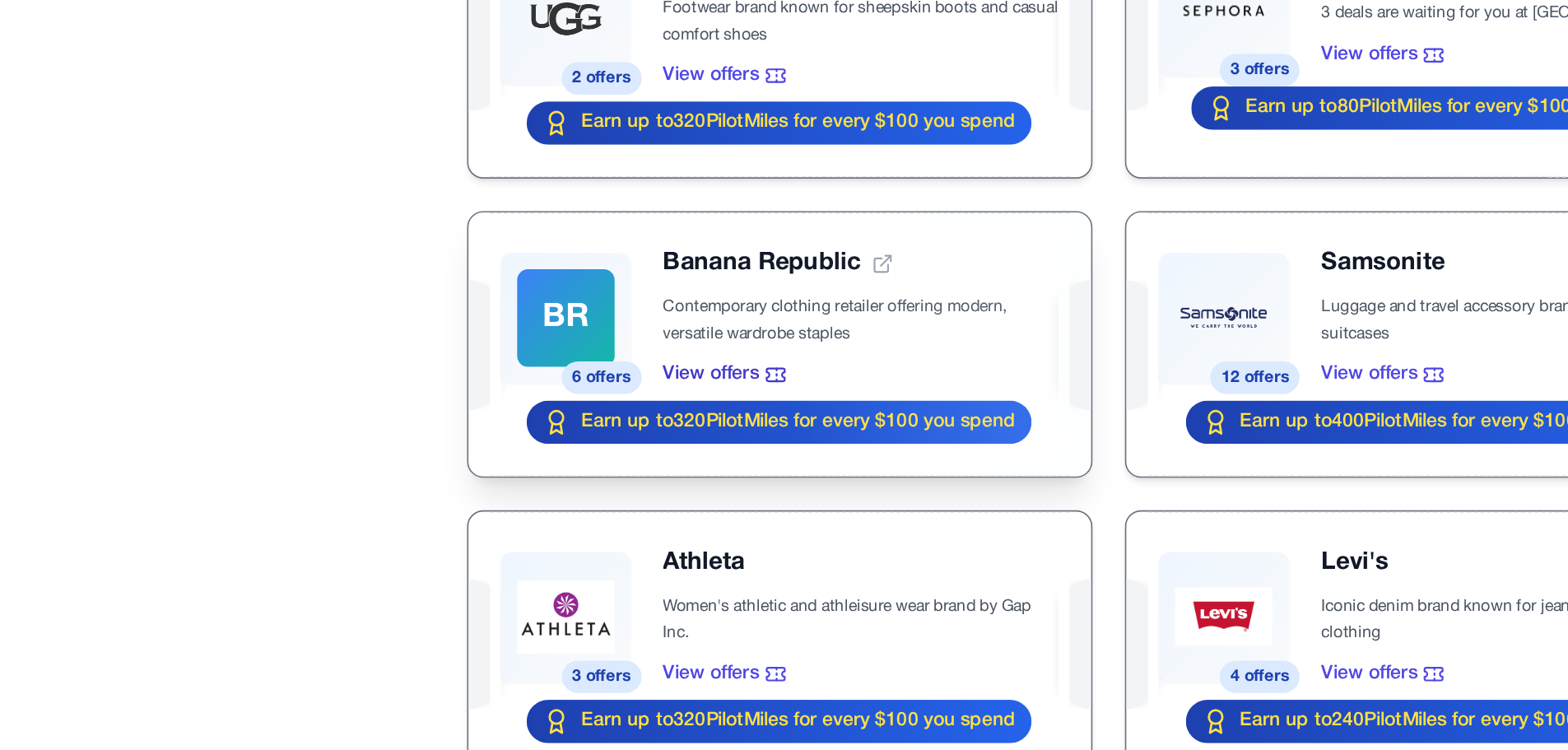
click at [684, 472] on div at bounding box center [694, 503] width 379 height 161
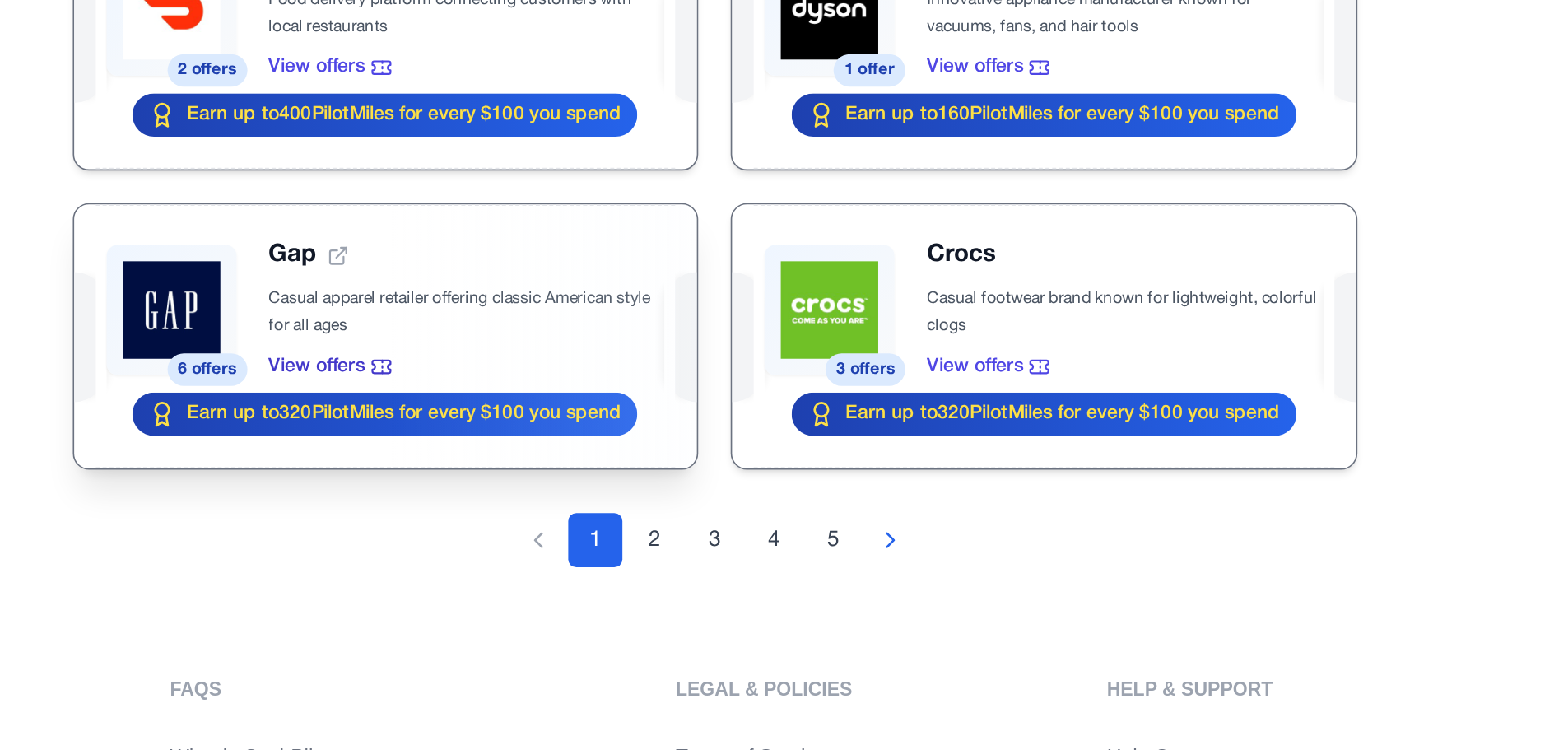
scroll to position [1607, 0]
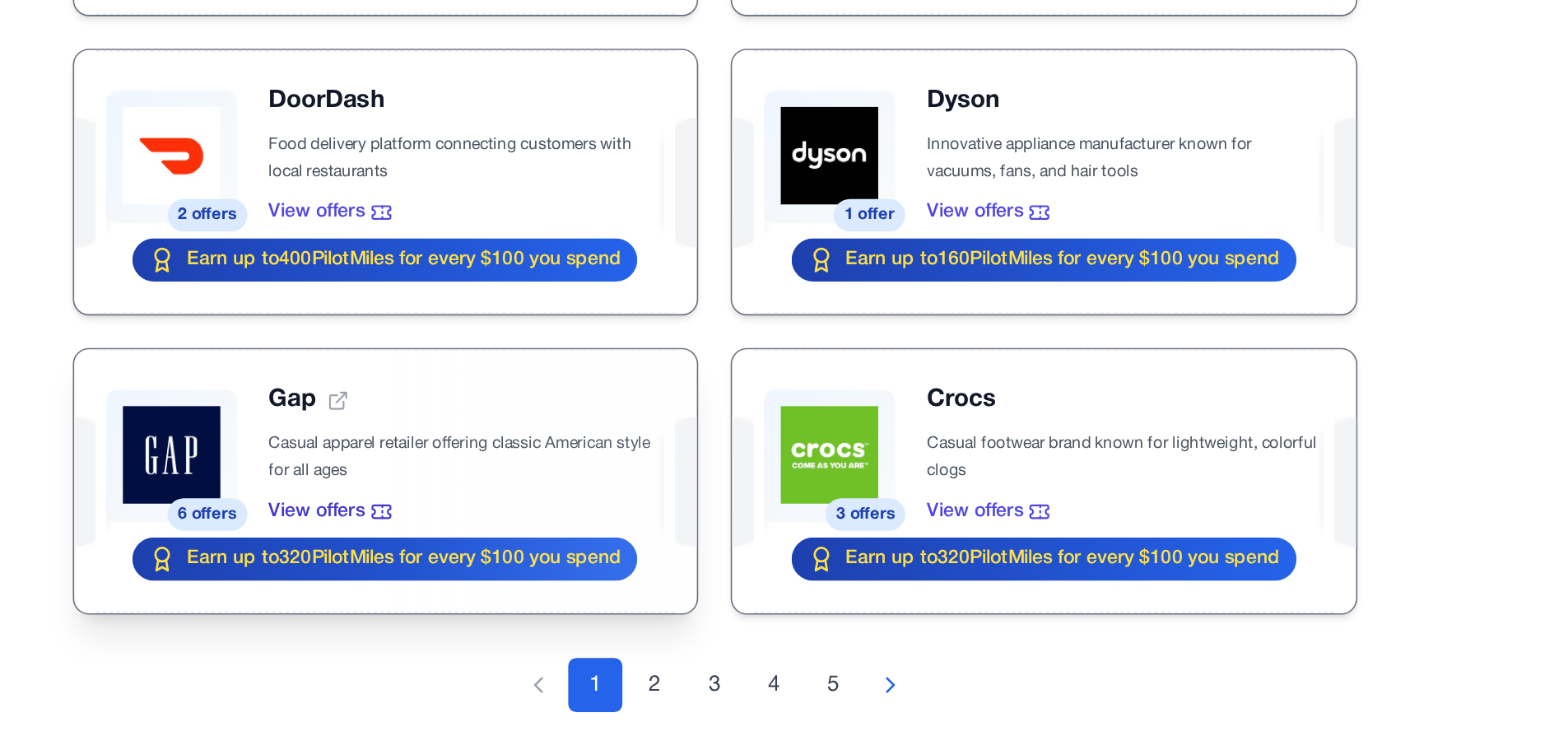
click at [710, 517] on div at bounding box center [694, 499] width 379 height 161
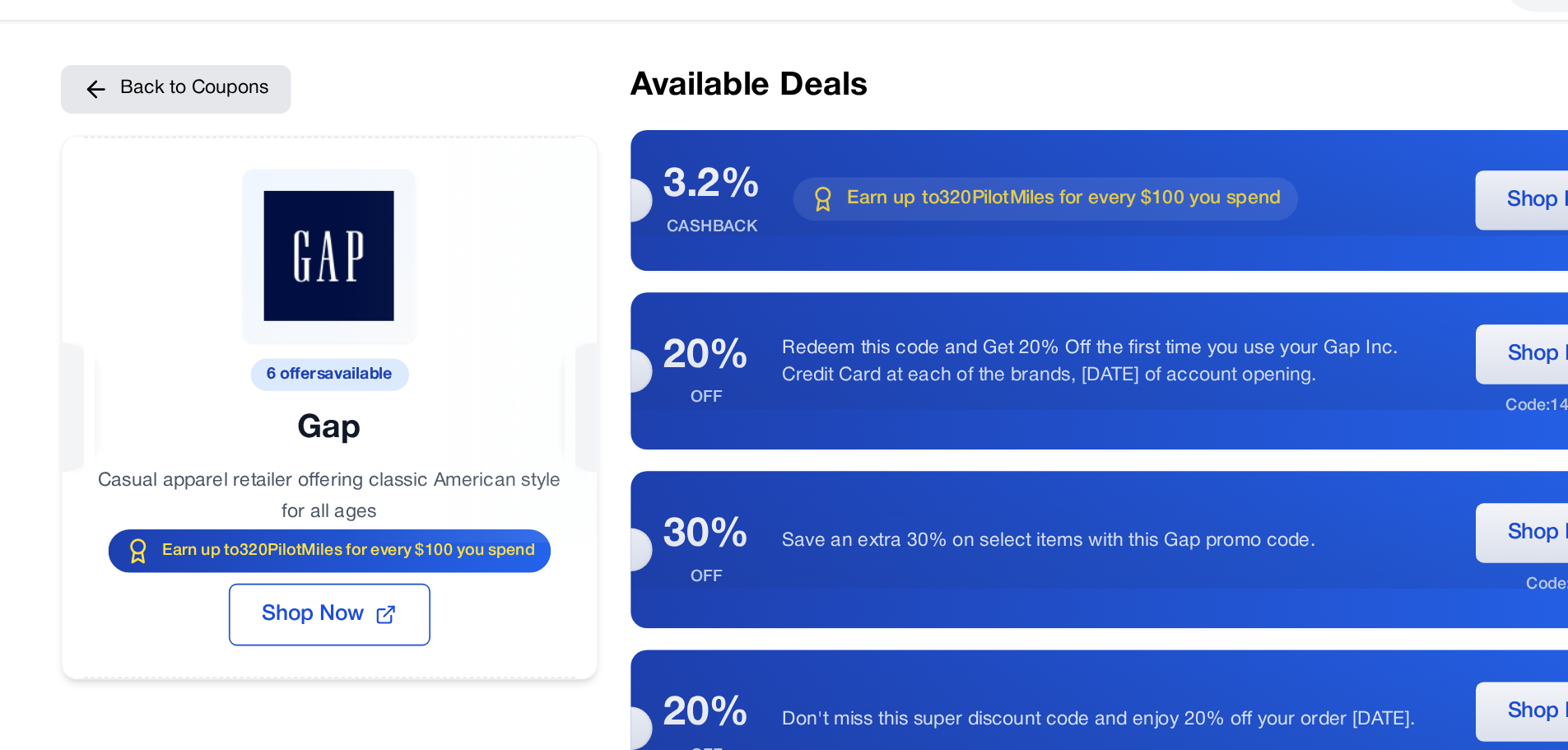
drag, startPoint x: 352, startPoint y: 376, endPoint x: 574, endPoint y: 371, distance: 222.1
click at [574, 371] on div "Earn up to 320 PilotMiles for every $100 you spend" at bounding box center [447, 375] width 269 height 27
drag, startPoint x: 574, startPoint y: 371, endPoint x: 340, endPoint y: 377, distance: 234.1
click at [340, 377] on div "Earn up to 320 PilotMiles for every $100 you spend" at bounding box center [447, 375] width 269 height 27
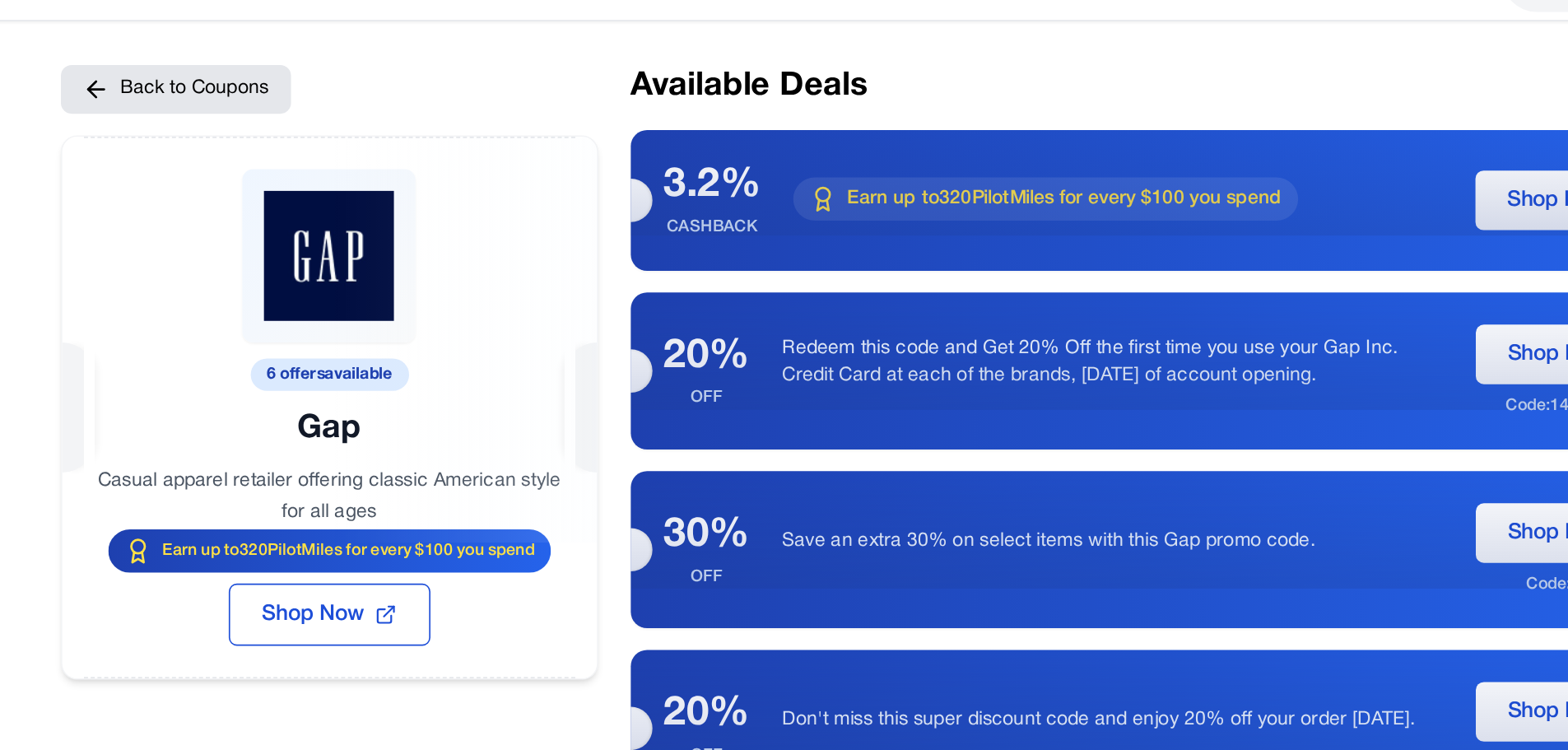
click at [534, 356] on div at bounding box center [447, 247] width 325 height 247
drag, startPoint x: 359, startPoint y: 371, endPoint x: 505, endPoint y: 388, distance: 147.0
click at [505, 388] on div "6 offers available Gap Casual apparel retailer offering classic American style …" at bounding box center [447, 288] width 325 height 330
click at [850, 161] on span "Earn up to 320 PilotMiles for every $100 you spend" at bounding box center [895, 162] width 264 height 17
drag, startPoint x: 760, startPoint y: 160, endPoint x: 925, endPoint y: 159, distance: 165.0
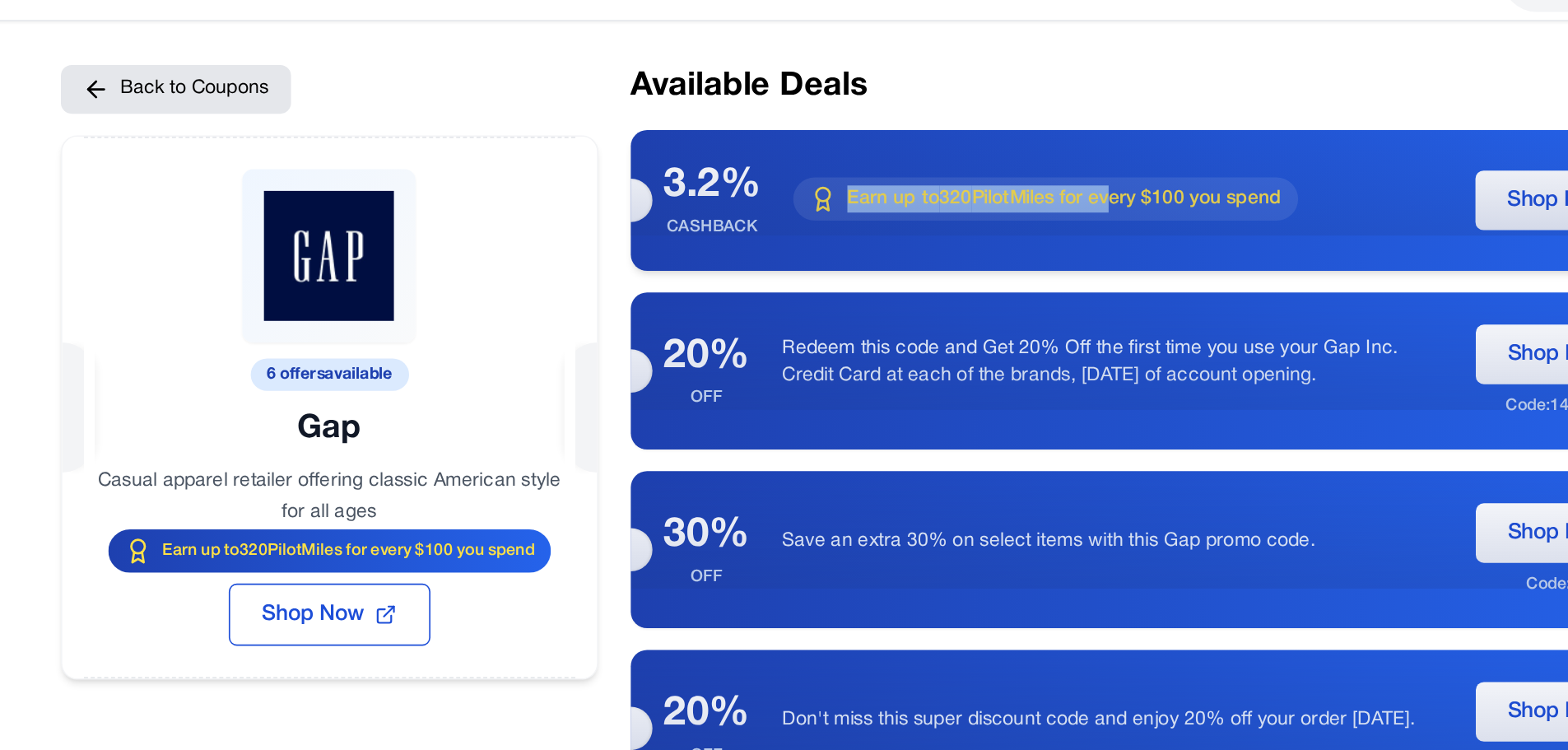
click at [925, 159] on div "Earn up to 320 PilotMiles for every $100 you spend" at bounding box center [883, 162] width 307 height 27
click at [925, 159] on span "Earn up to 320 PilotMiles for every $100 you spend" at bounding box center [895, 162] width 264 height 17
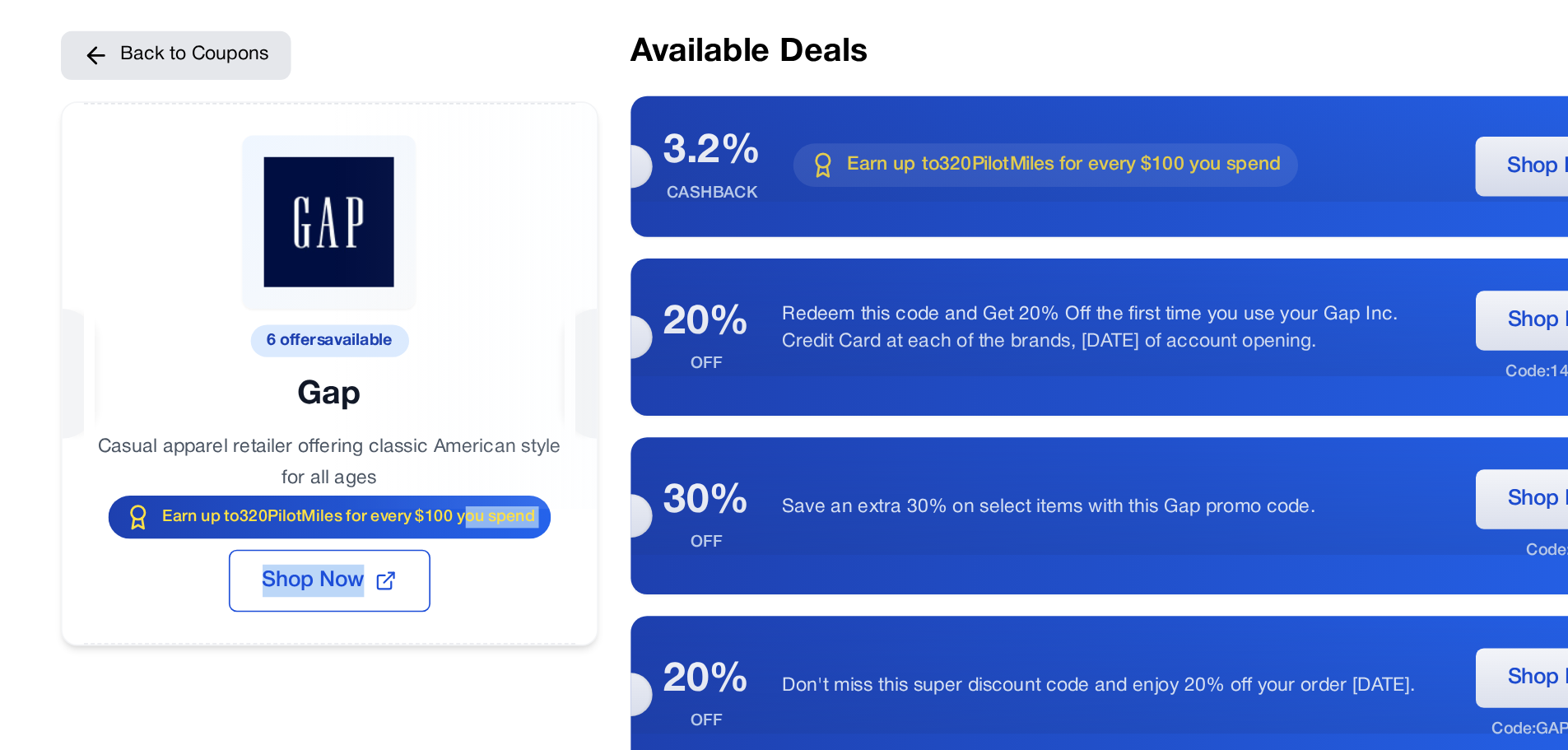
drag, startPoint x: 329, startPoint y: 369, endPoint x: 528, endPoint y: 376, distance: 199.1
click at [528, 376] on div "6 offers available Gap Casual apparel retailer offering classic American style …" at bounding box center [448, 288] width 327 height 331
click at [528, 376] on span "Earn up to 320 PilotMiles for every $100 you spend" at bounding box center [459, 375] width 227 height 13
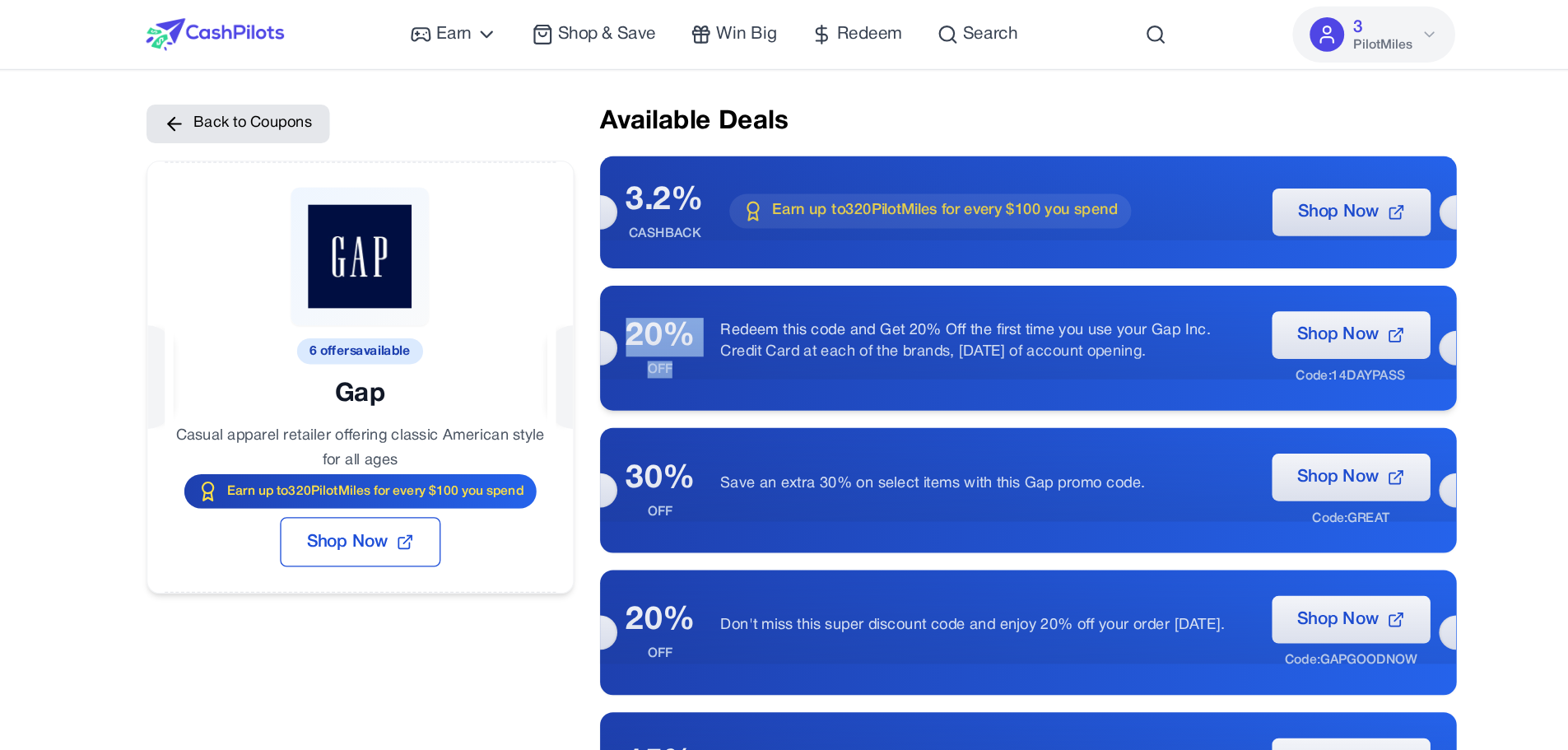
drag, startPoint x: 656, startPoint y: 261, endPoint x: 687, endPoint y: 274, distance: 33.6
click at [687, 274] on div "20% OFF" at bounding box center [676, 266] width 52 height 46
click at [679, 272] on div "20%" at bounding box center [676, 258] width 52 height 29
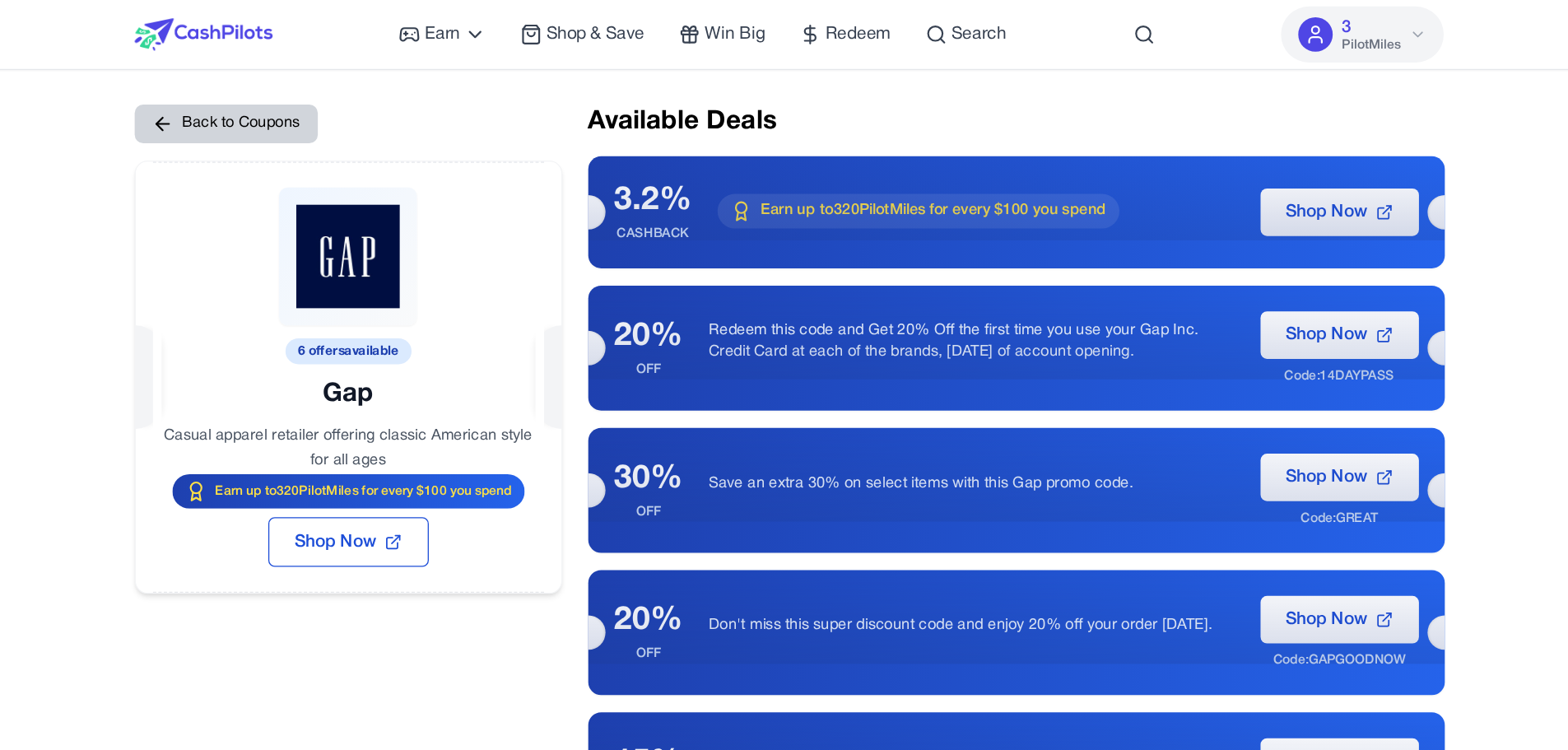
click at [324, 98] on button "Back to Coupons" at bounding box center [354, 95] width 140 height 29
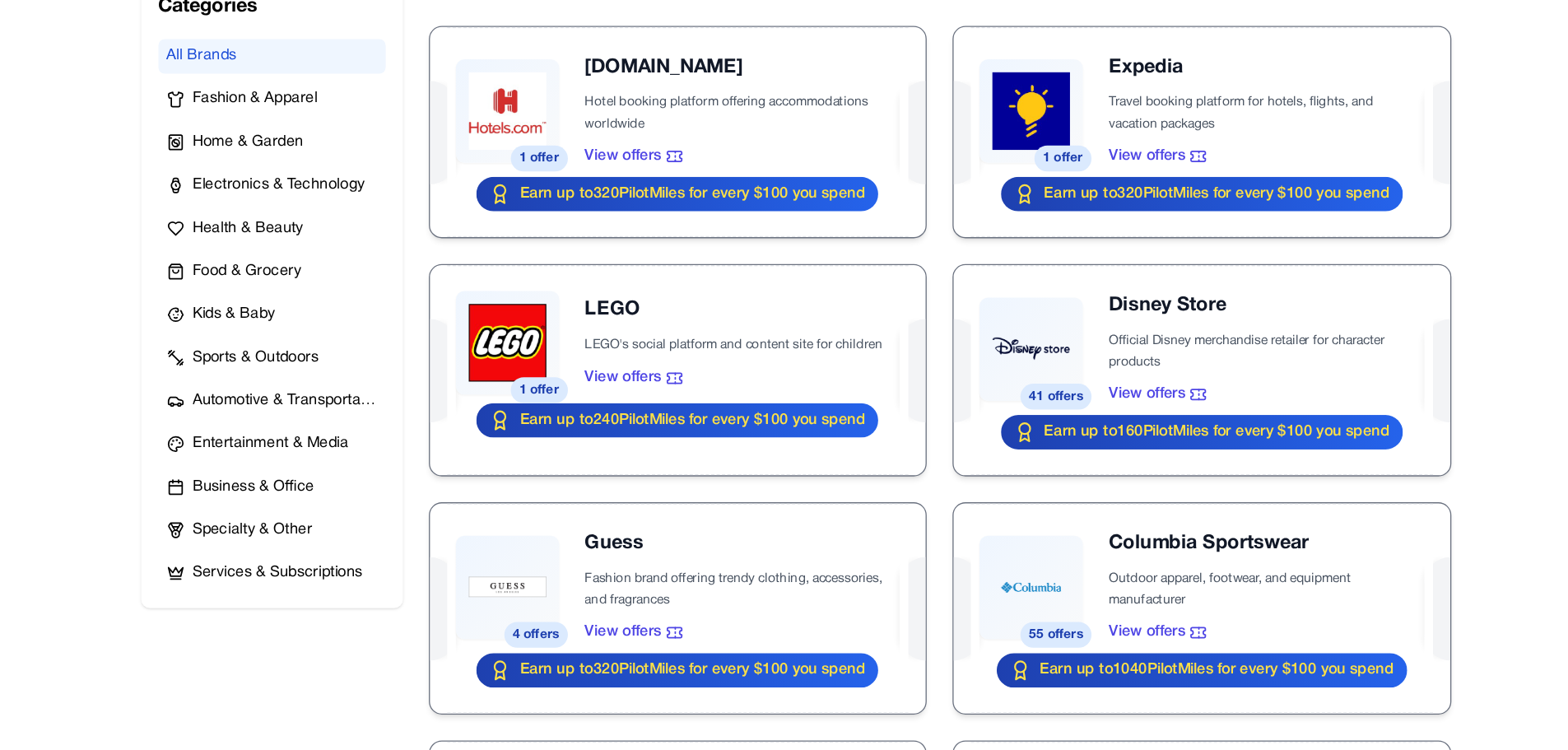
scroll to position [192, 0]
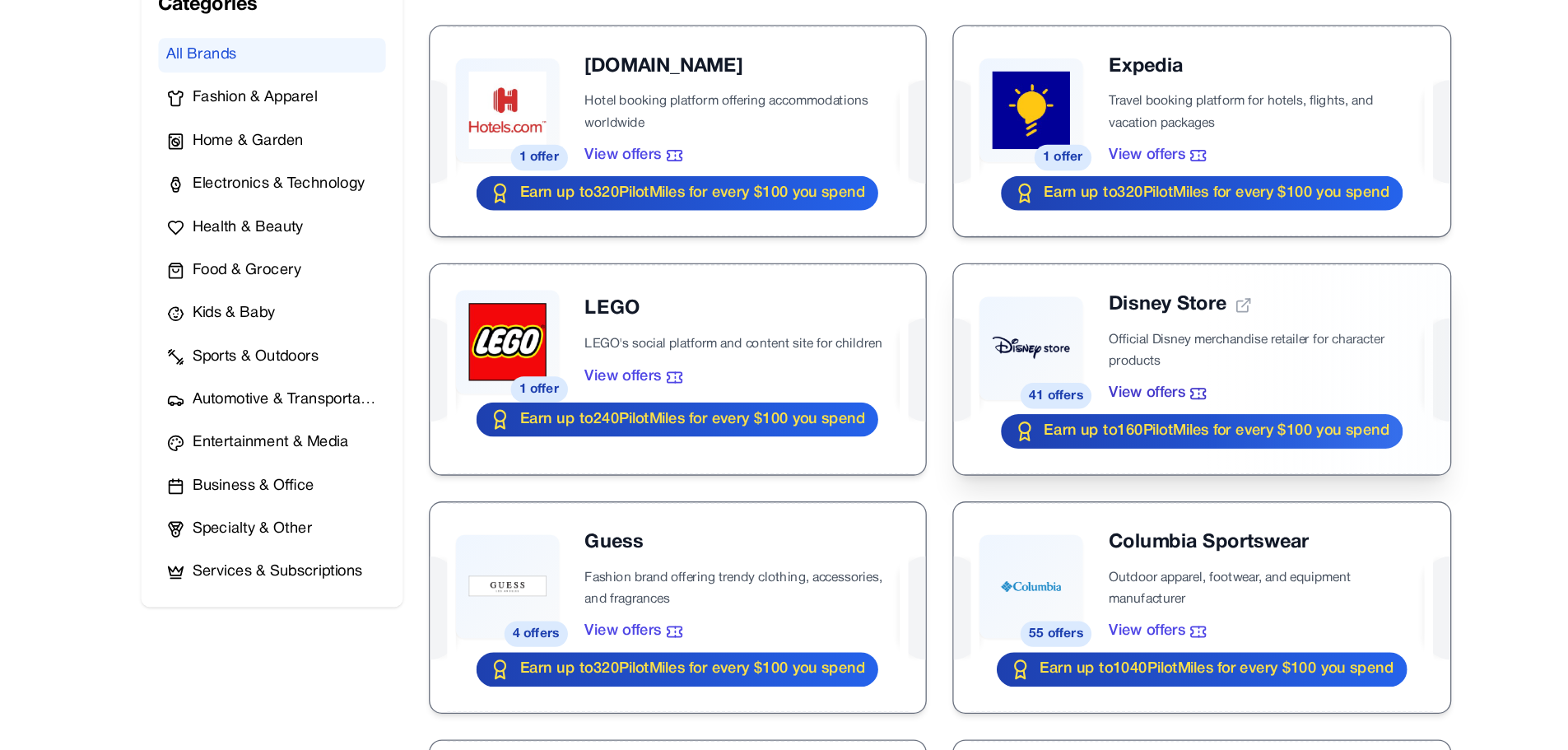
click at [927, 440] on div at bounding box center [1094, 459] width 379 height 161
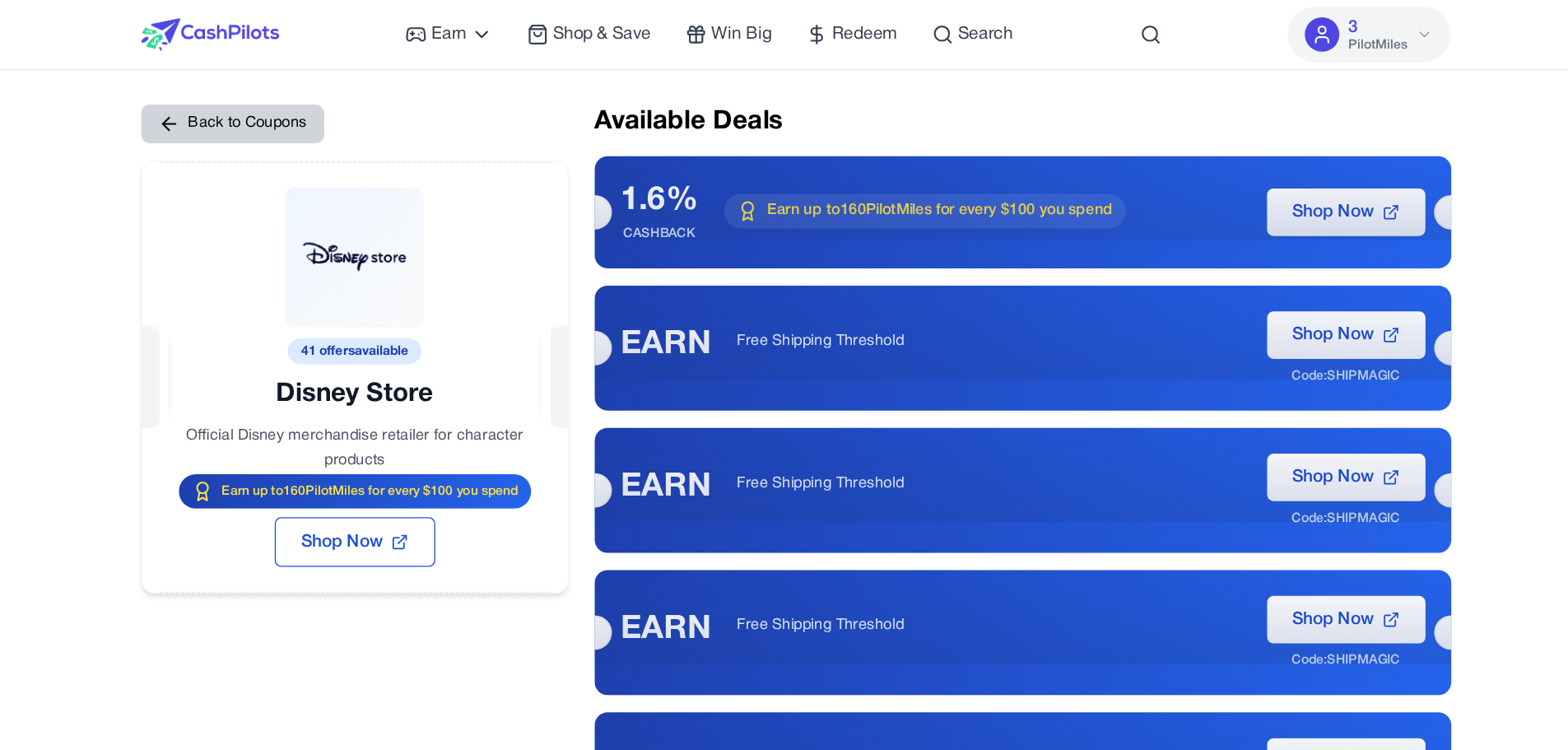
click at [746, 95] on button "Back to Coupons" at bounding box center [817, 124] width 143 height 59
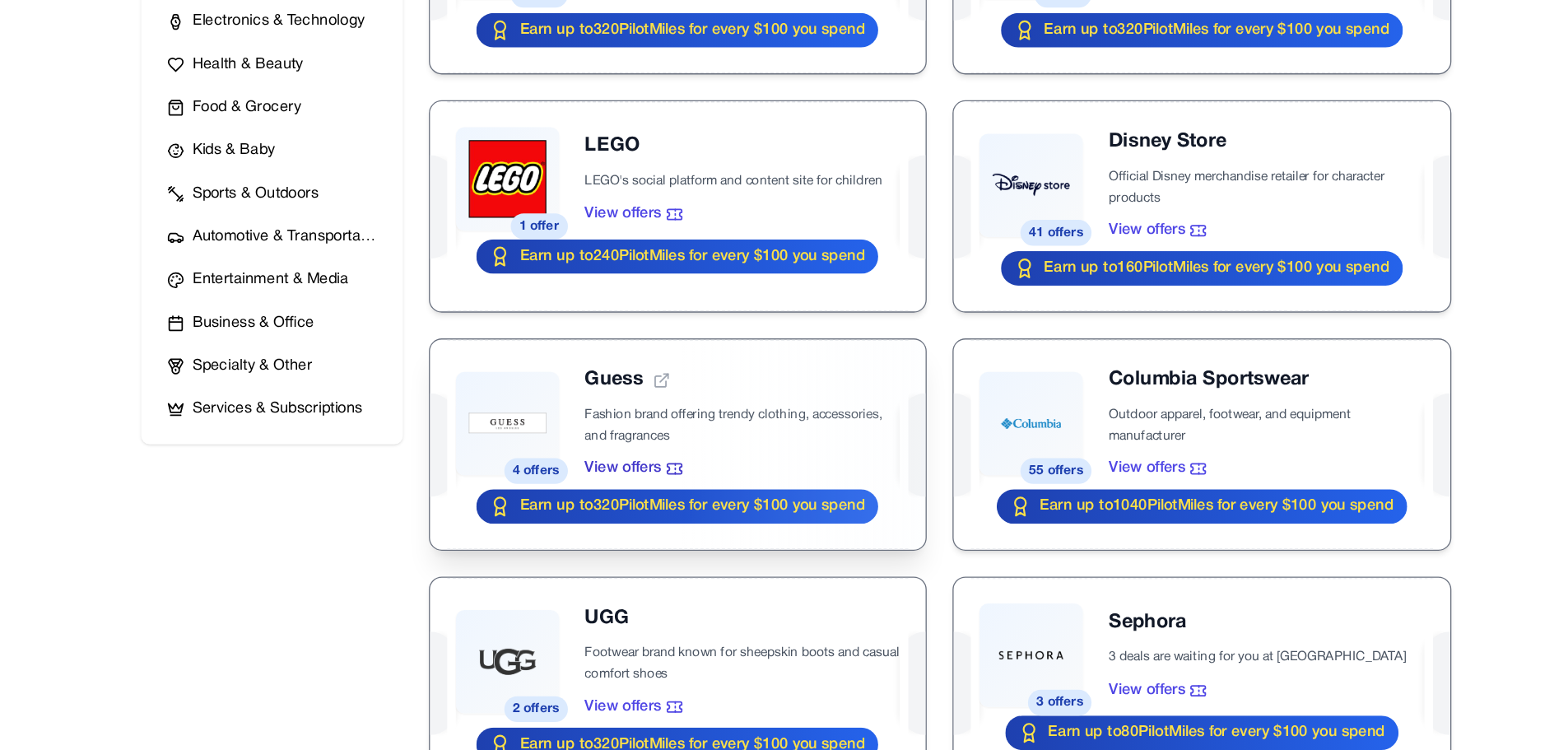
scroll to position [317, 0]
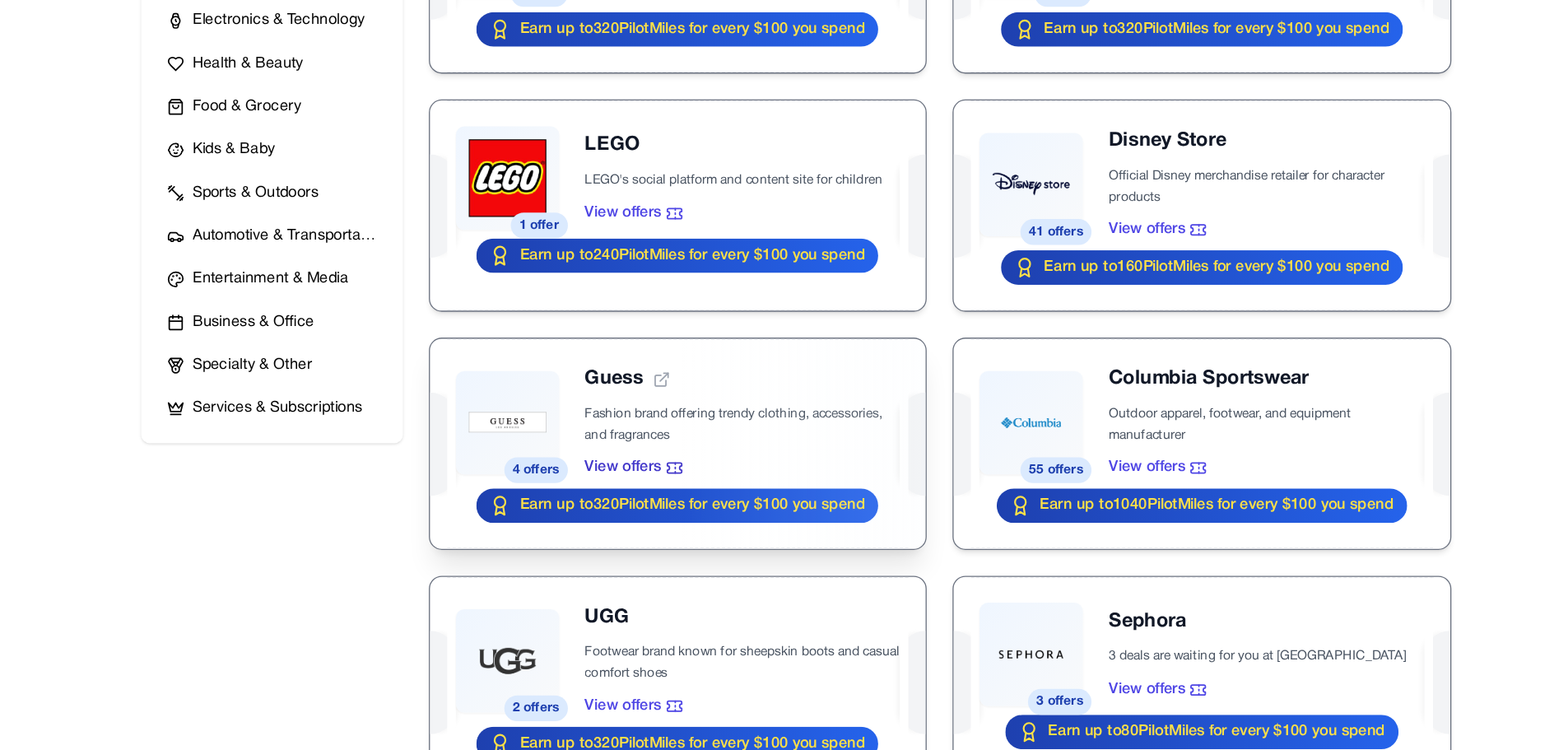
click at [753, 498] on div at bounding box center [694, 516] width 379 height 161
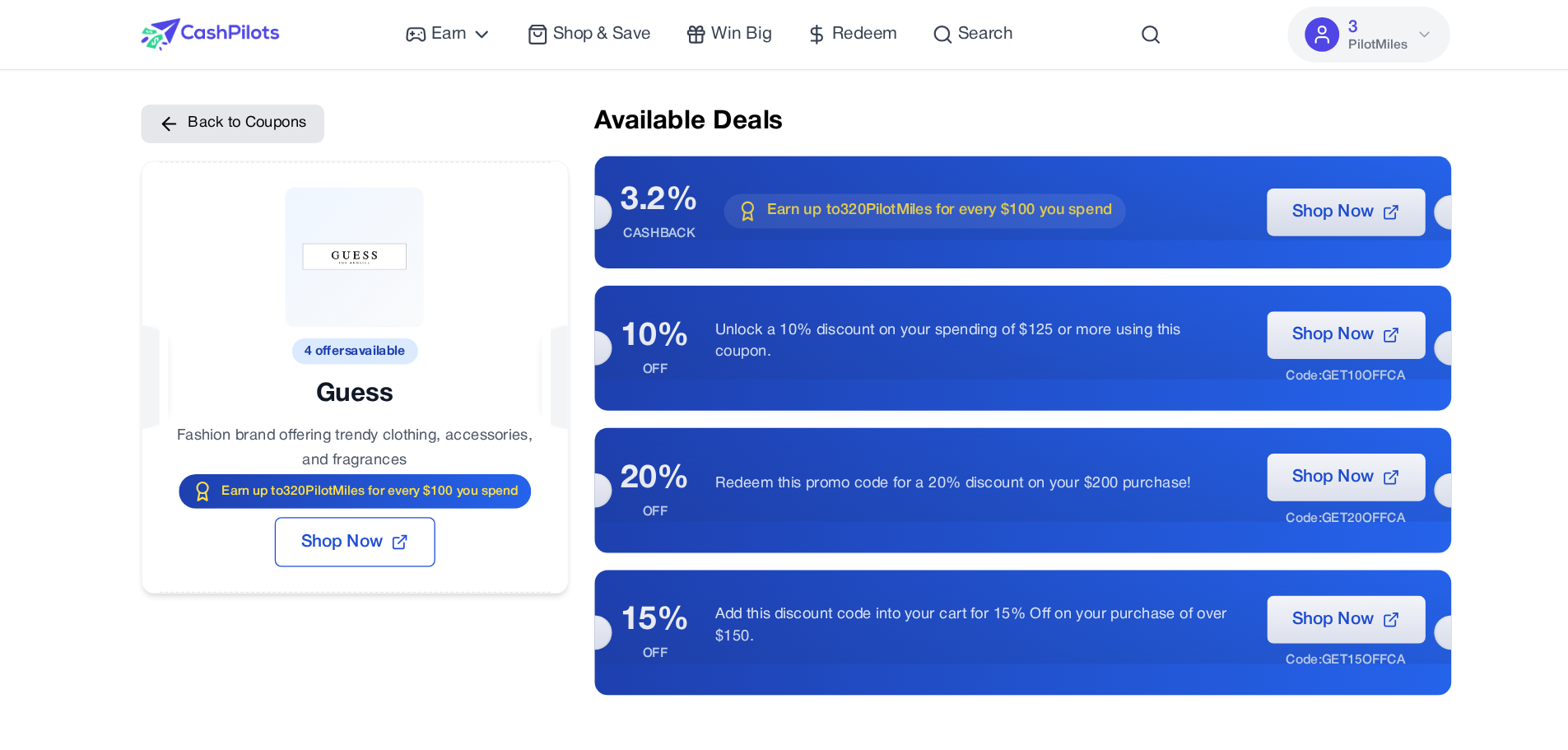
click at [595, 108] on div "Back to Coupons 4 offers available Guess Fashion brand offering trendy clothing…" at bounding box center [447, 306] width 373 height 484
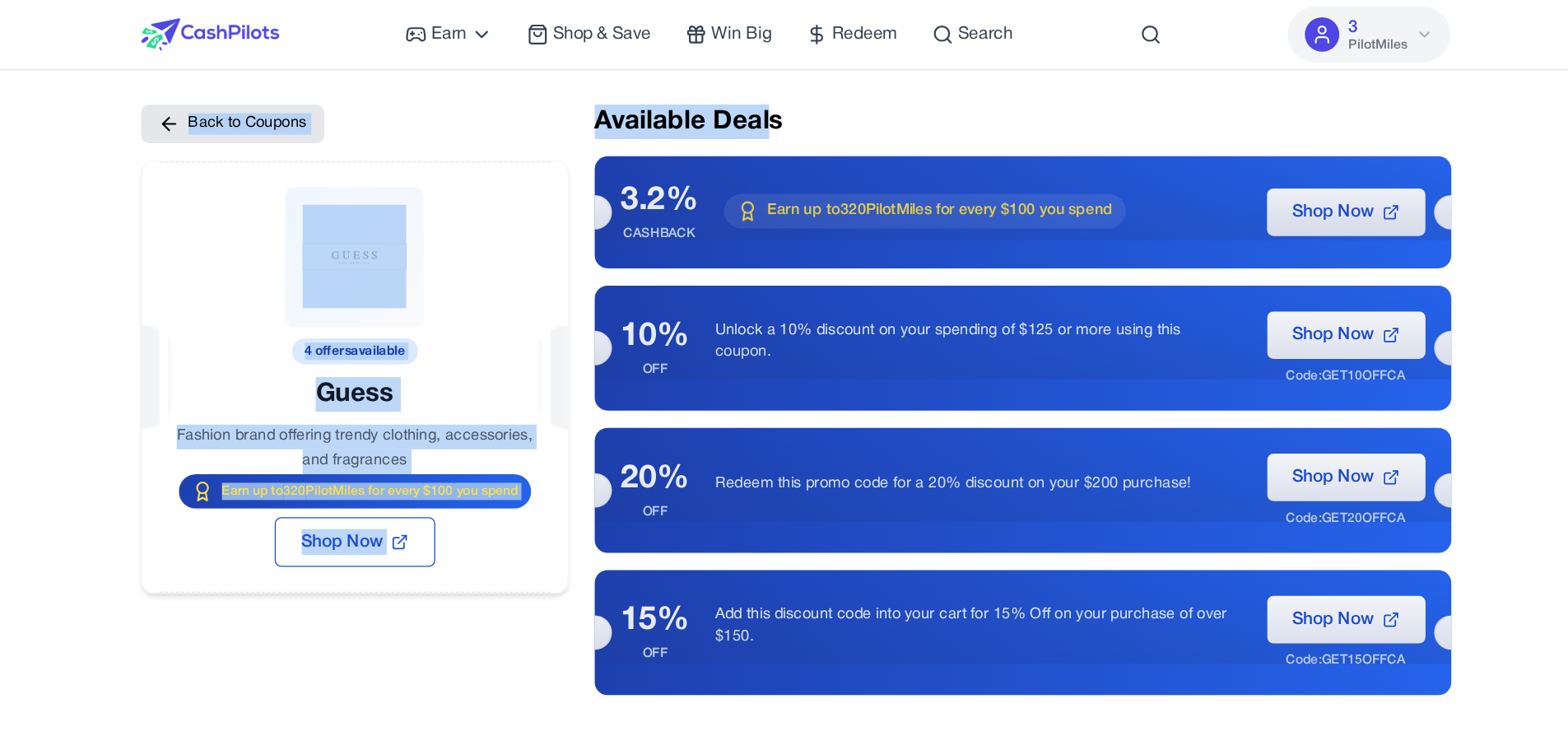
drag, startPoint x: 607, startPoint y: 84, endPoint x: 763, endPoint y: 79, distance: 156.1
click at [763, 80] on div "Back to Coupons 4 offers available Guess Fashion brand offering trendy clothing…" at bounding box center [784, 306] width 1001 height 452
click at [763, 80] on h2 "Available Deals" at bounding box center [957, 93] width 654 height 27
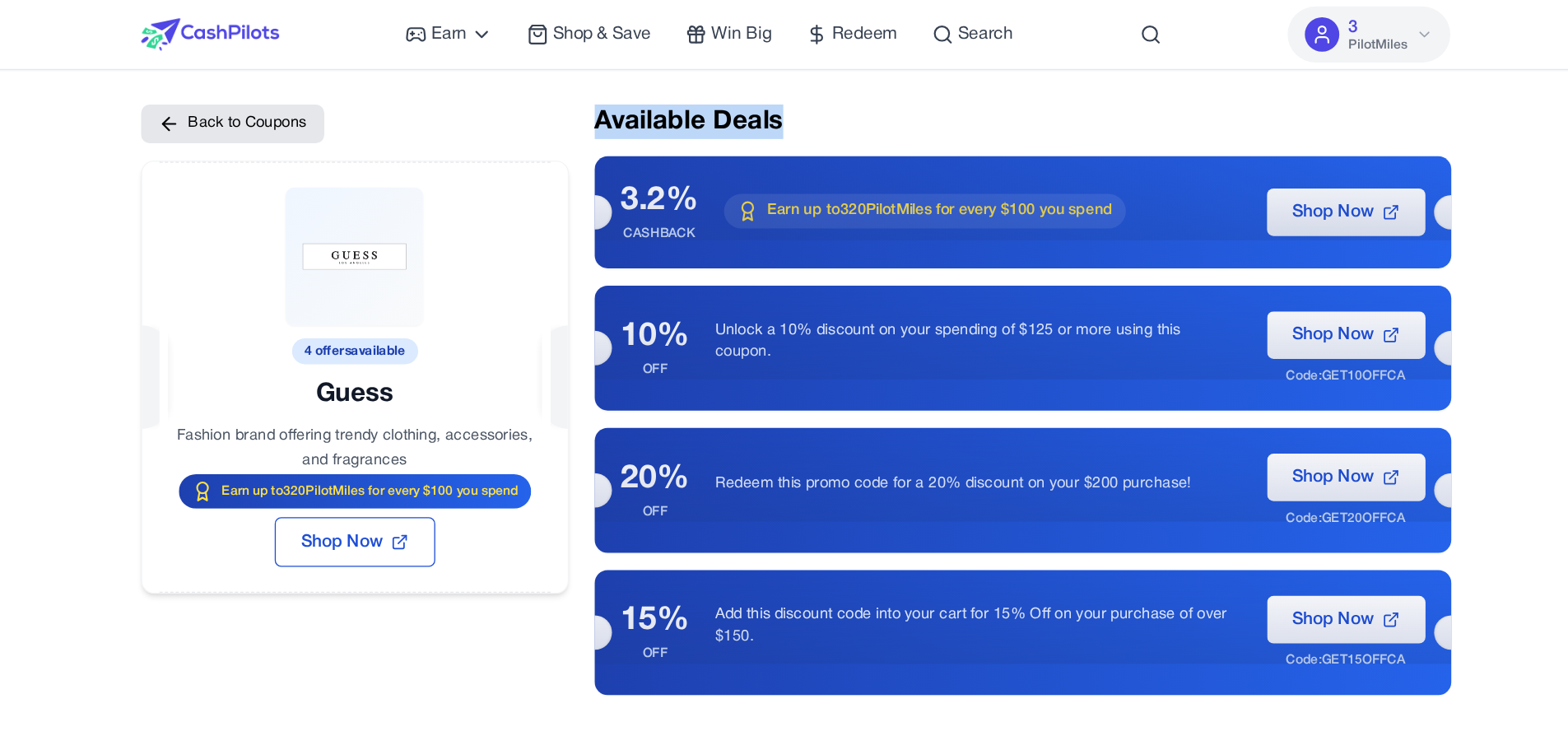
drag, startPoint x: 777, startPoint y: 80, endPoint x: 631, endPoint y: 87, distance: 146.2
click at [631, 87] on h2 "Available Deals" at bounding box center [957, 93] width 654 height 27
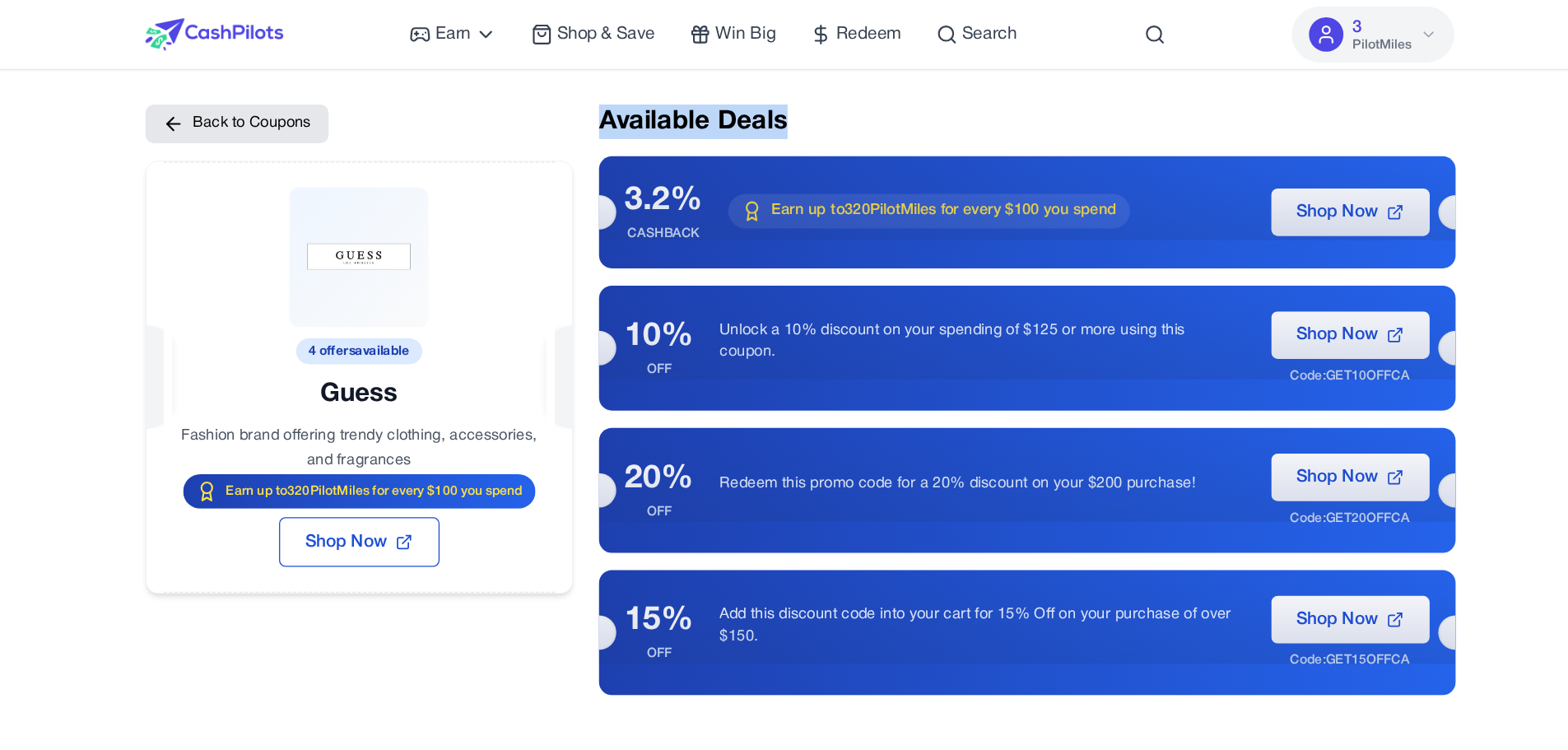
click at [830, 80] on h2 "Available Deals" at bounding box center [957, 93] width 654 height 27
